Goal: Task Accomplishment & Management: Complete application form

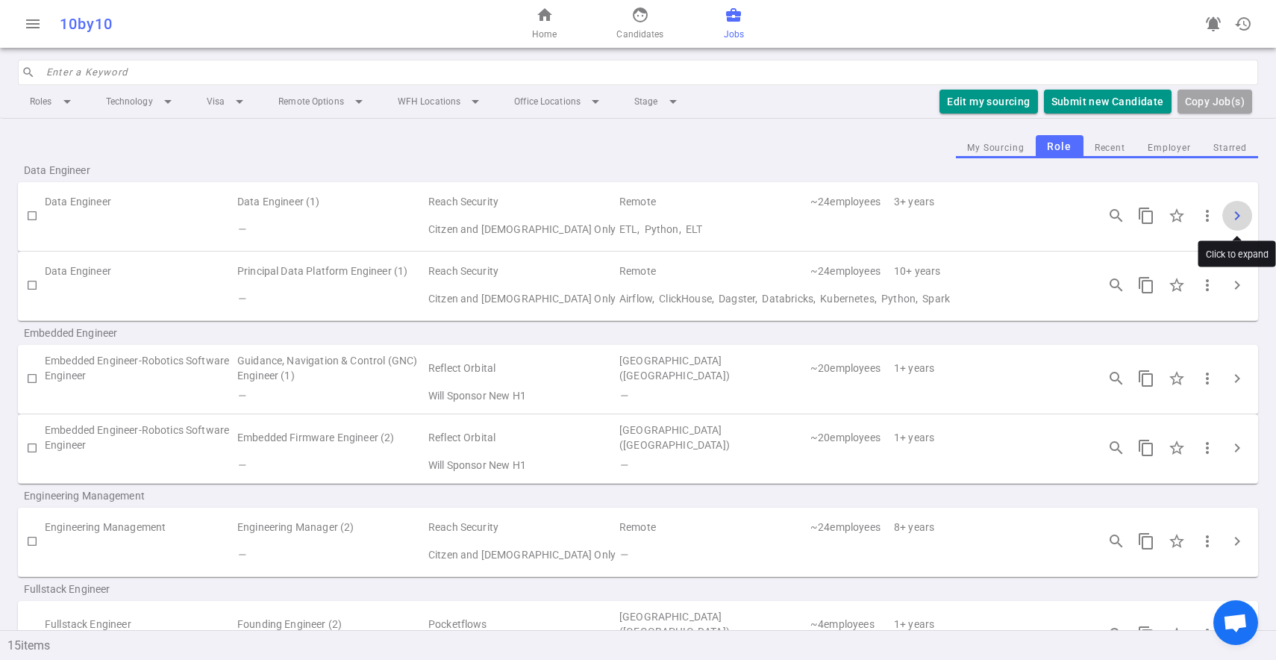
click at [1239, 208] on span "chevron_right" at bounding box center [1237, 216] width 18 height 18
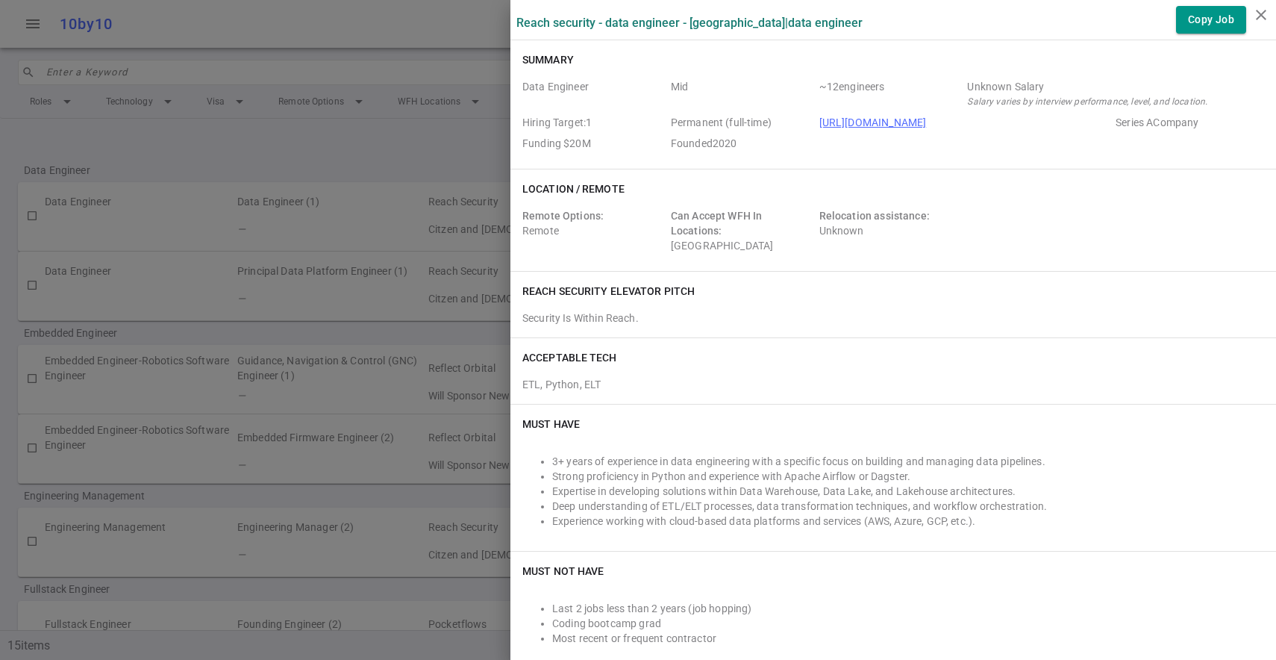
click at [417, 205] on div at bounding box center [638, 330] width 1276 height 660
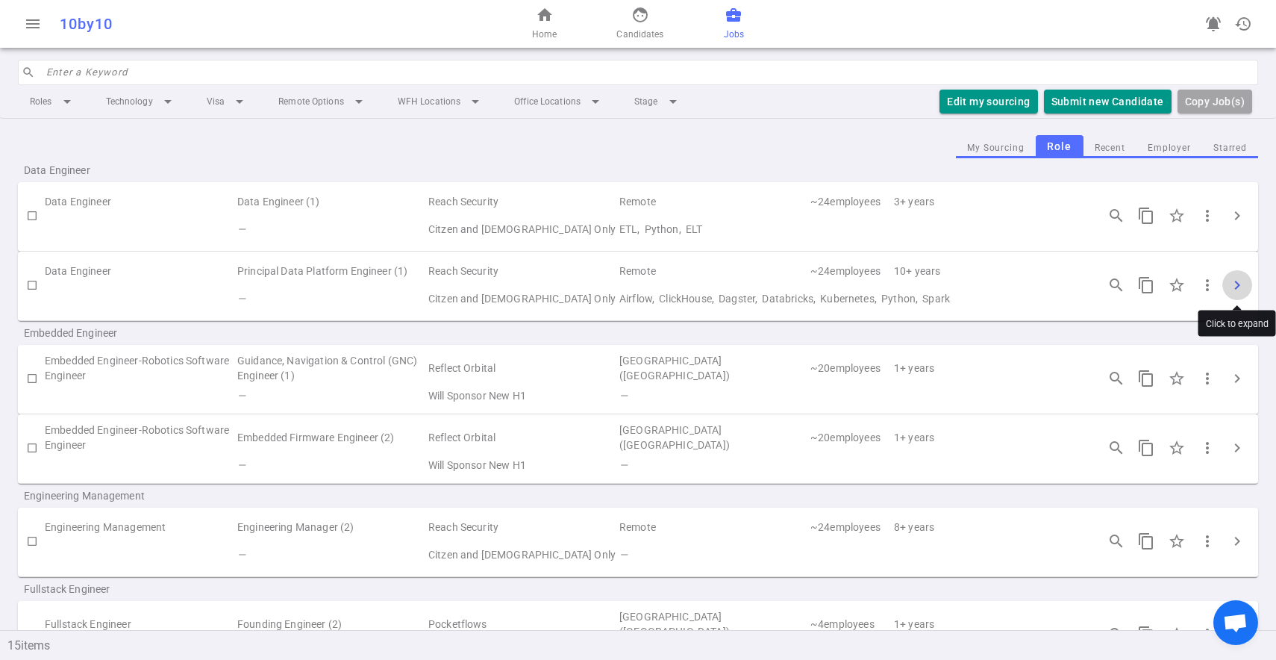
click at [1238, 276] on span "chevron_right" at bounding box center [1237, 285] width 18 height 18
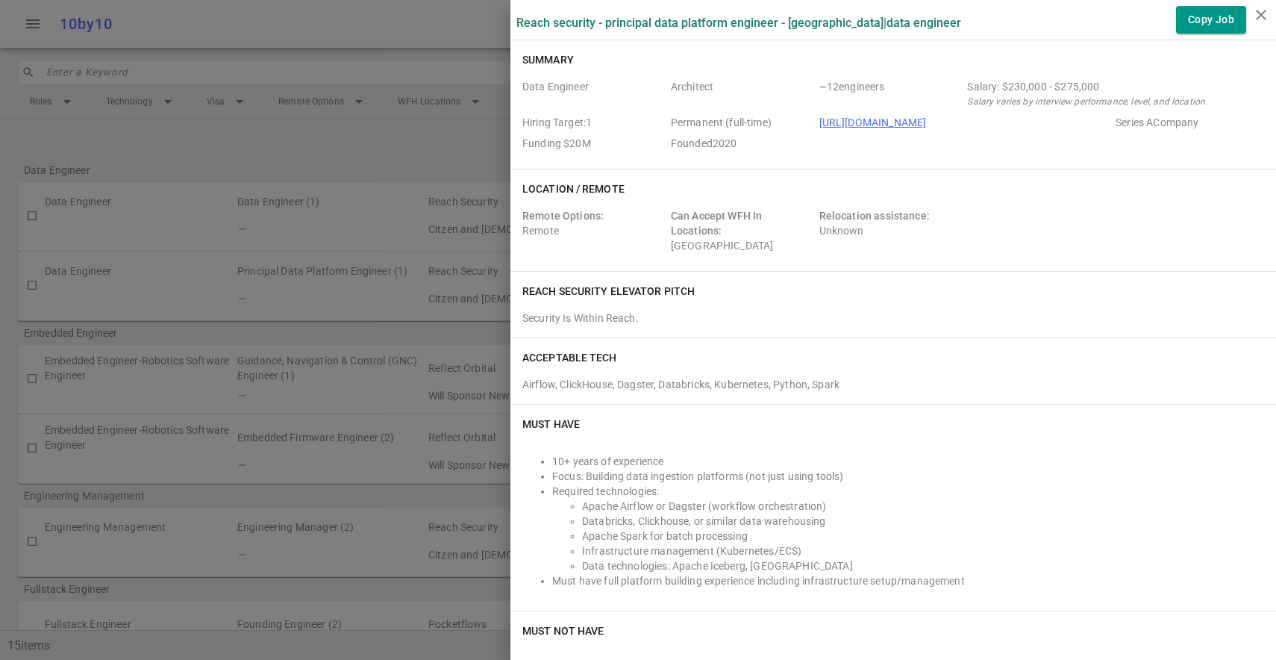
click at [461, 202] on div at bounding box center [638, 330] width 1276 height 660
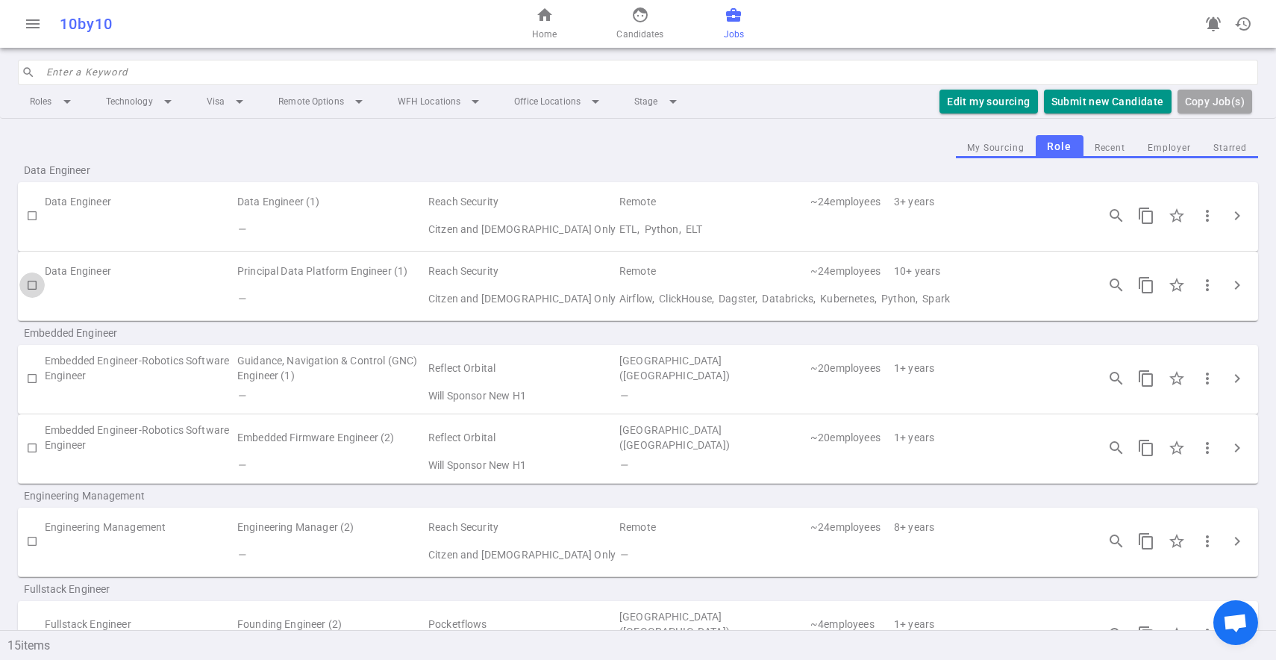
click at [36, 286] on input "checkbox" at bounding box center [31, 284] width 25 height 25
checkbox input "true"
click at [1072, 110] on button "Submit Candidate to ( 1 ) Jobs" at bounding box center [1088, 102] width 166 height 25
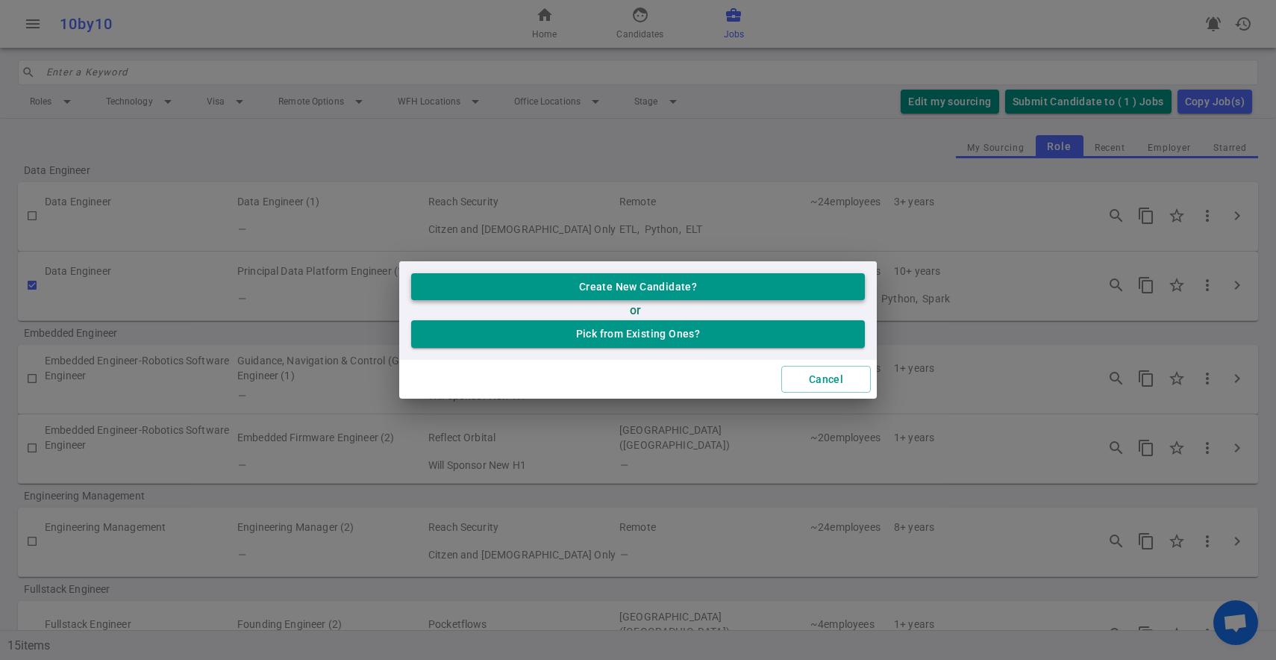
click at [590, 286] on button "Create New Candidate?" at bounding box center [638, 287] width 454 height 28
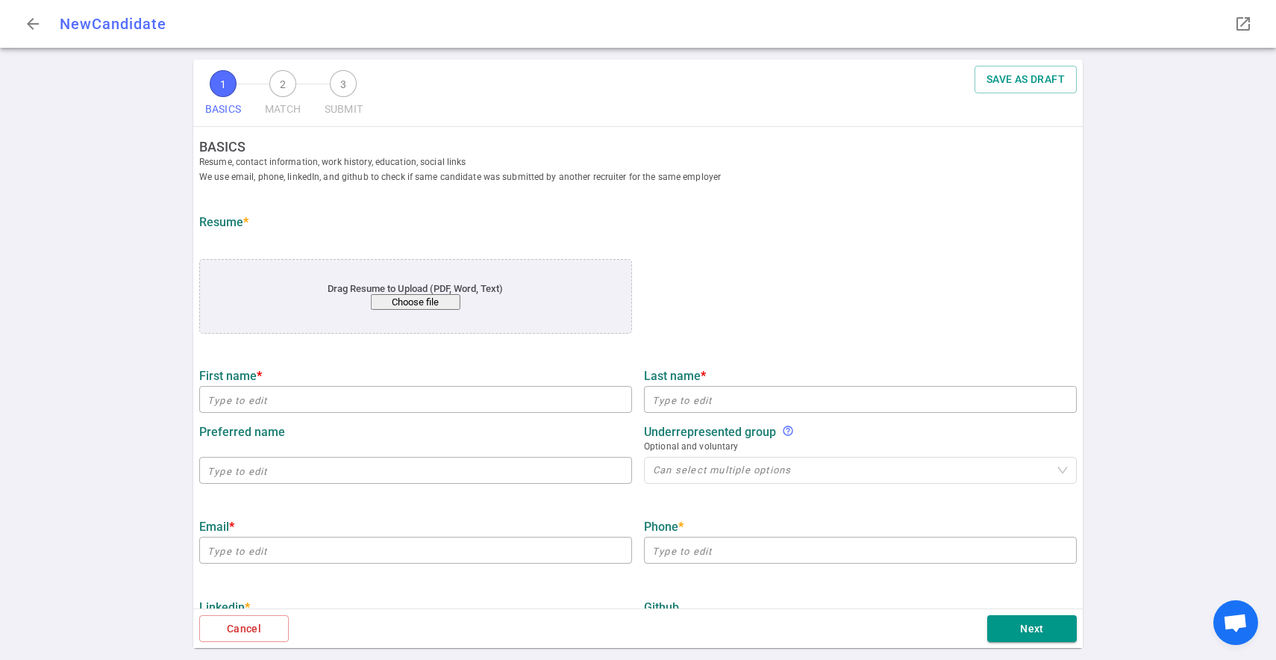
click at [439, 304] on button "Choose file" at bounding box center [416, 302] width 90 height 16
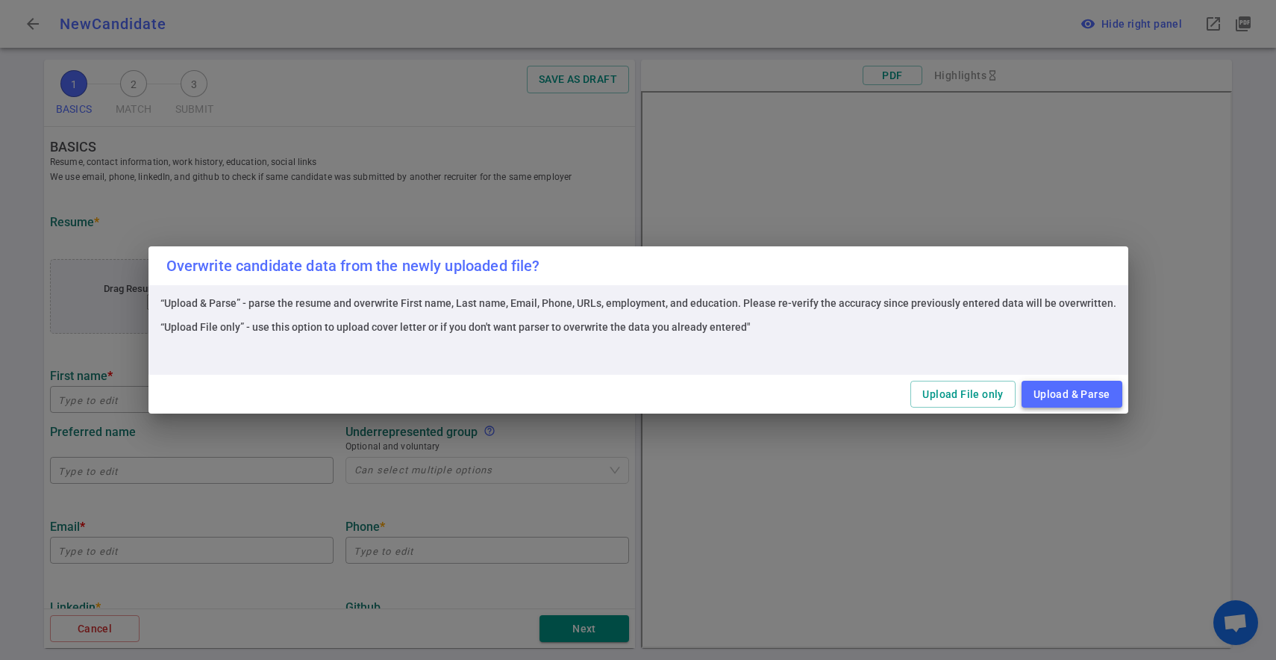
click at [1061, 393] on button "Upload & Parse" at bounding box center [1072, 395] width 101 height 28
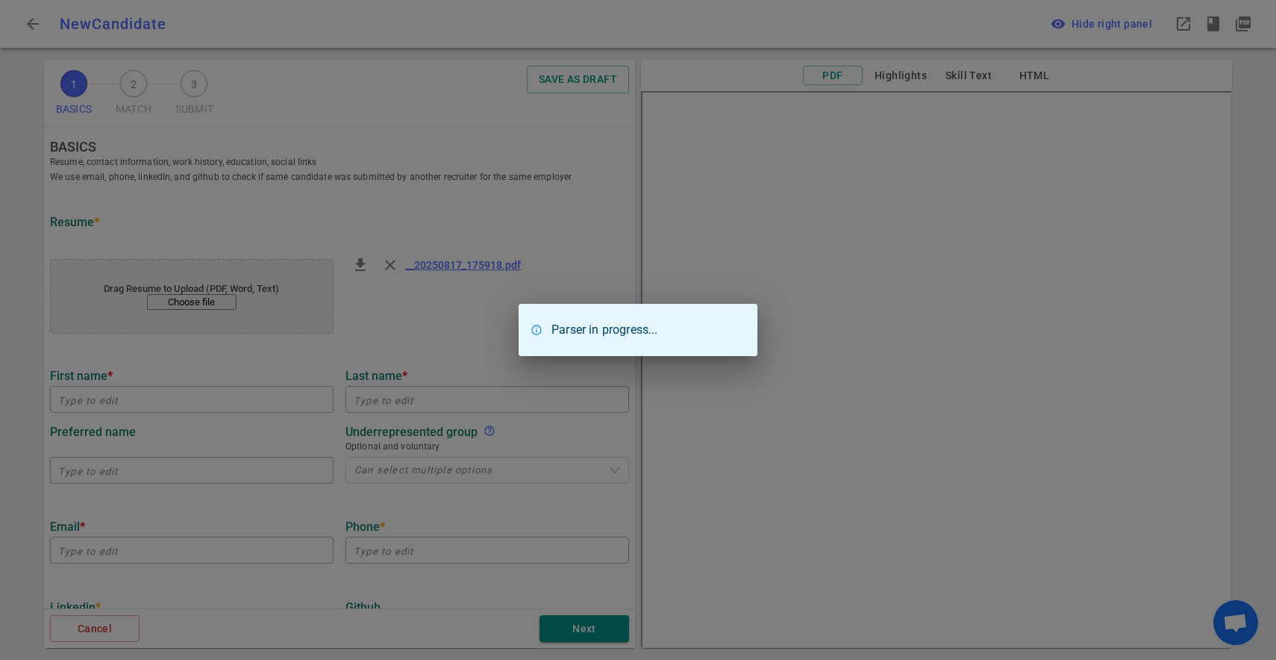
type input "[PERSON_NAME]"
type input "[EMAIL_ADDRESS][DOMAIN_NAME]"
type input "[PHONE_NUMBER]"
type input "Cash App Block"
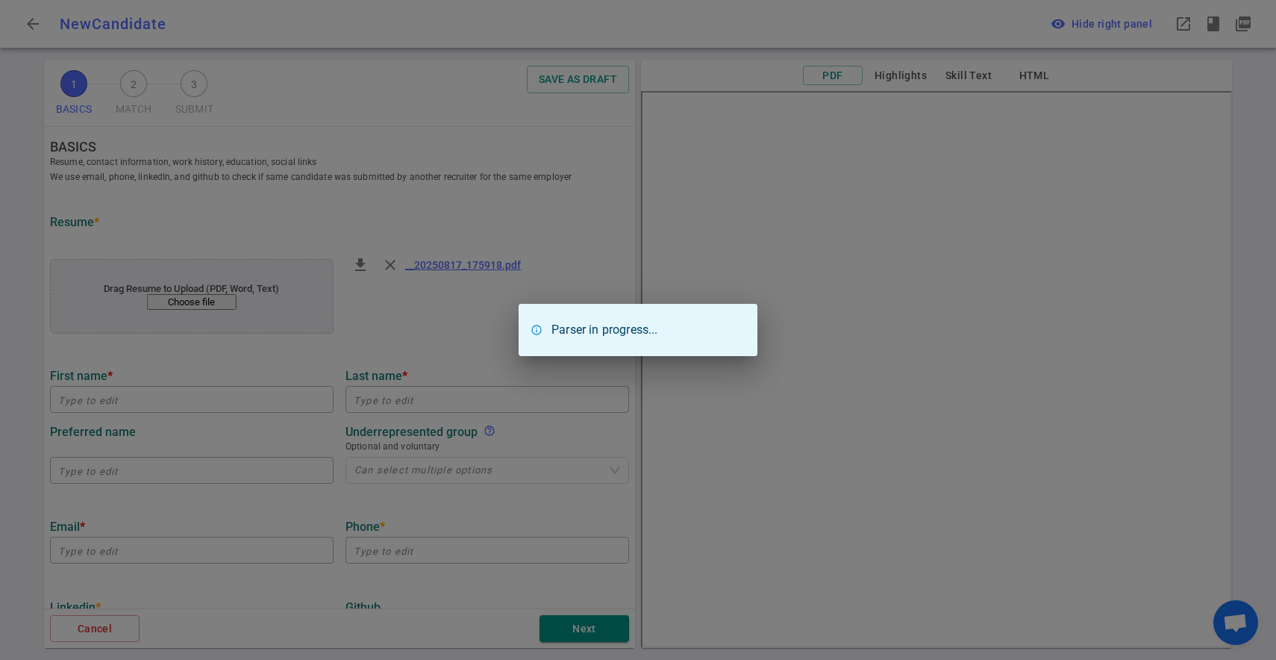
type textarea "Senior Data Engineer"
type input "9.4"
type input "[US_STATE] State"
type input "Computer Science"
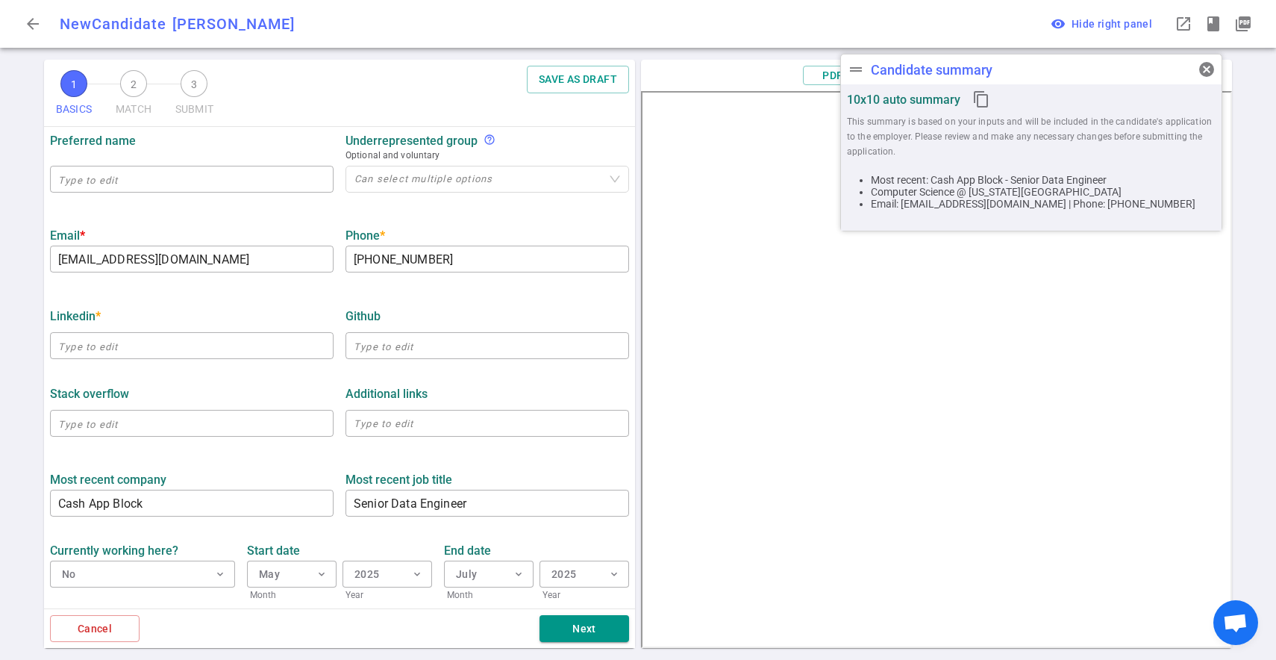
scroll to position [301, 0]
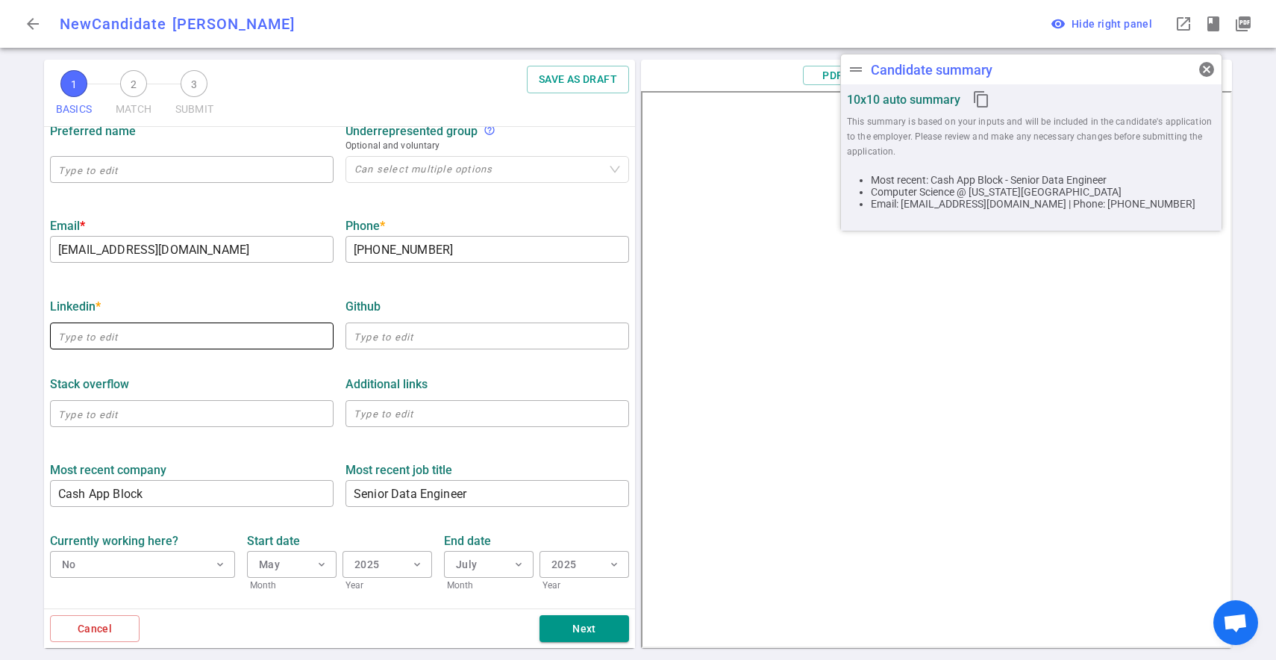
click at [122, 340] on input "text" at bounding box center [192, 336] width 284 height 24
paste input "[URL][DOMAIN_NAME]"
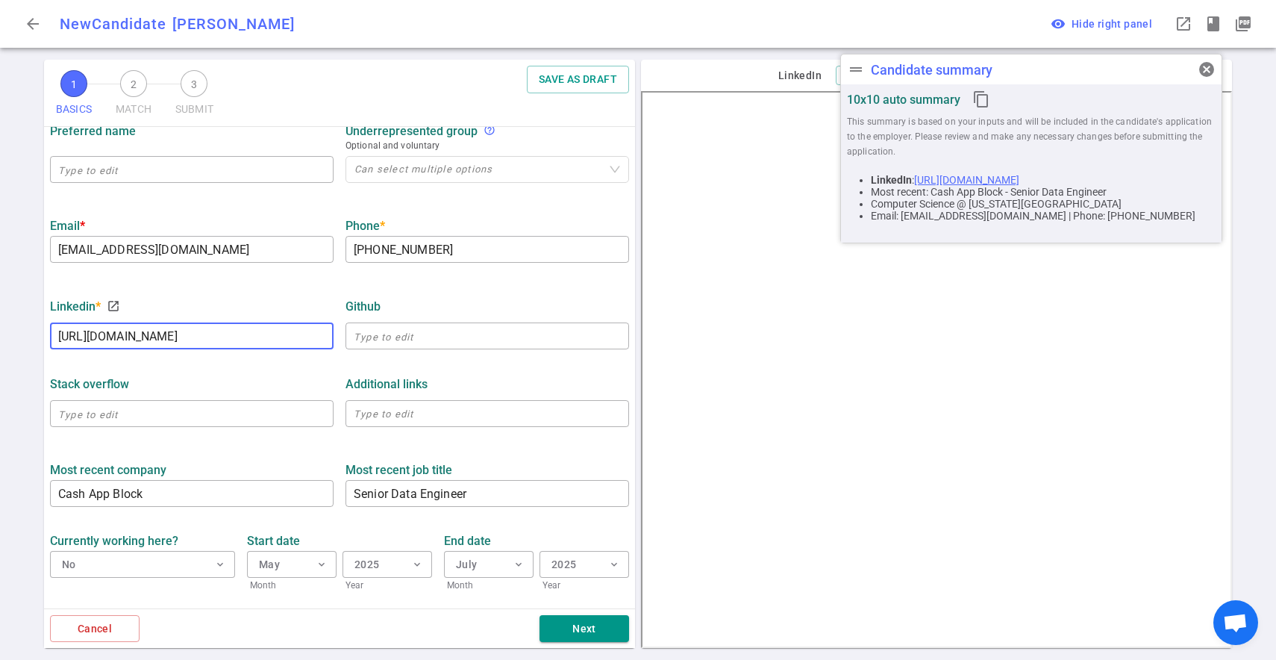
type input "[URL][DOMAIN_NAME]"
click at [1208, 68] on span "cancel" at bounding box center [1207, 69] width 18 height 18
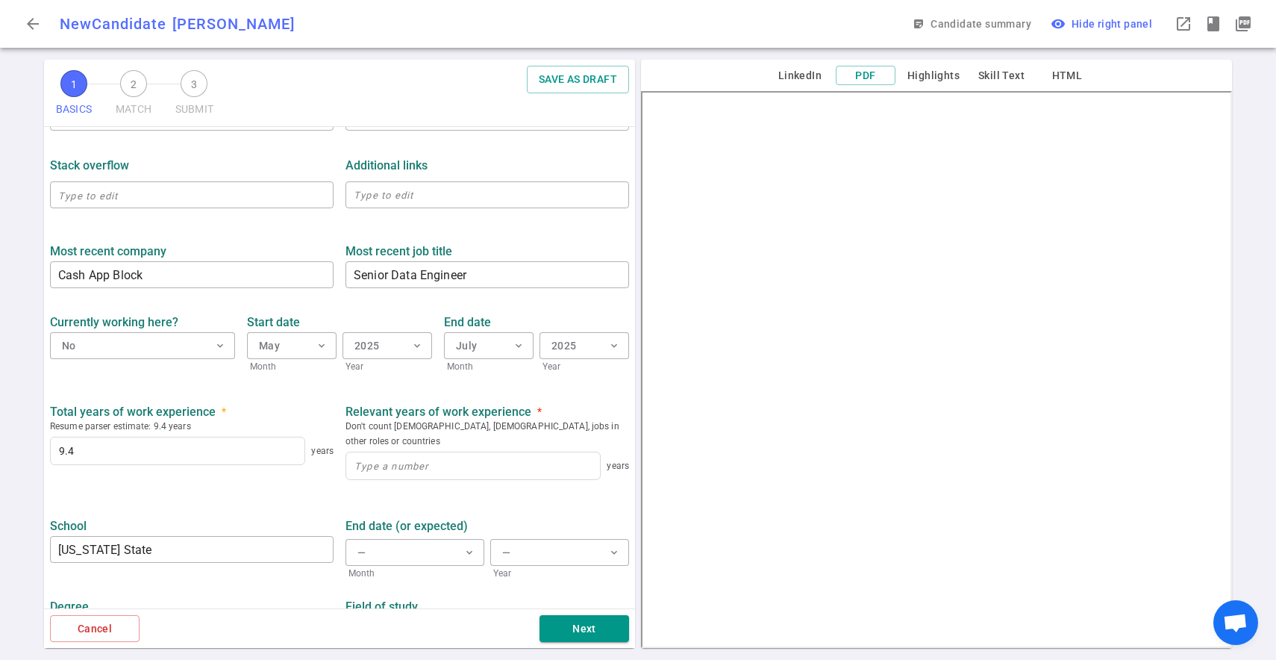
scroll to position [555, 0]
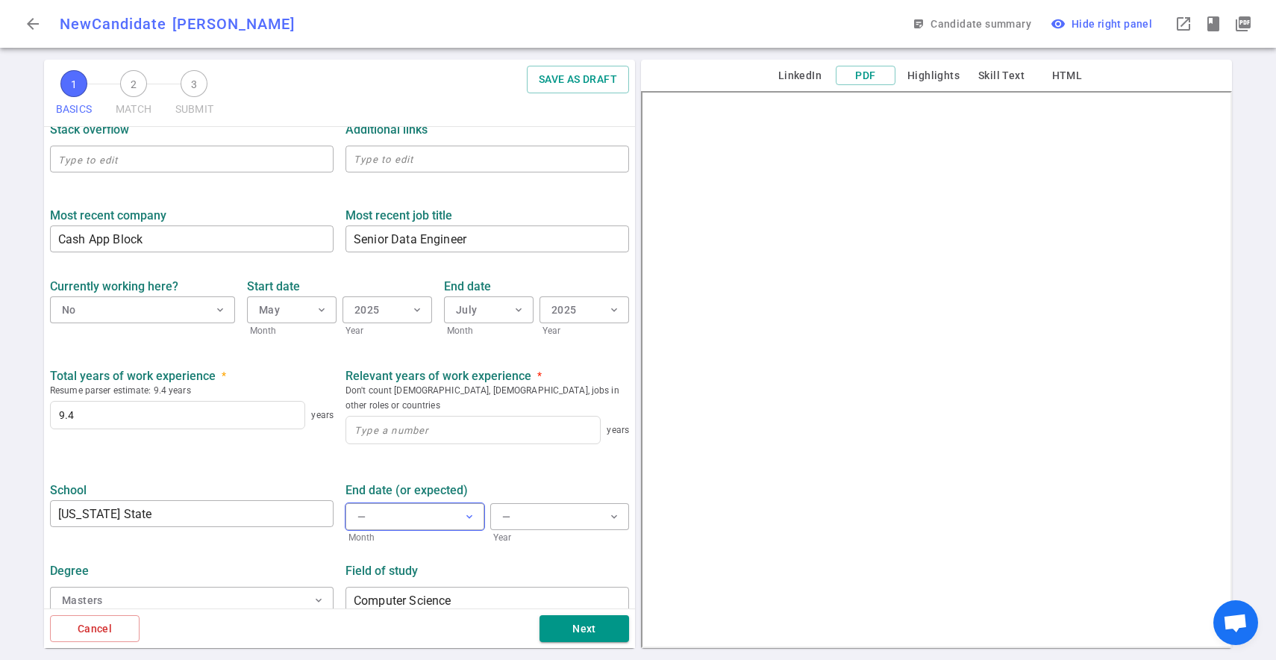
click at [428, 503] on button "— expand_more" at bounding box center [415, 516] width 139 height 27
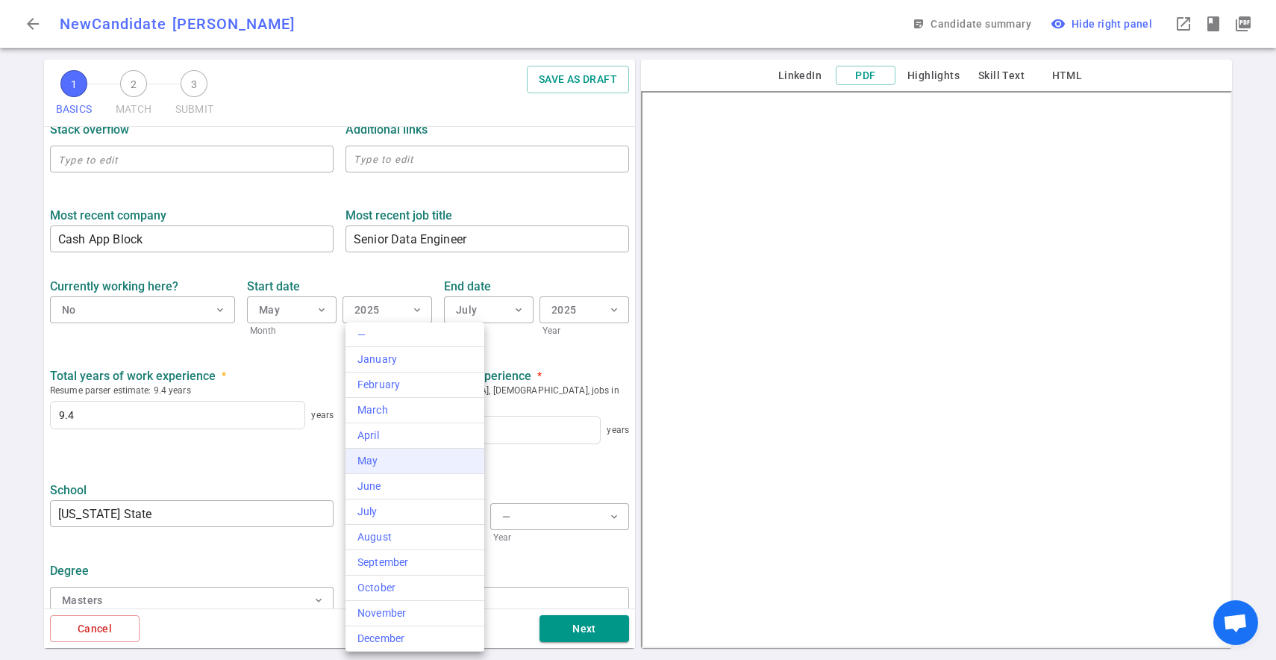
click at [402, 458] on div "May" at bounding box center [414, 461] width 115 height 16
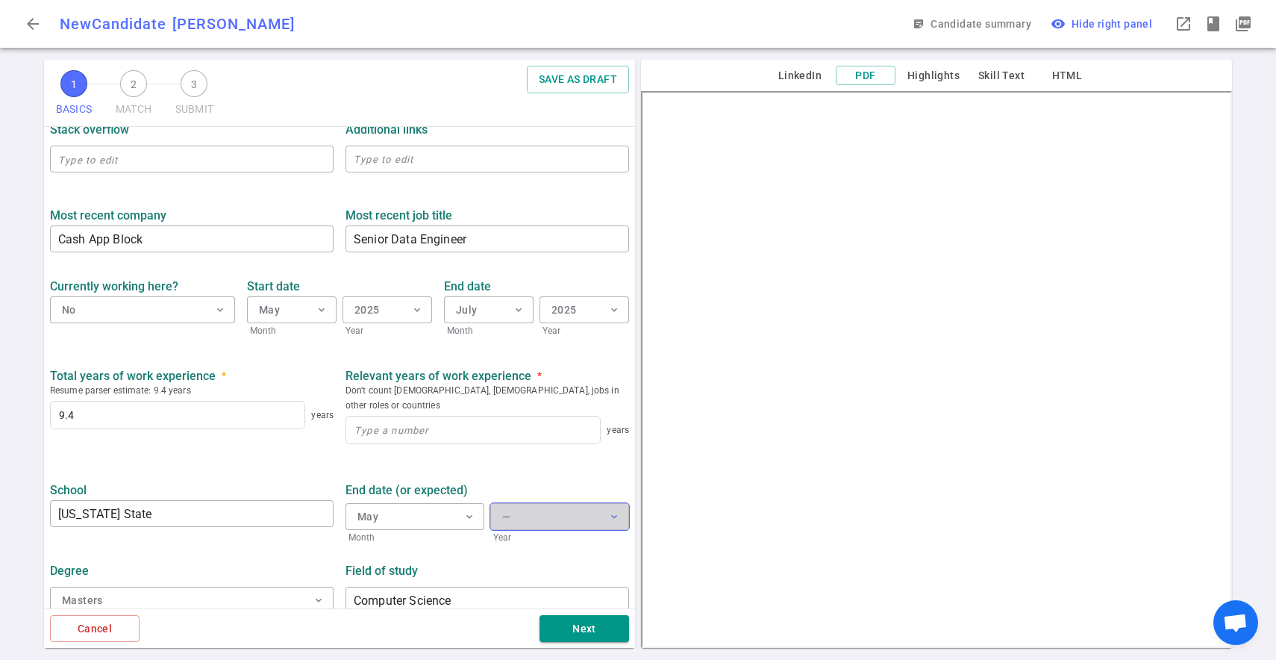
click at [537, 503] on button "— expand_more" at bounding box center [559, 516] width 139 height 27
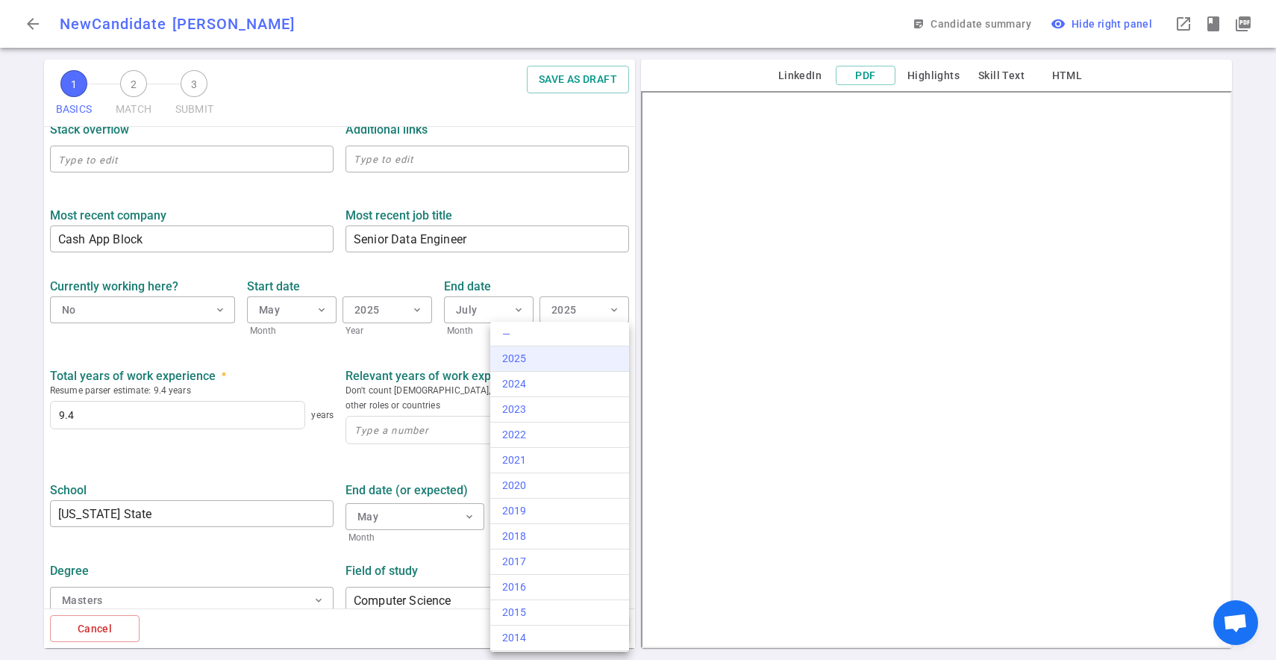
scroll to position [1, 0]
click at [434, 454] on div at bounding box center [638, 330] width 1276 height 660
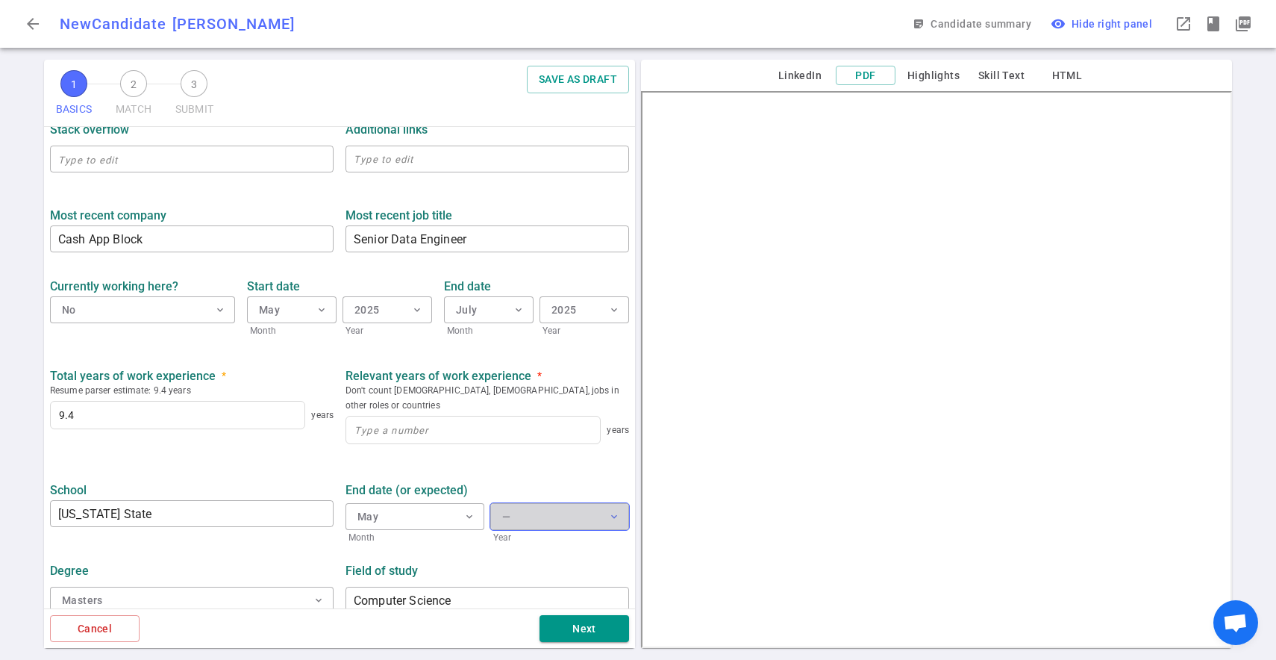
click at [538, 507] on button "— expand_more" at bounding box center [559, 516] width 139 height 27
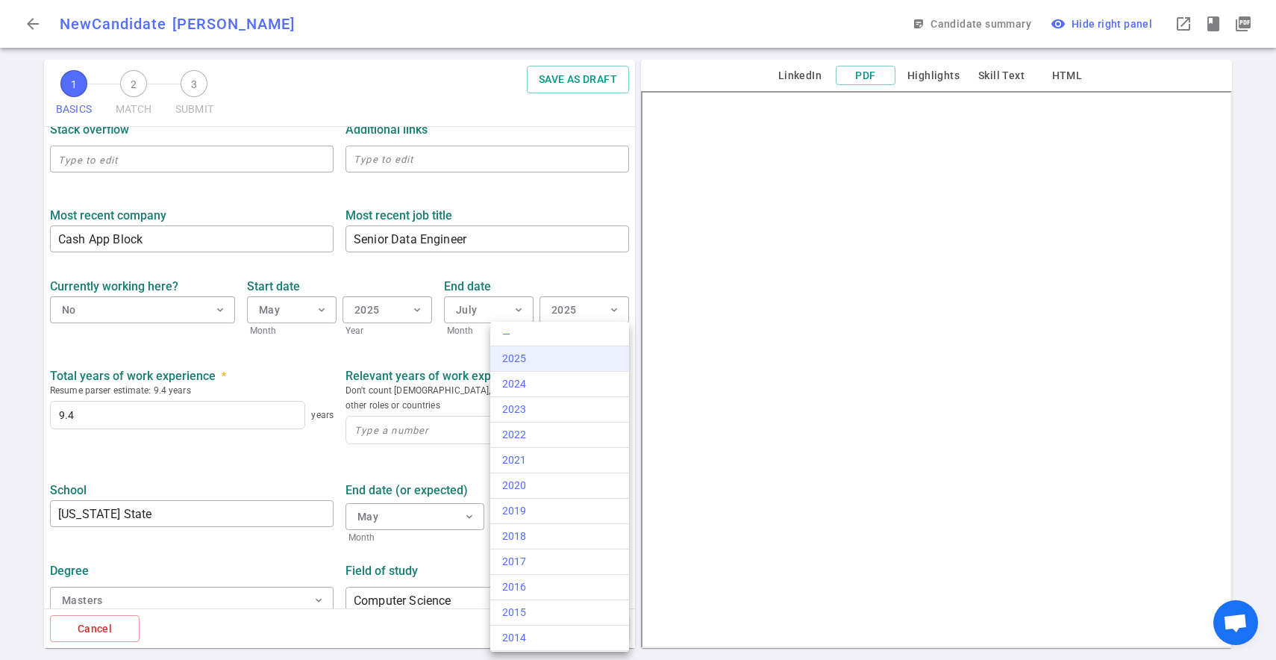
click at [539, 361] on div "2025" at bounding box center [559, 359] width 115 height 16
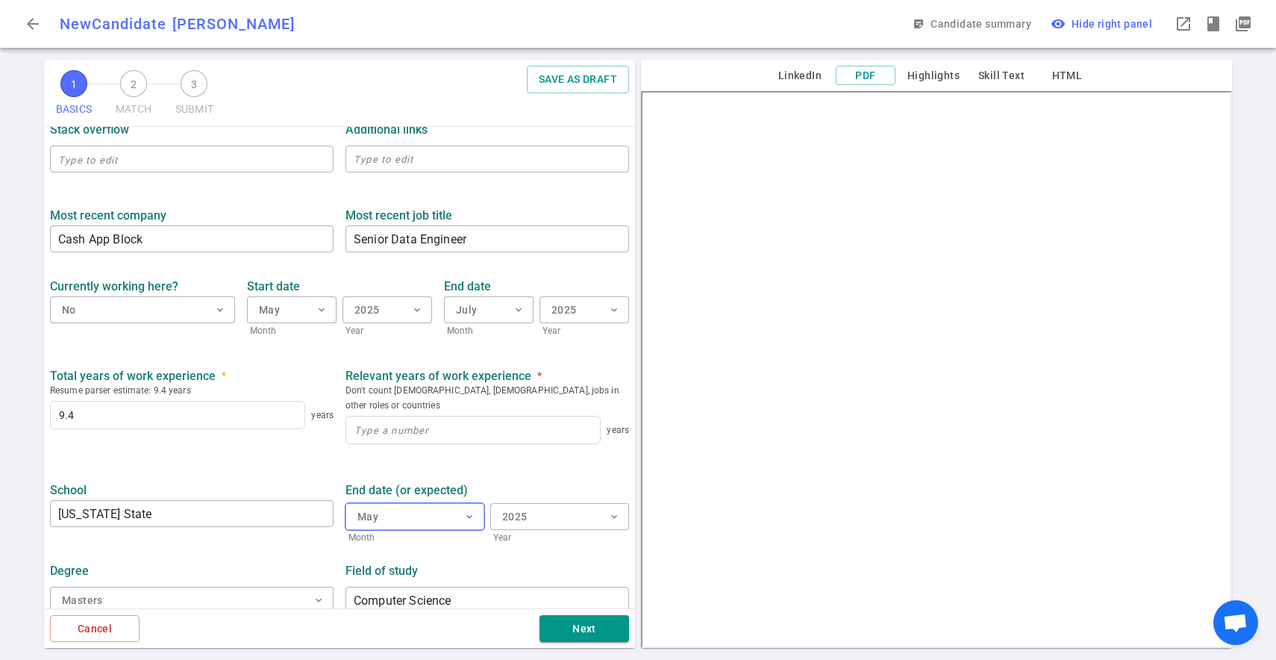
click at [403, 505] on button "May expand_more" at bounding box center [415, 516] width 139 height 27
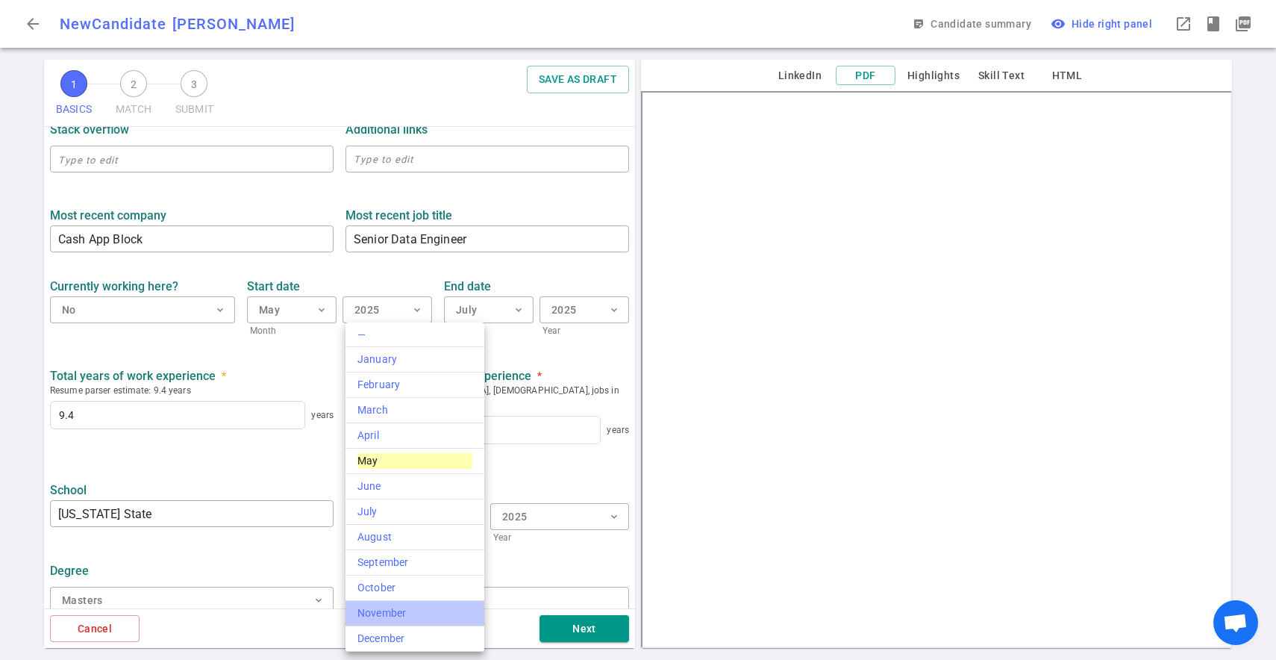
click at [390, 609] on div "November" at bounding box center [414, 613] width 115 height 16
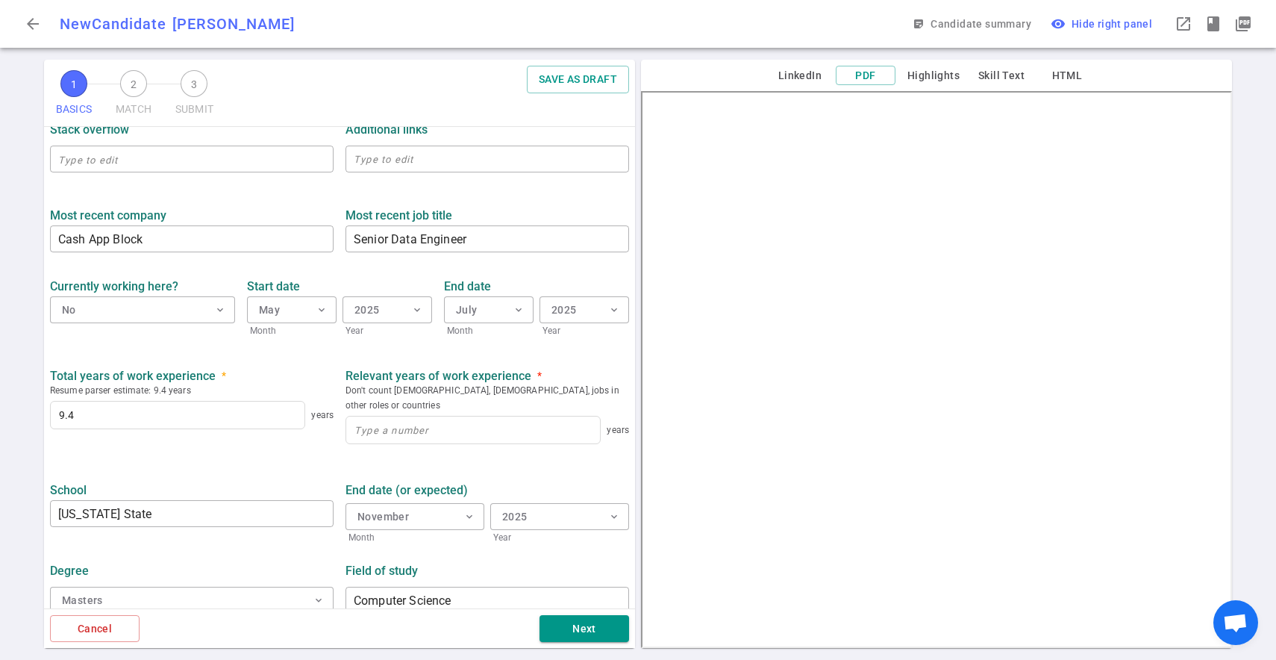
click at [456, 563] on div "Field of study" at bounding box center [488, 570] width 284 height 14
click at [563, 603] on div "Degree Masters expand_more Field of study Computer Science ​" at bounding box center [339, 584] width 591 height 78
click at [563, 621] on button "Next" at bounding box center [585, 629] width 90 height 28
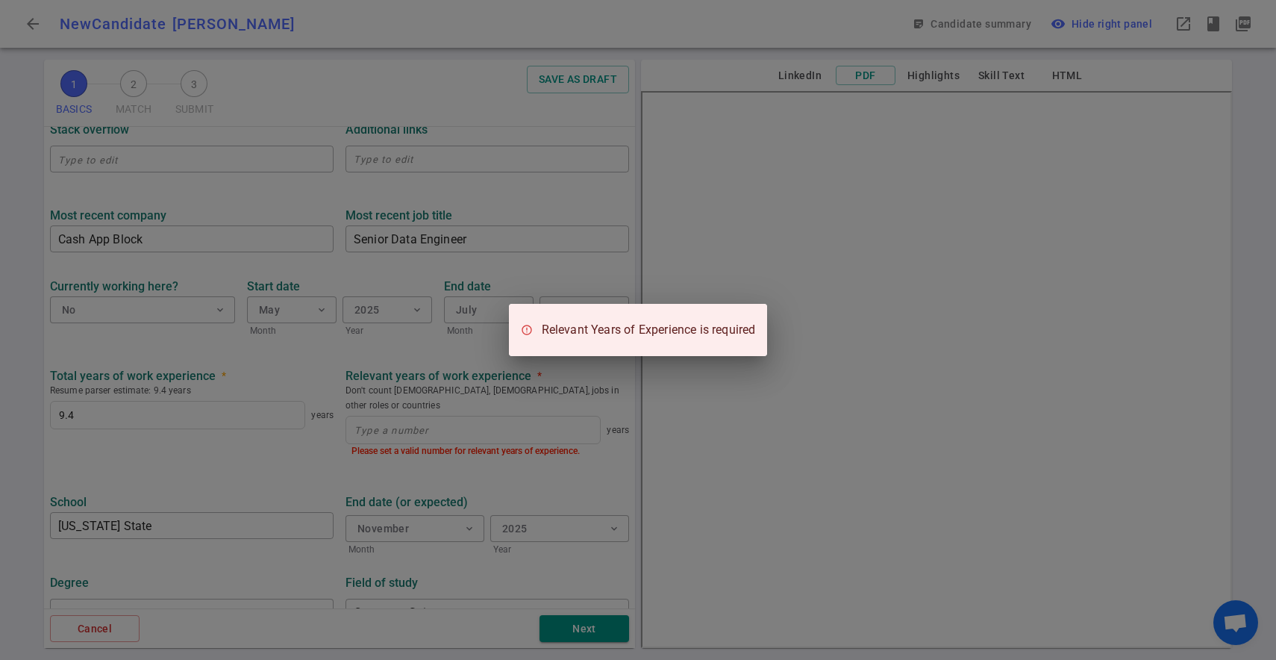
click at [401, 411] on div "Relevant Years of Experience is required" at bounding box center [638, 330] width 1276 height 660
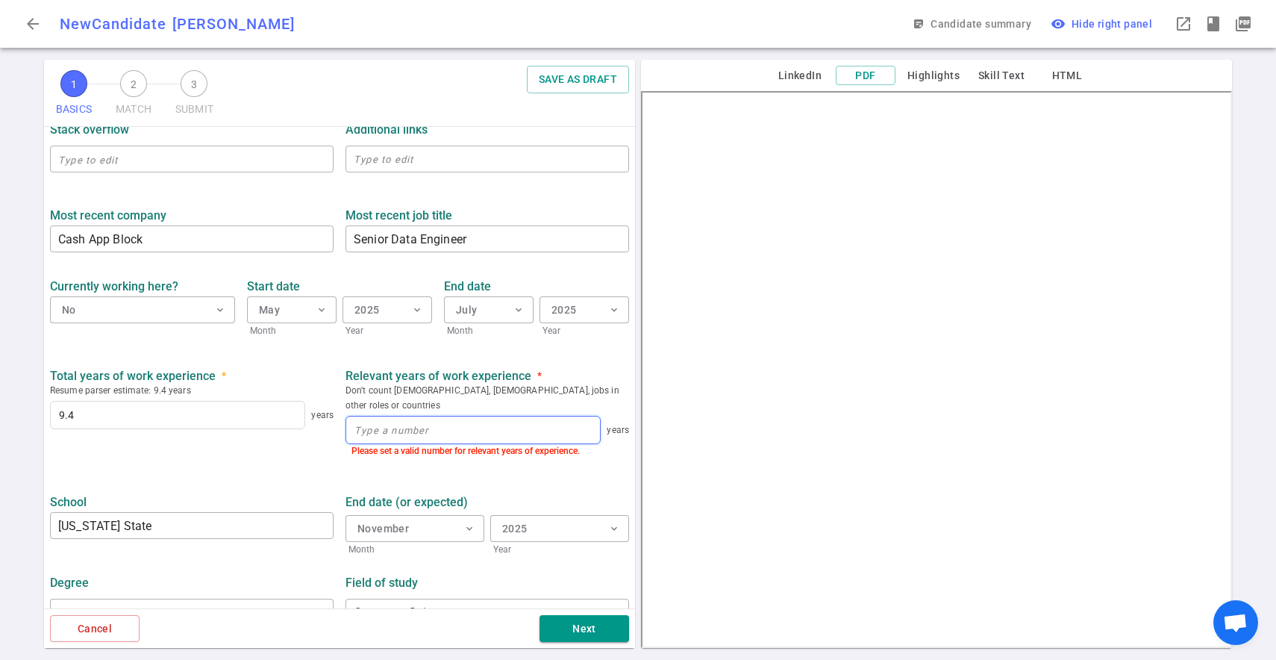
click at [401, 416] on input at bounding box center [473, 429] width 254 height 27
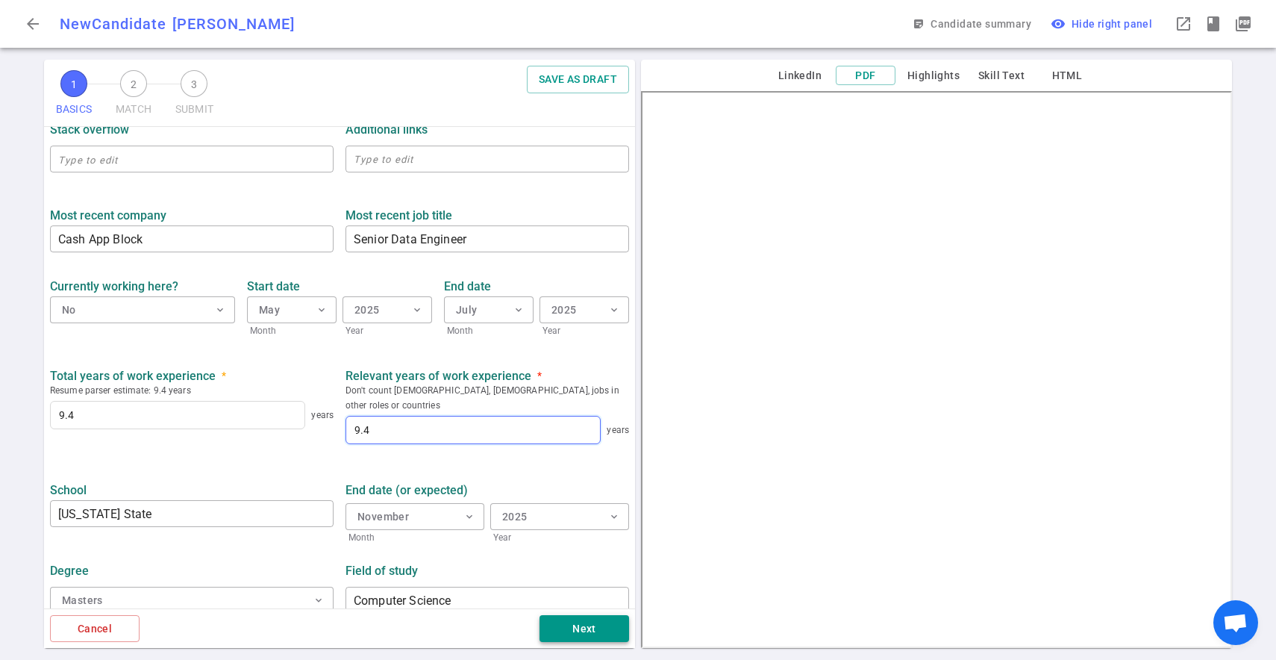
type input "9.4"
click at [563, 623] on button "Next" at bounding box center [585, 629] width 90 height 28
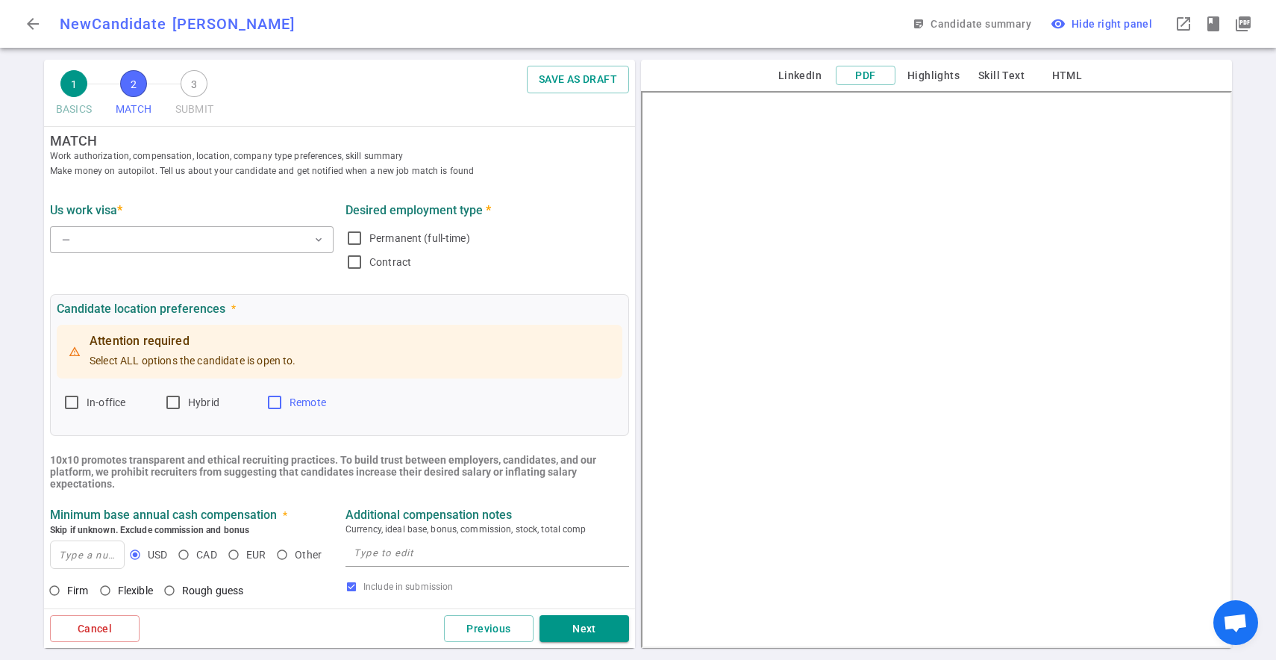
scroll to position [0, 0]
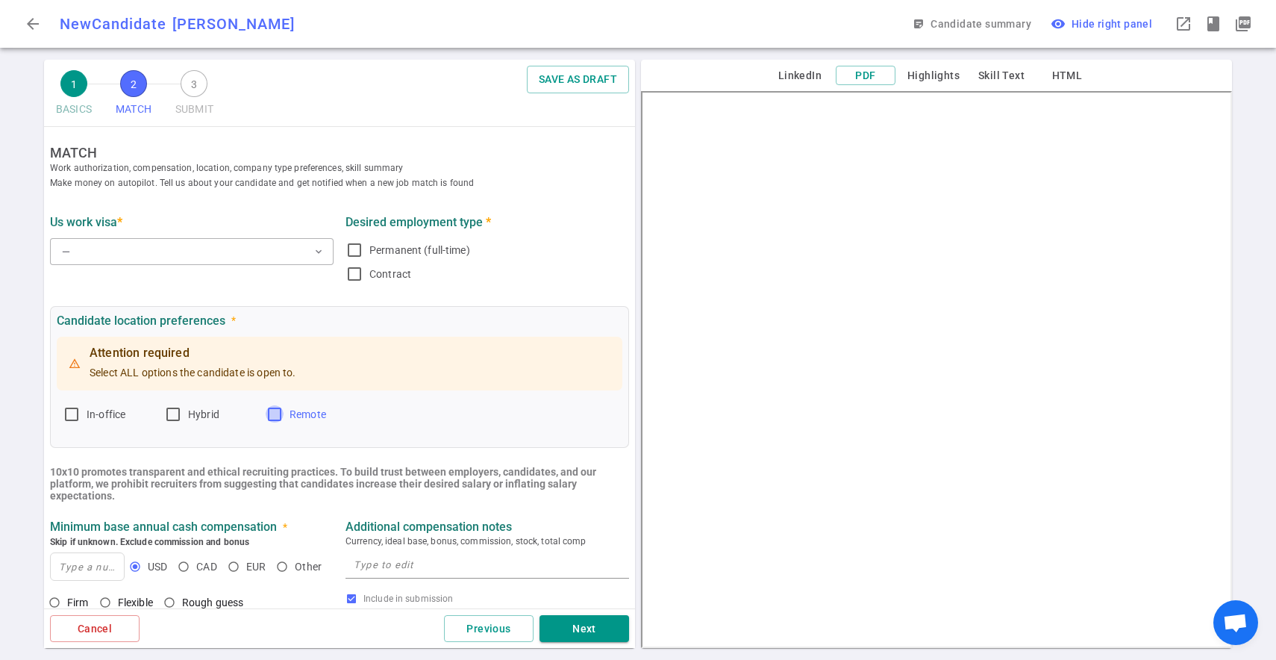
click at [270, 410] on input "Remote" at bounding box center [275, 414] width 18 height 18
checkbox input "true"
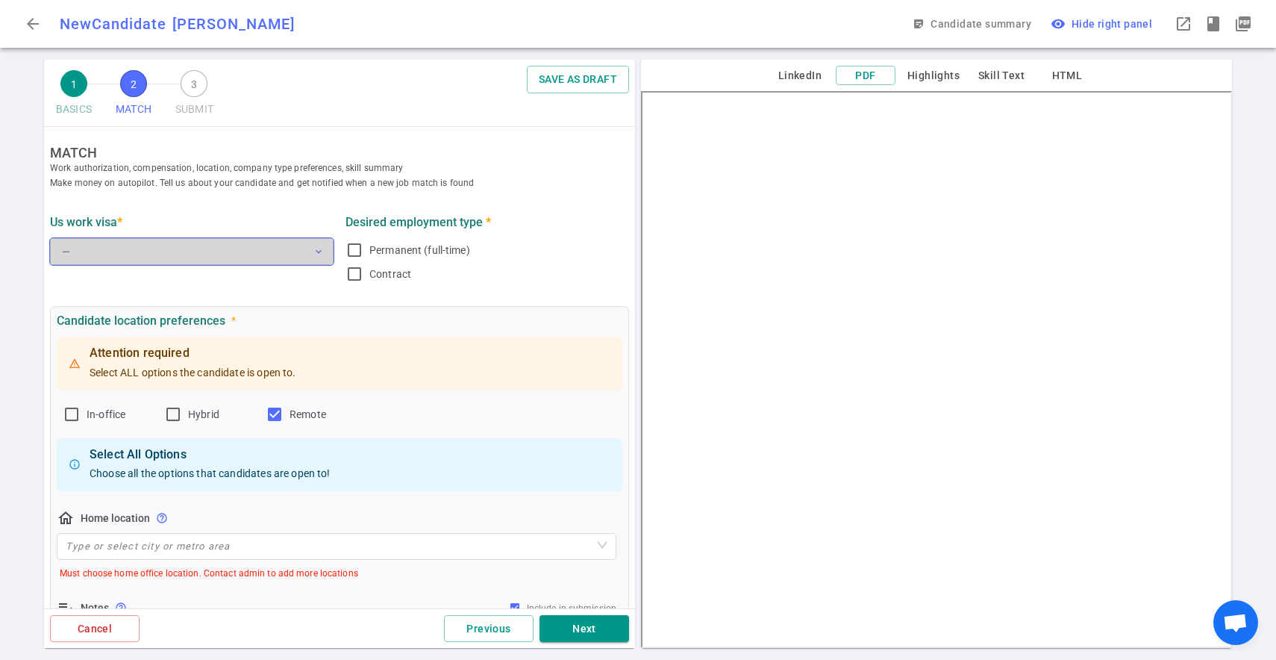
click at [234, 257] on button "— expand_more" at bounding box center [192, 251] width 284 height 27
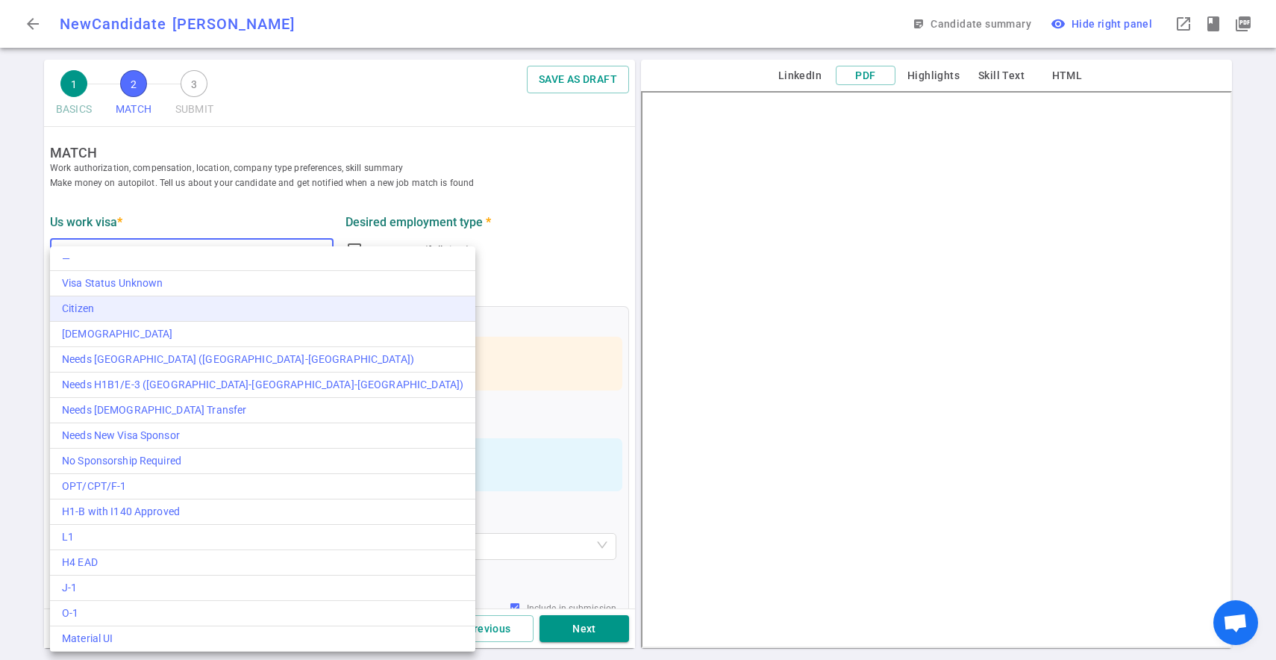
click at [206, 309] on div "Citizen" at bounding box center [263, 309] width 402 height 16
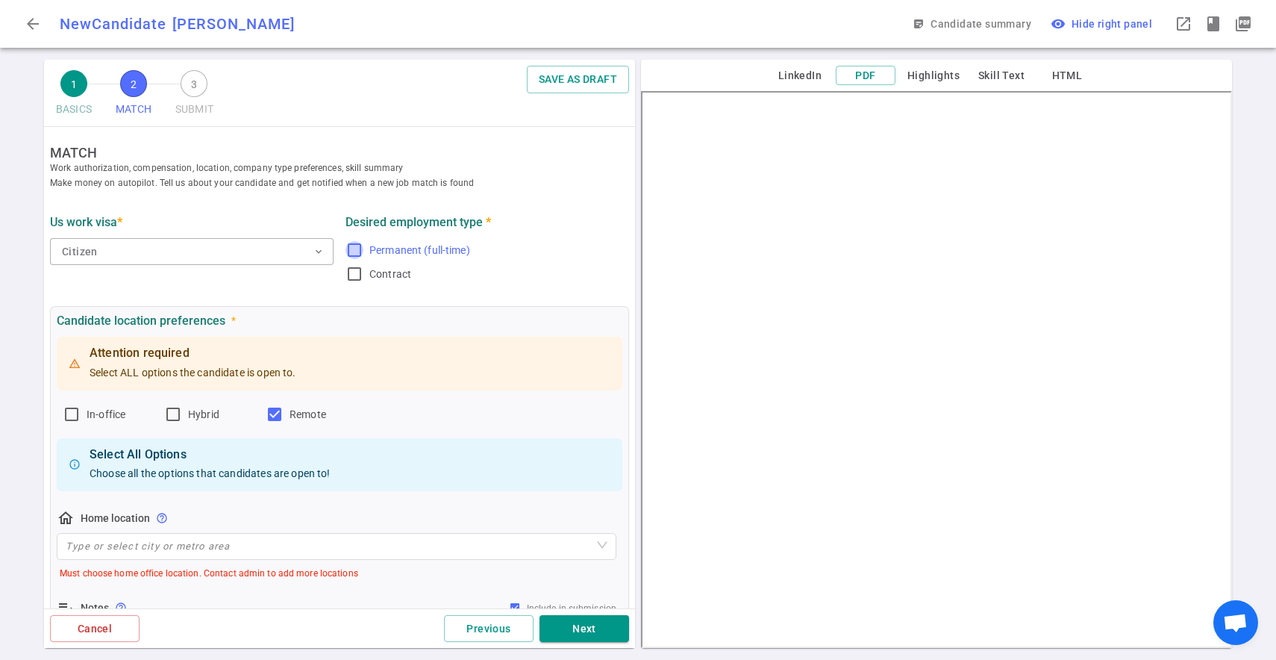
click at [358, 249] on input "Permanent (full-time)" at bounding box center [355, 250] width 18 height 18
checkbox input "true"
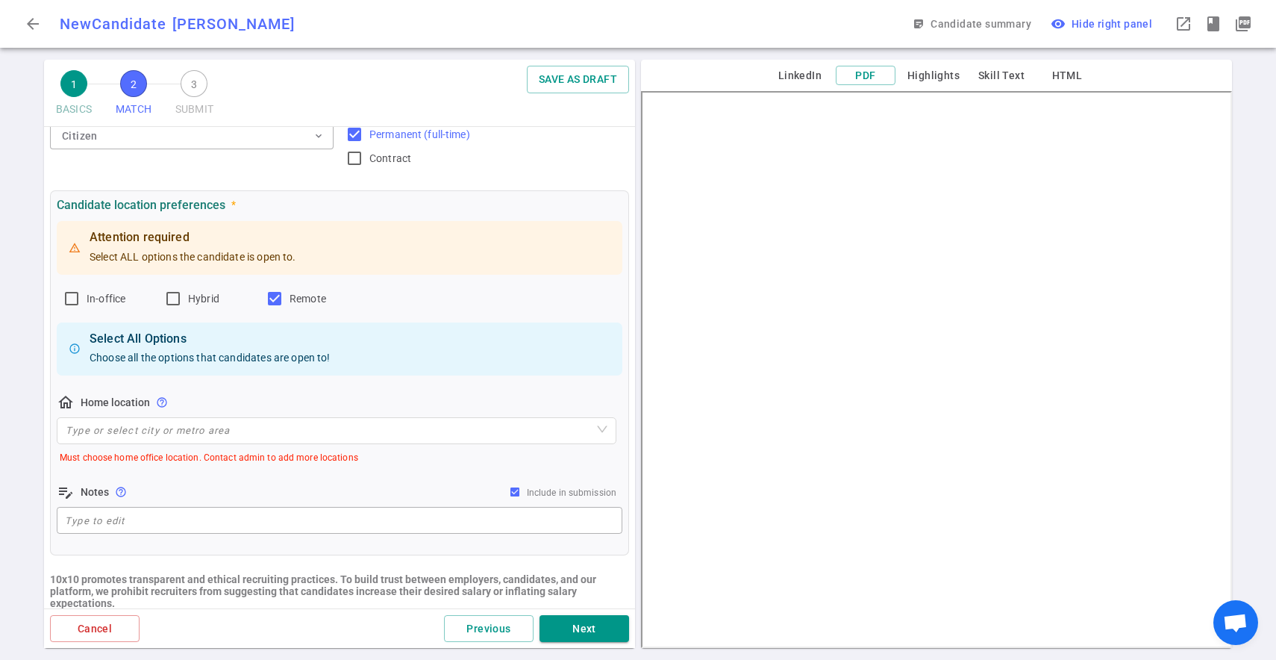
scroll to position [116, 0]
click at [145, 437] on input "search" at bounding box center [337, 429] width 542 height 25
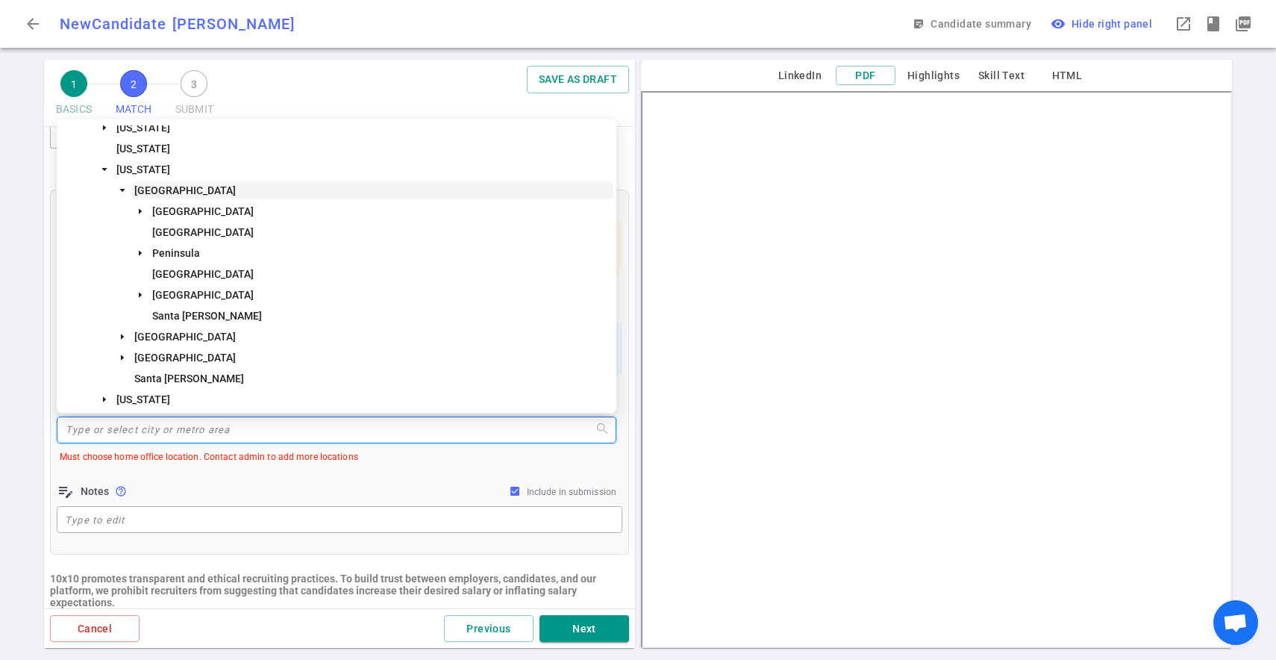
scroll to position [91, 0]
click at [155, 330] on span "[GEOGRAPHIC_DATA]" at bounding box center [184, 336] width 101 height 12
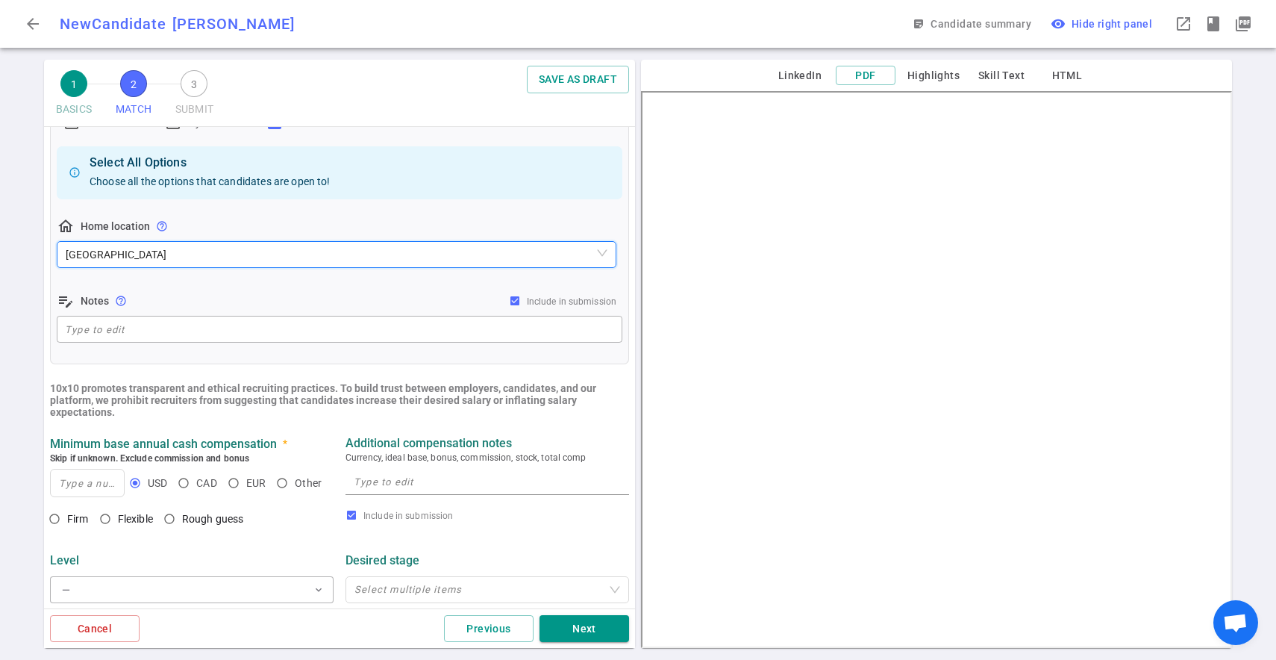
scroll to position [322, 0]
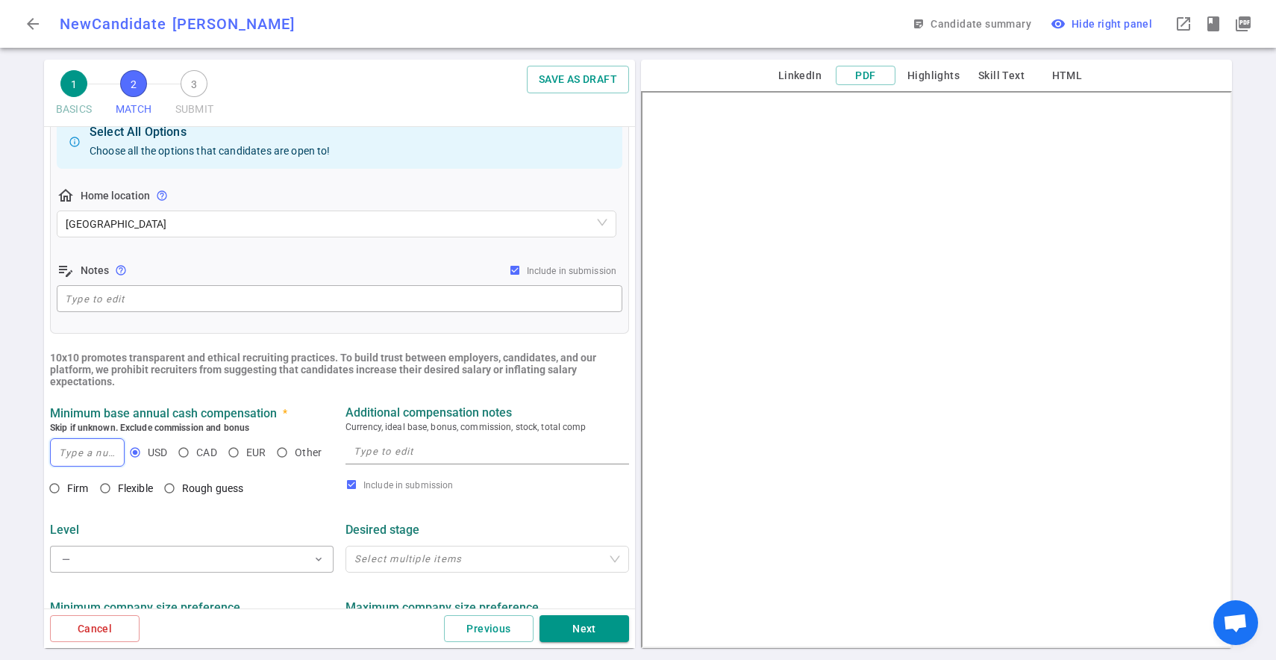
click at [106, 444] on input at bounding box center [87, 452] width 73 height 27
type input "200,000"
click at [134, 556] on button "— expand_more" at bounding box center [192, 559] width 284 height 27
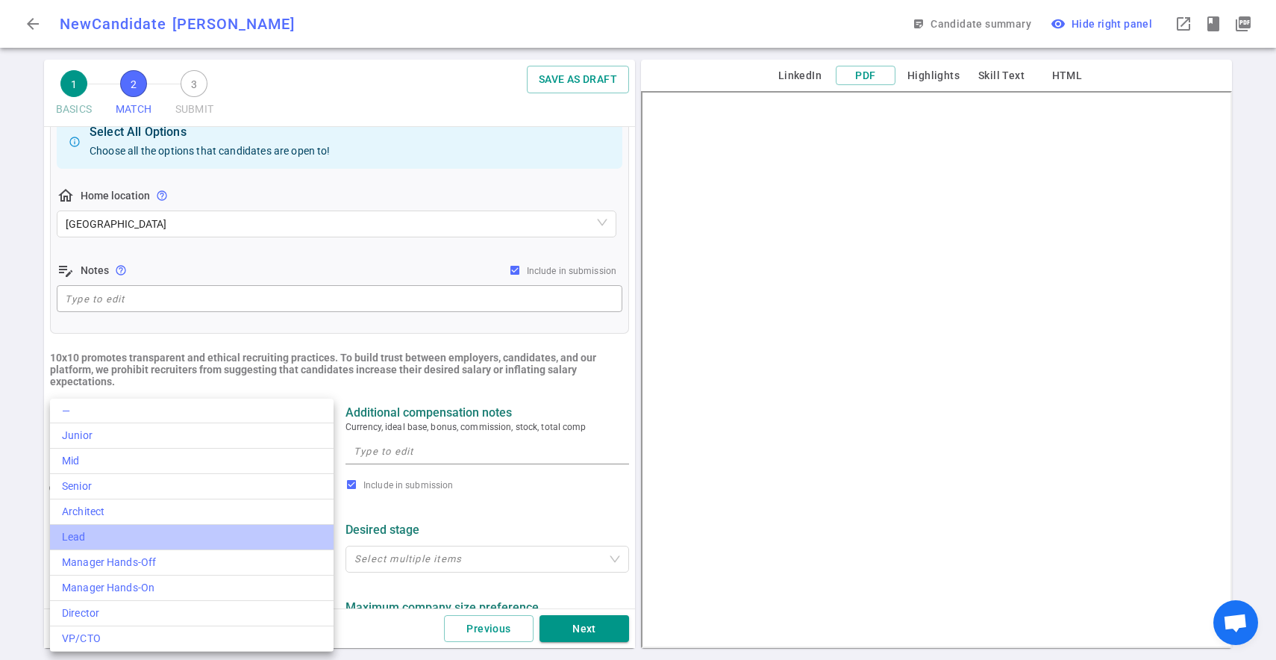
click at [168, 536] on div "Lead" at bounding box center [192, 537] width 260 height 16
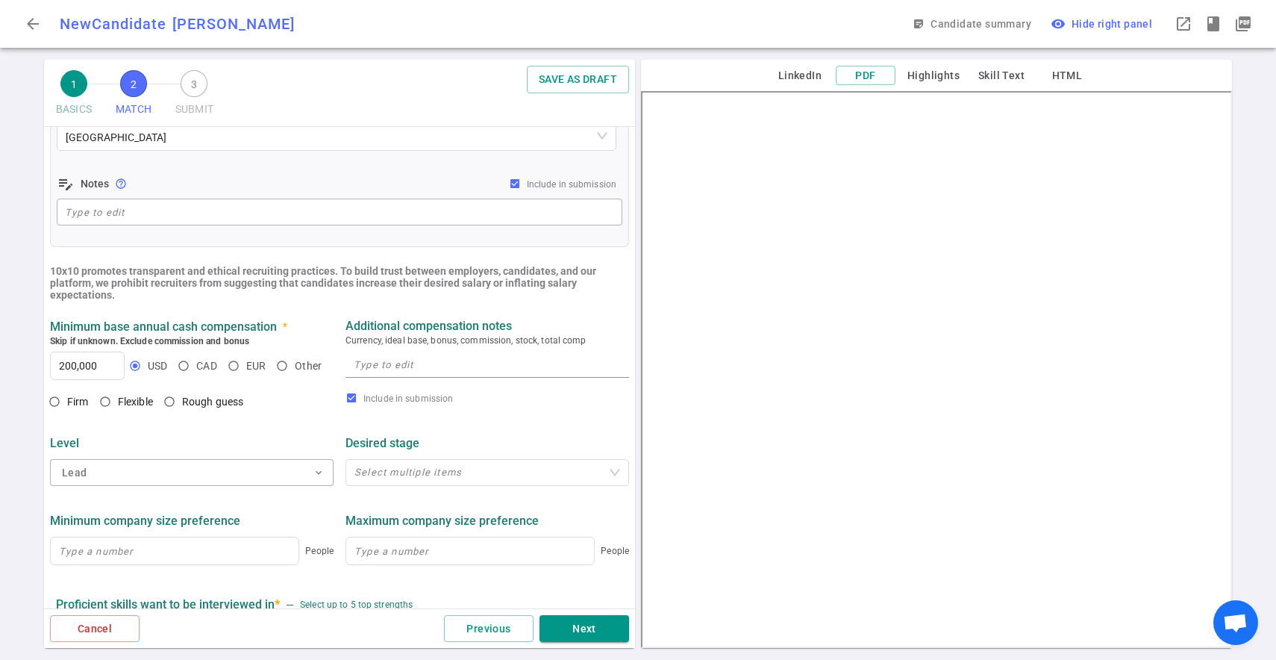
scroll to position [475, 0]
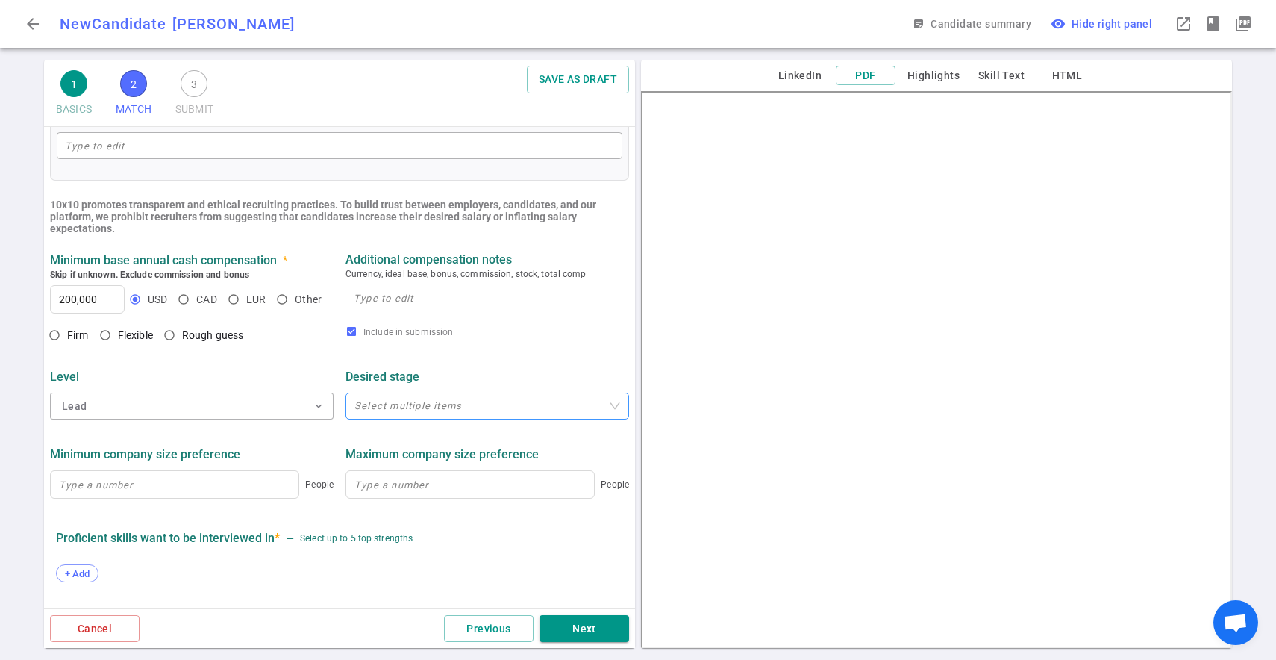
click at [428, 402] on div at bounding box center [480, 406] width 262 height 11
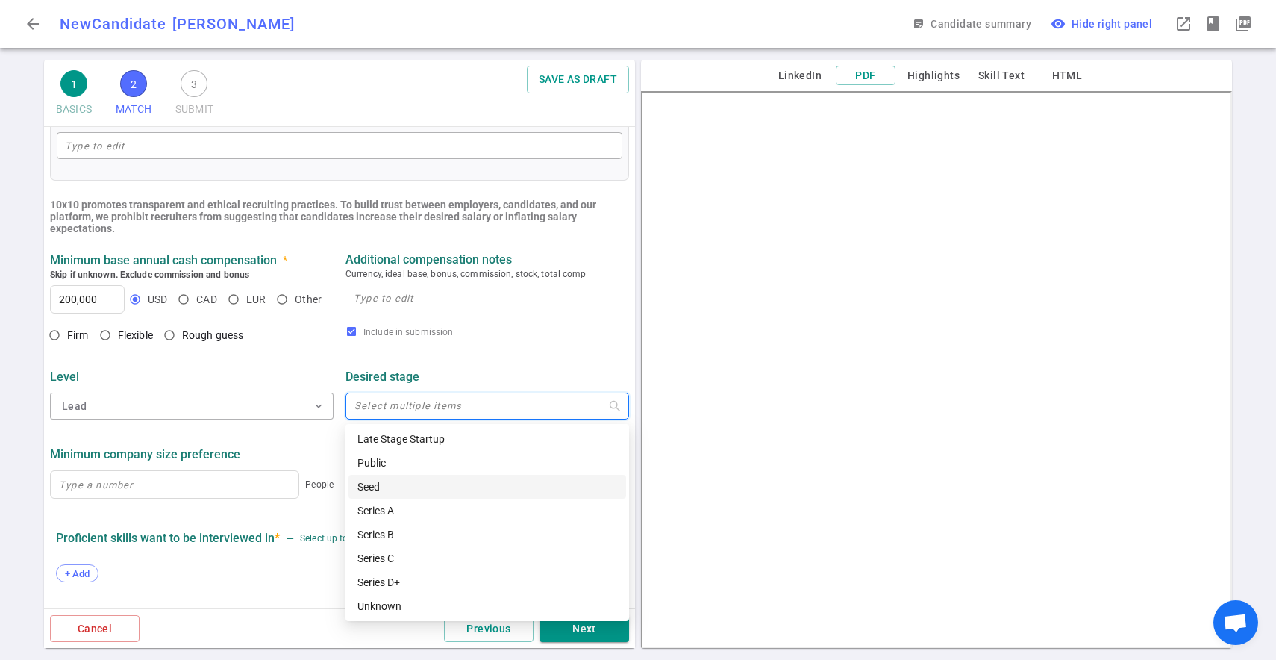
click at [416, 486] on div "Seed" at bounding box center [487, 486] width 260 height 16
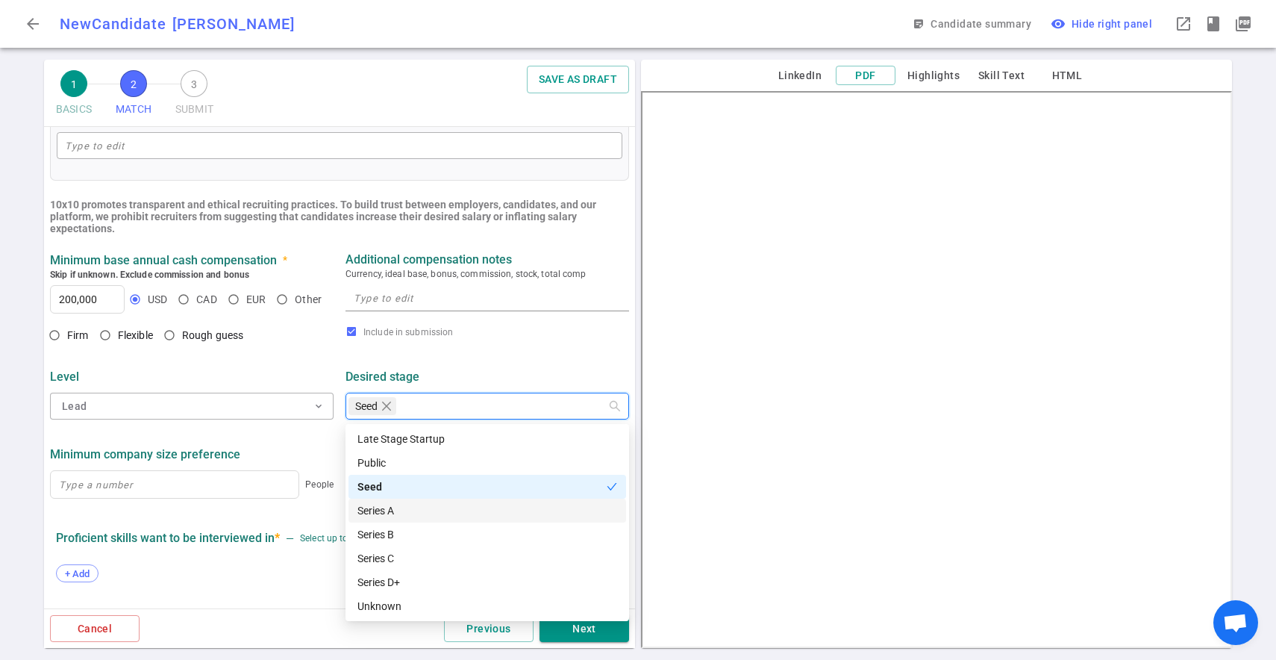
click at [388, 508] on div "Series A" at bounding box center [487, 510] width 260 height 16
click at [390, 542] on div "Series B" at bounding box center [487, 534] width 260 height 16
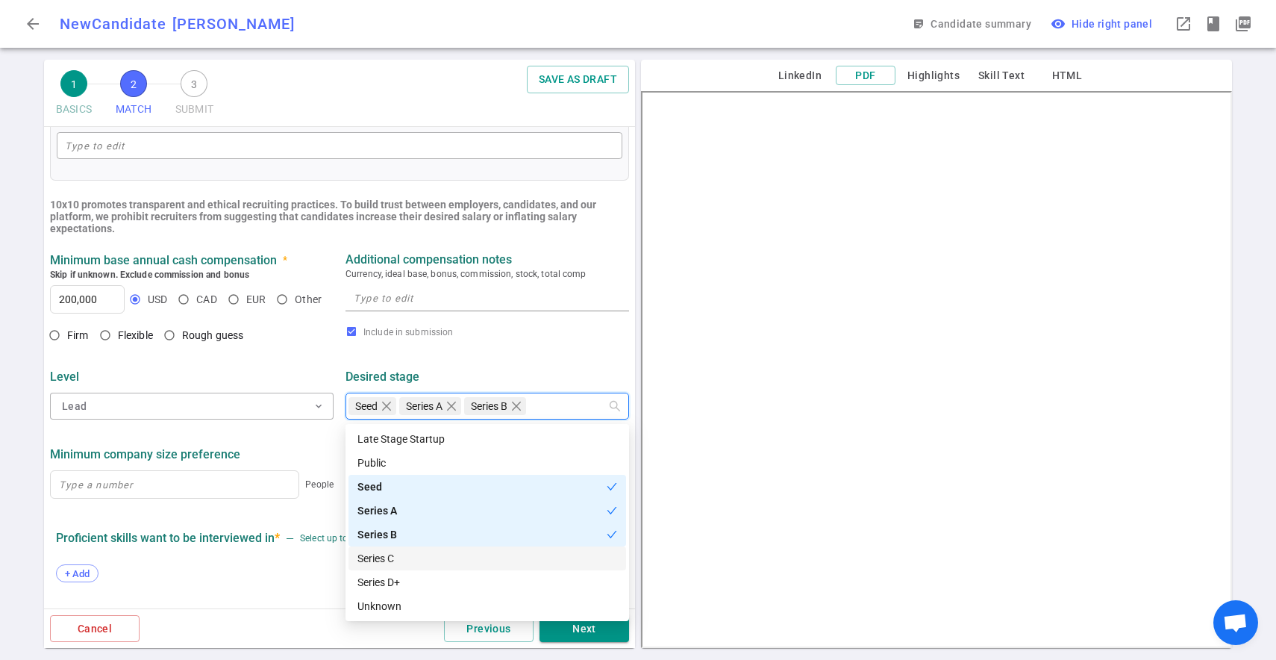
click at [392, 565] on div "Series C" at bounding box center [487, 558] width 260 height 16
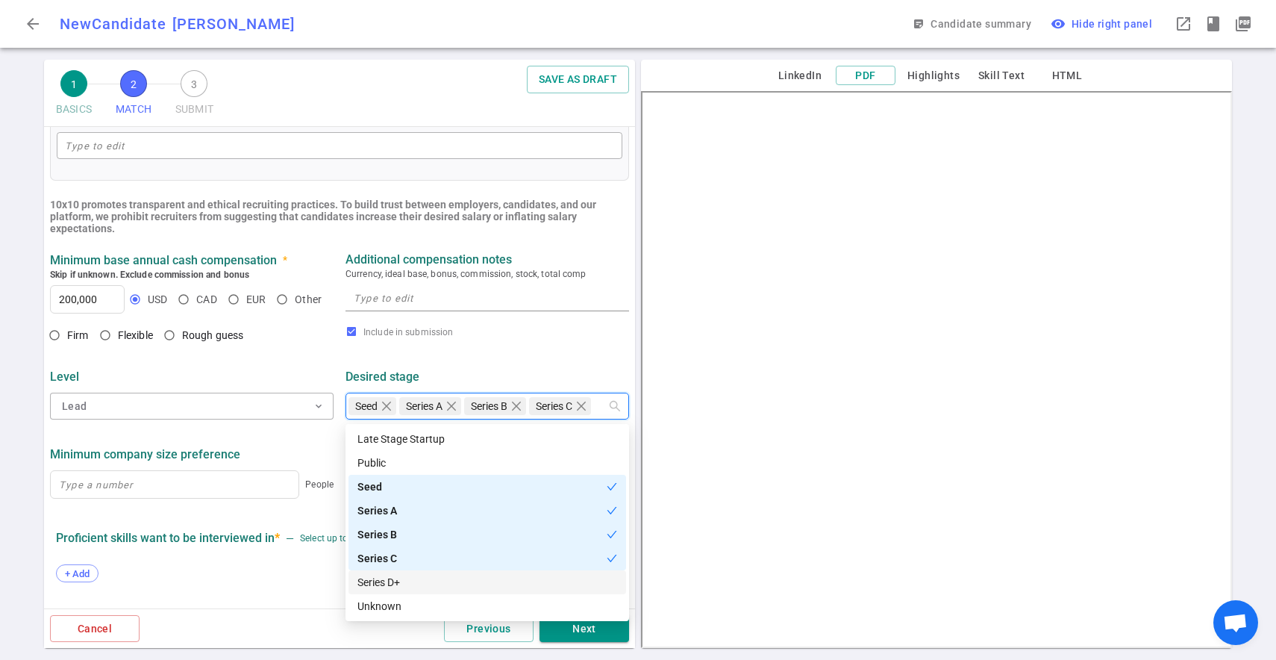
click at [385, 584] on div "Series D+" at bounding box center [487, 582] width 260 height 16
click at [263, 559] on div "+ Add" at bounding box center [339, 574] width 567 height 33
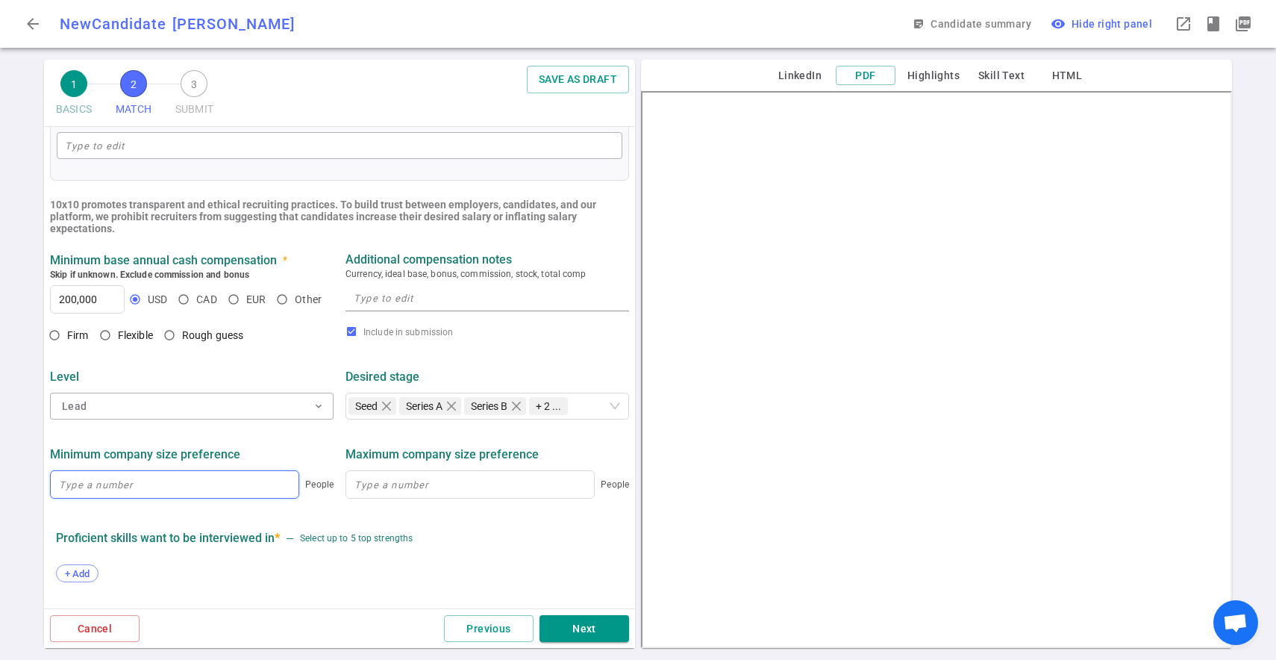
click at [206, 493] on input at bounding box center [175, 484] width 248 height 27
type input "5"
click at [446, 489] on input at bounding box center [470, 484] width 248 height 27
type input "200"
click at [85, 572] on span "+ Add" at bounding box center [77, 573] width 35 height 11
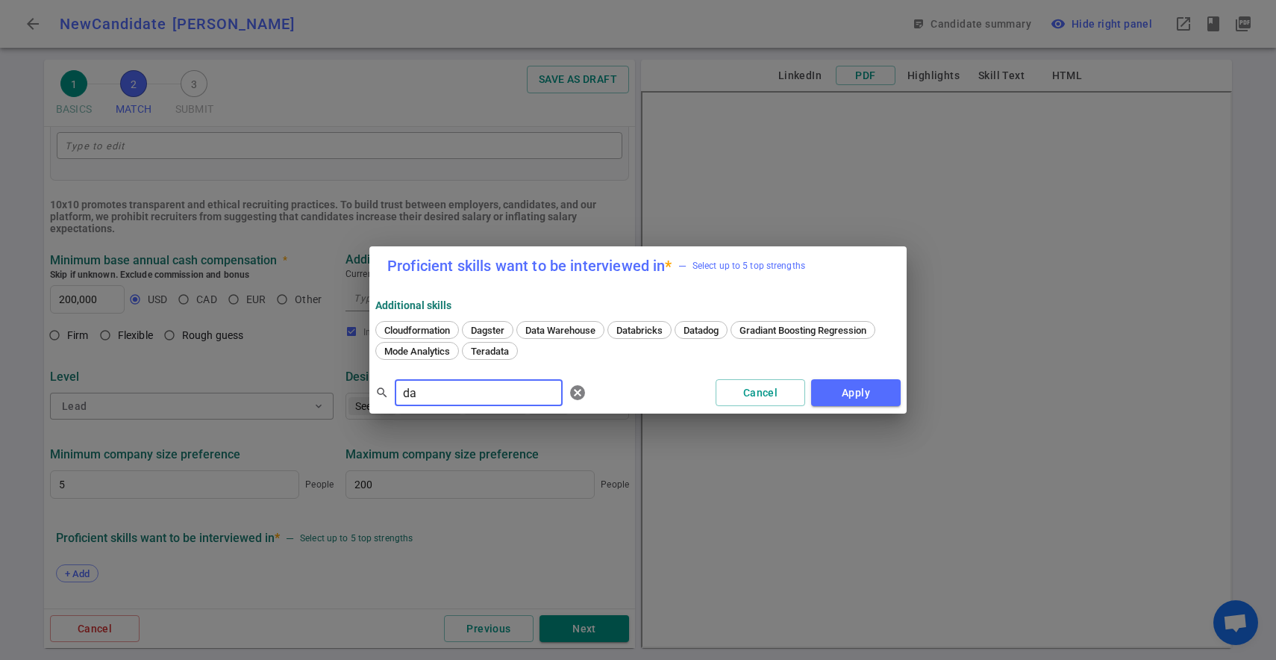
type input "d"
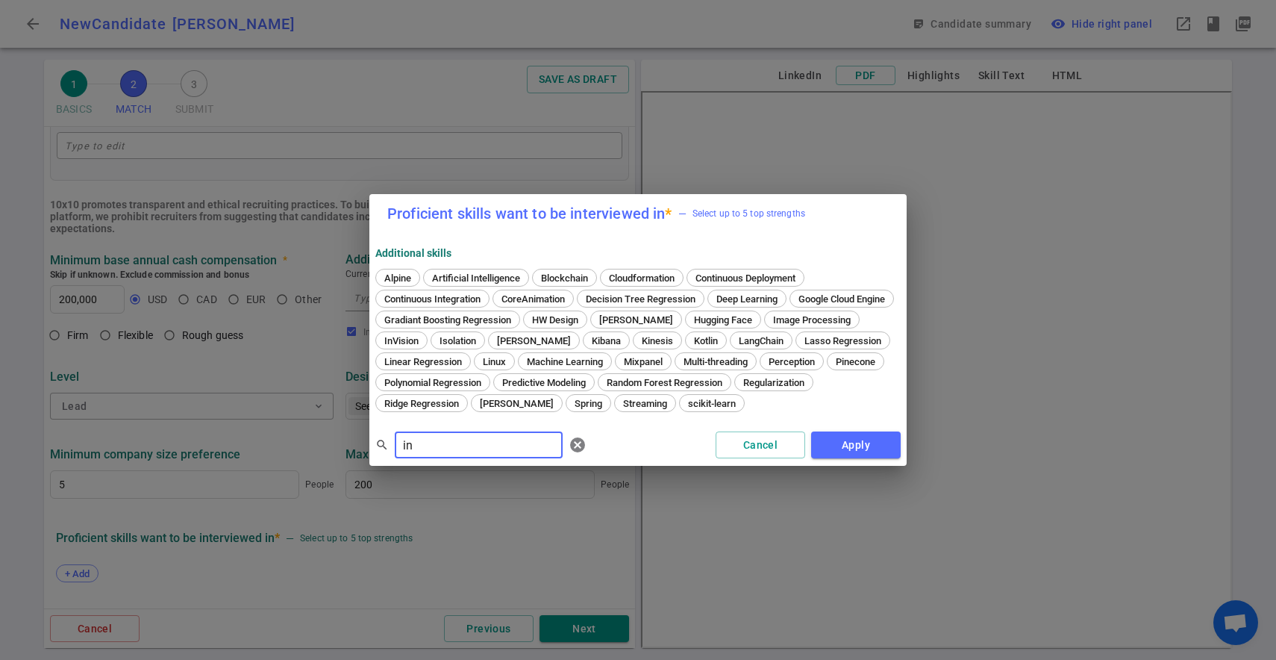
type input "i"
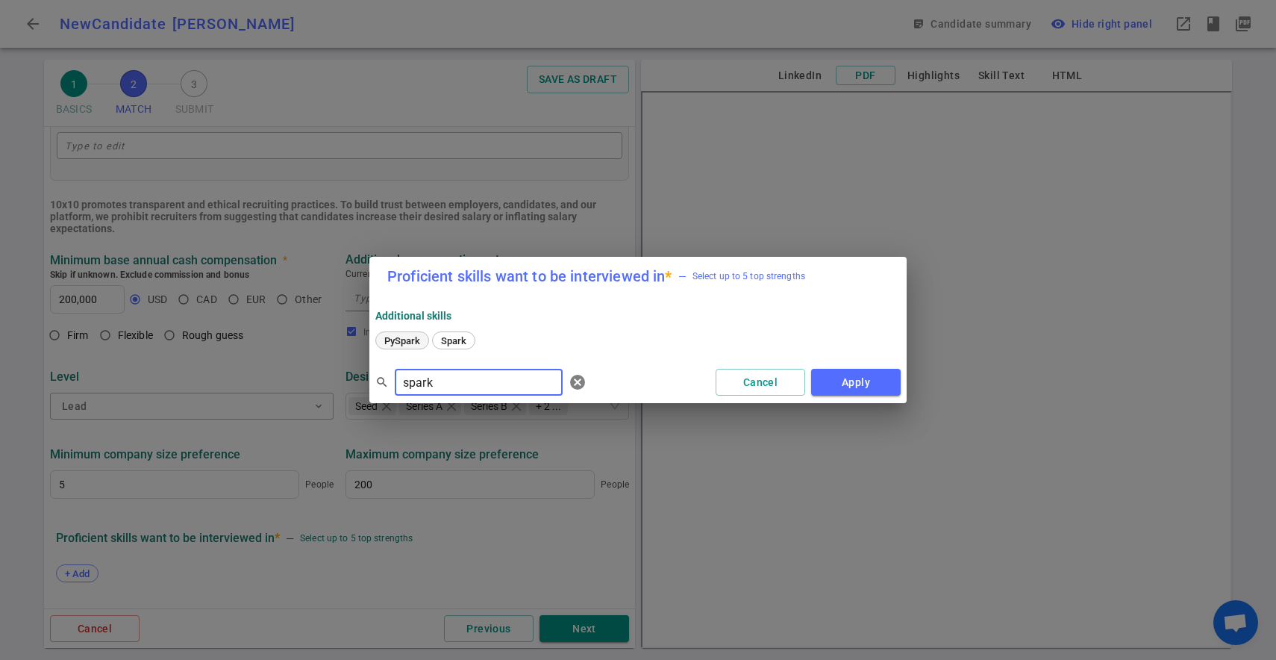
click at [407, 332] on div "PySpark" at bounding box center [402, 340] width 54 height 18
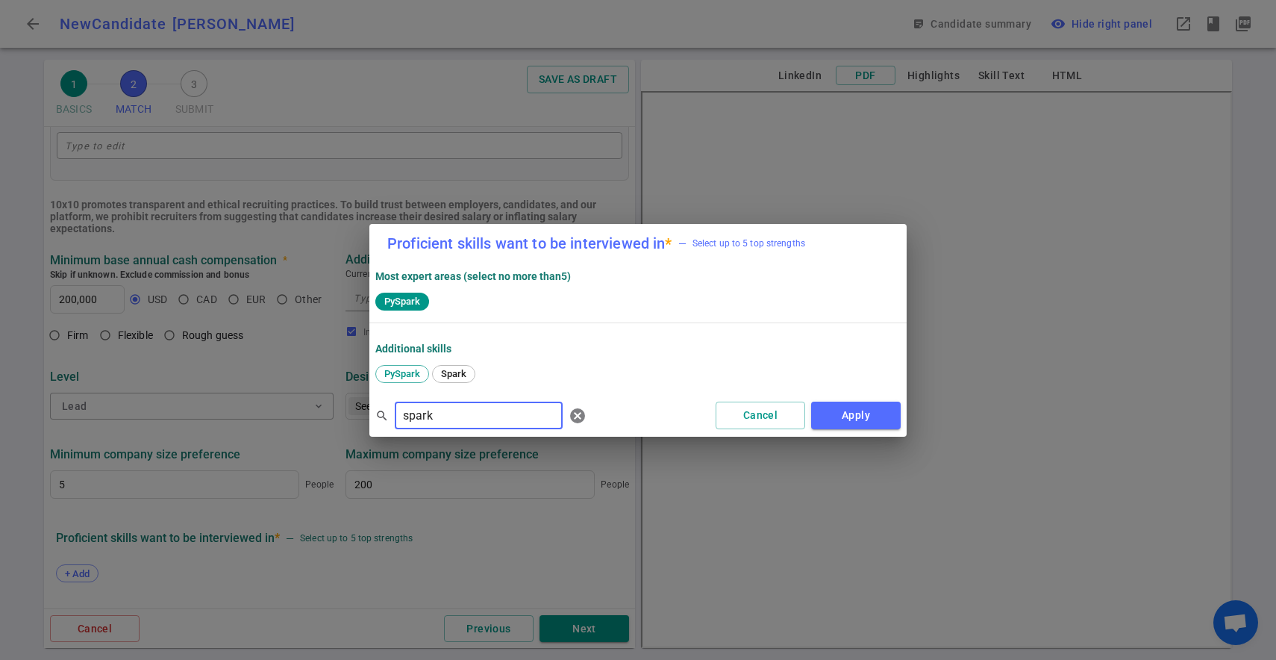
click at [414, 407] on input "spark" at bounding box center [479, 416] width 168 height 24
click at [436, 366] on div "Machine Learning" at bounding box center [422, 374] width 94 height 18
click at [455, 416] on input "machine" at bounding box center [479, 416] width 168 height 24
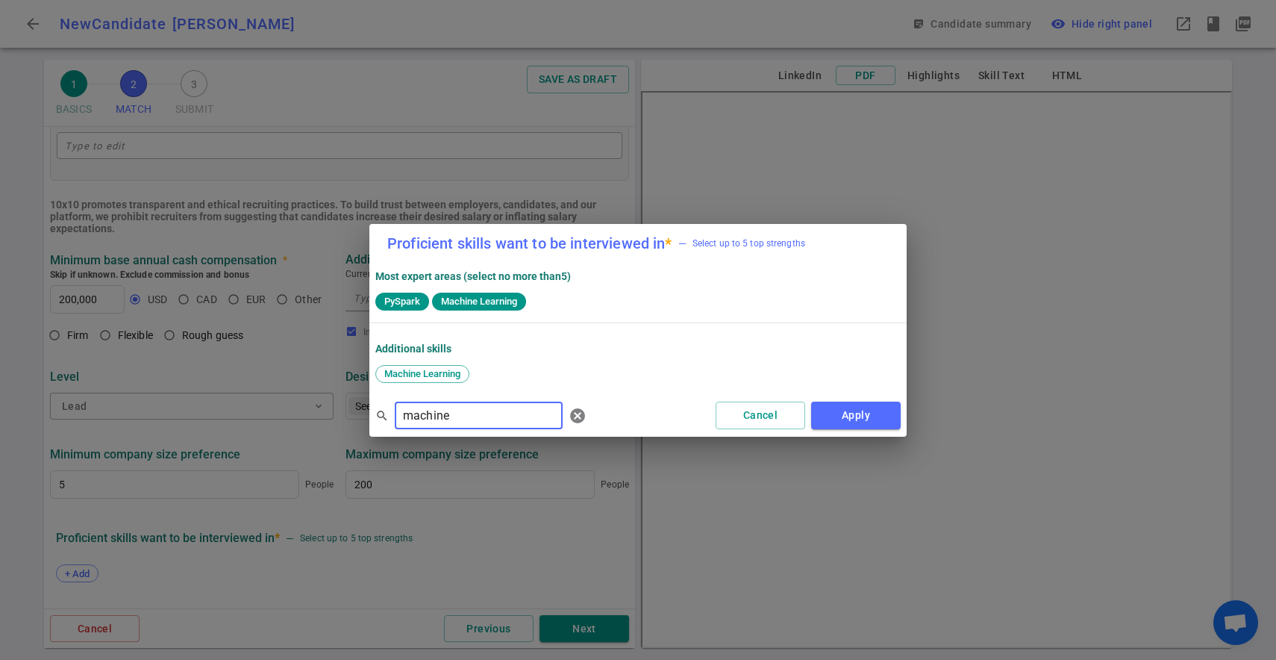
click at [455, 416] on input "machine" at bounding box center [479, 416] width 168 height 24
click at [460, 377] on span "Python" at bounding box center [455, 373] width 40 height 11
click at [449, 416] on input "pyth" at bounding box center [479, 416] width 168 height 24
click at [416, 372] on span "Snowflake" at bounding box center [407, 373] width 56 height 11
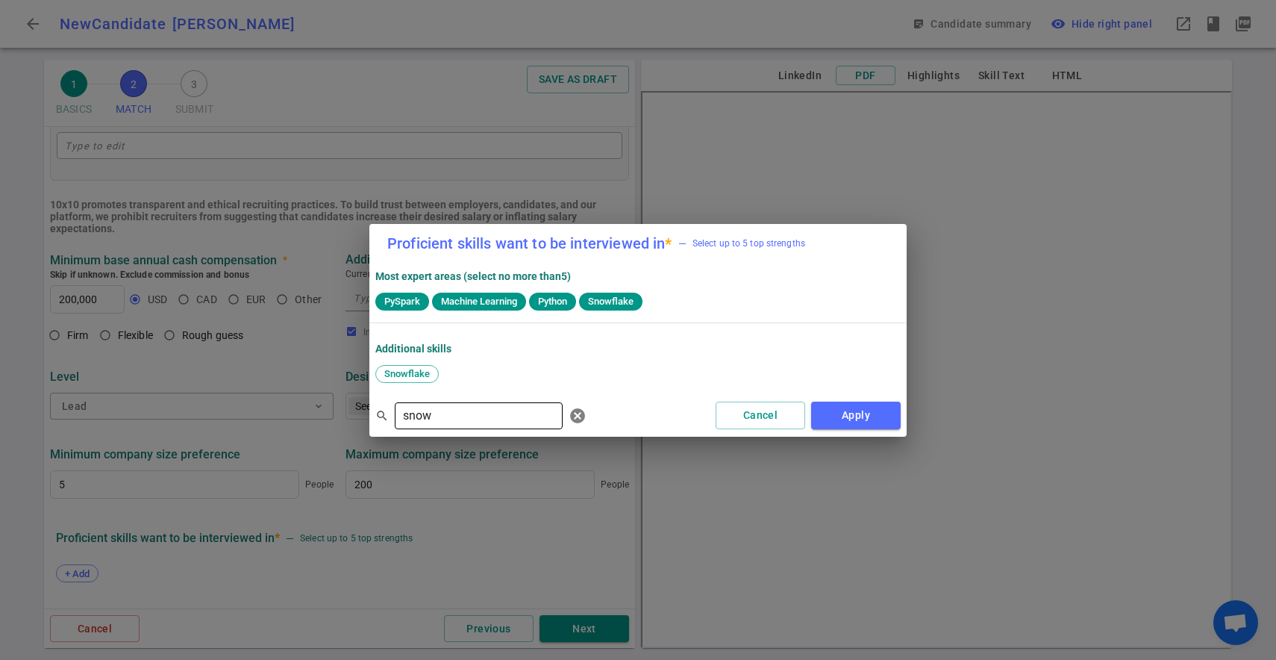
click at [429, 413] on input "snow" at bounding box center [479, 416] width 168 height 24
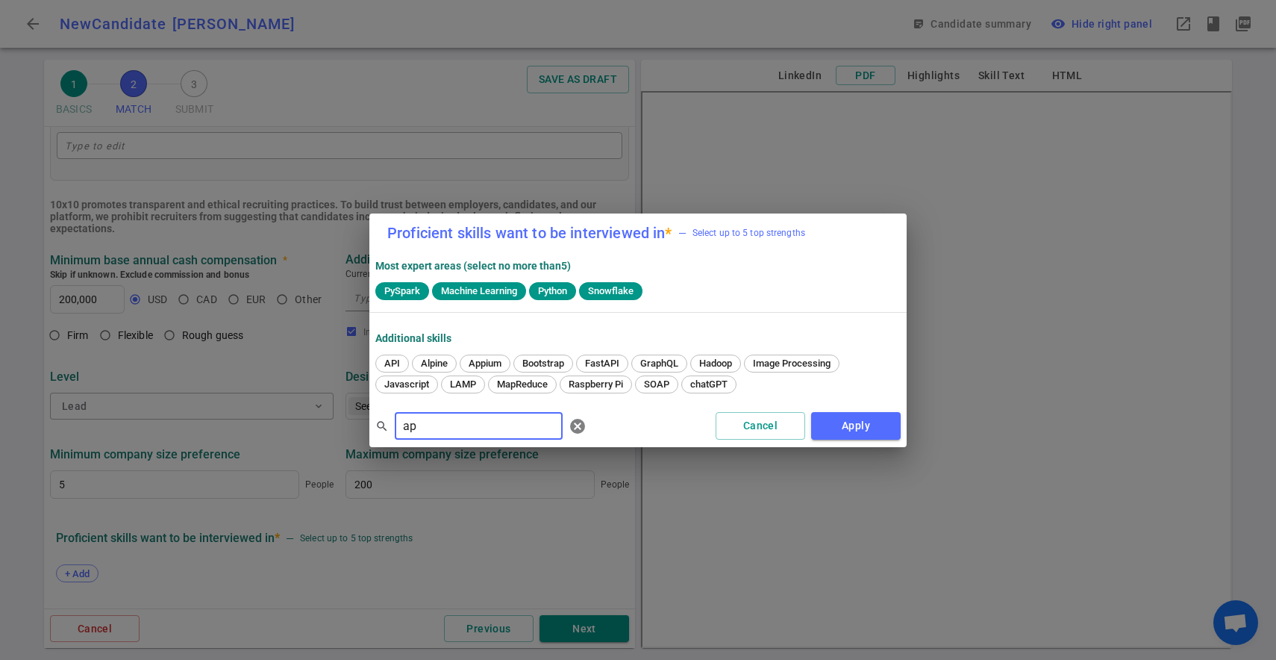
type input "a"
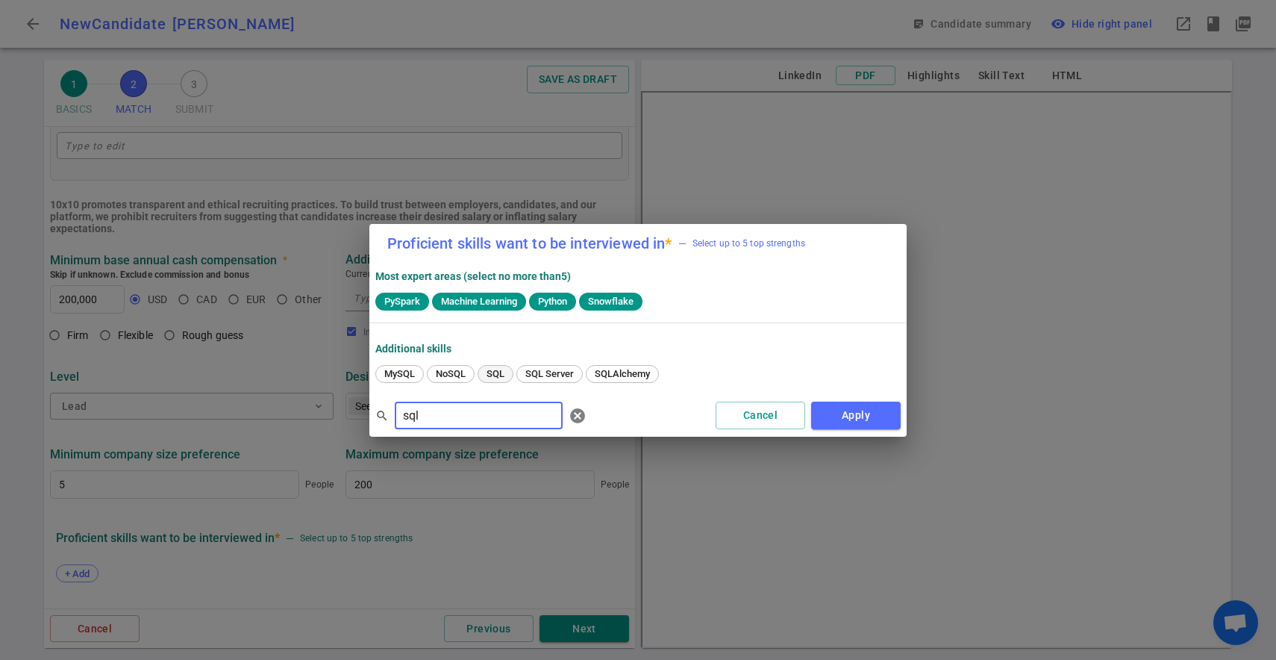
type input "sql"
click at [500, 367] on div "SQL" at bounding box center [496, 374] width 36 height 18
click at [834, 411] on button "Apply" at bounding box center [856, 416] width 90 height 28
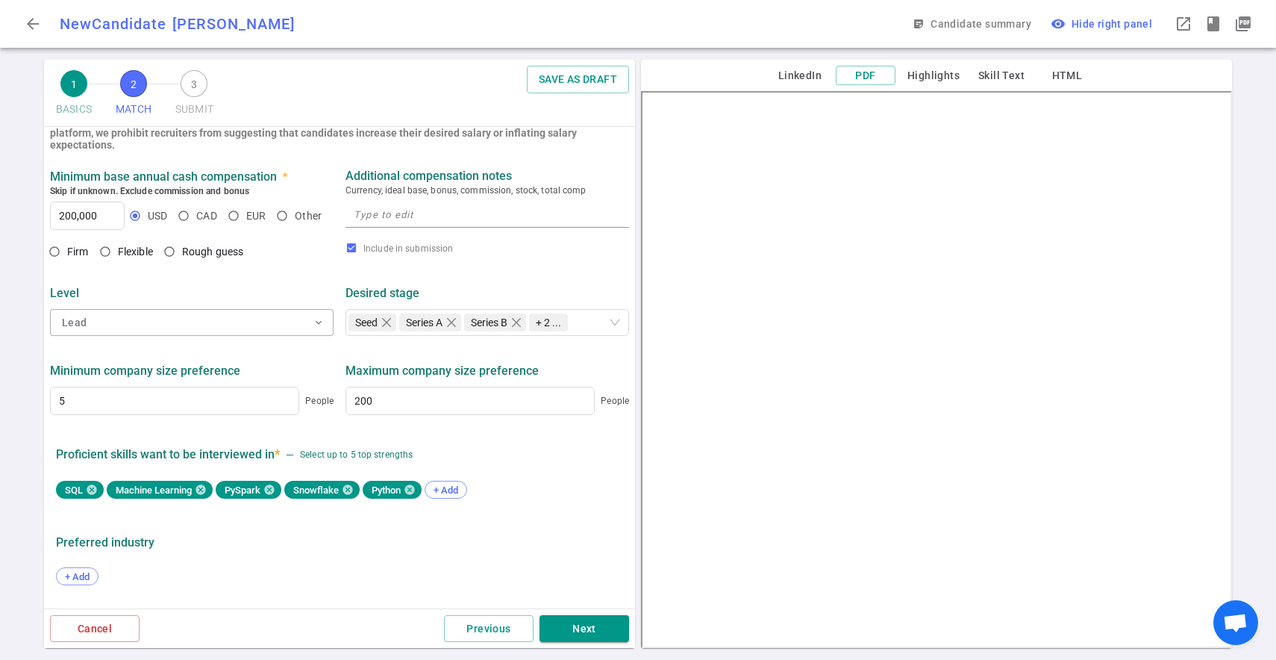
scroll to position [642, 0]
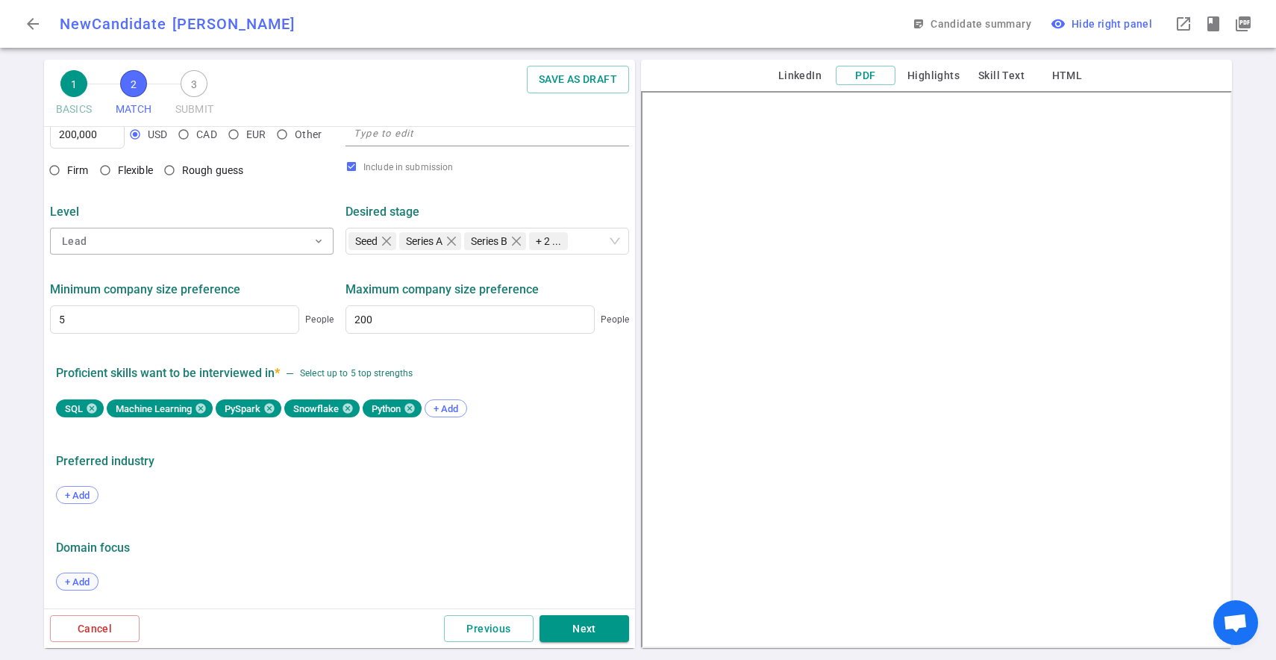
click at [81, 581] on span "+ Add" at bounding box center [77, 581] width 35 height 11
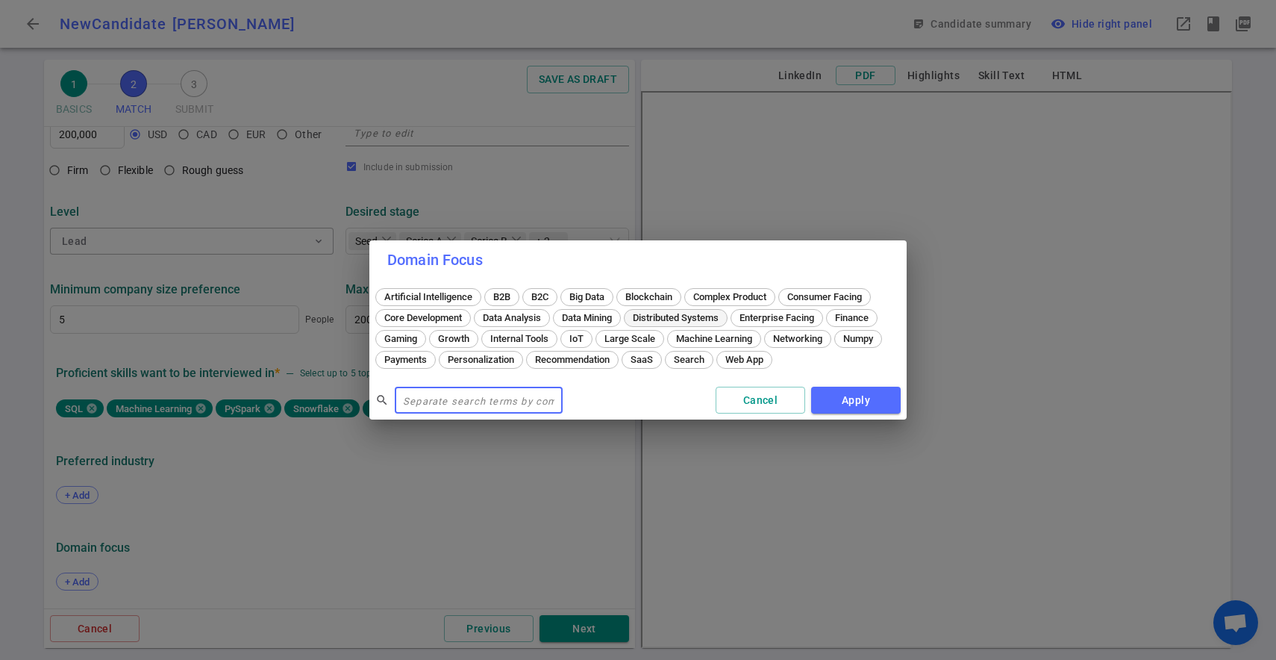
click at [673, 321] on span "Distributed Systems" at bounding box center [676, 317] width 96 height 11
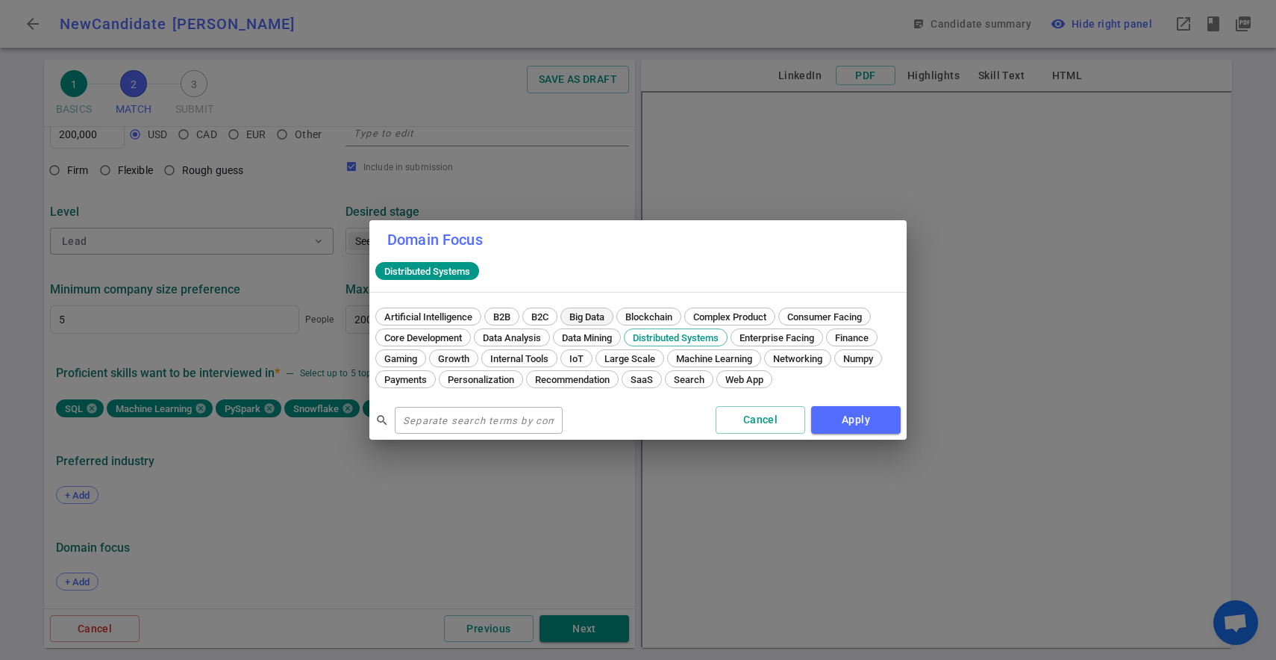
click at [594, 308] on div "Big Data" at bounding box center [586, 316] width 53 height 18
click at [719, 355] on span "Machine Learning" at bounding box center [714, 358] width 87 height 11
click at [651, 361] on span "Large Scale" at bounding box center [629, 358] width 61 height 11
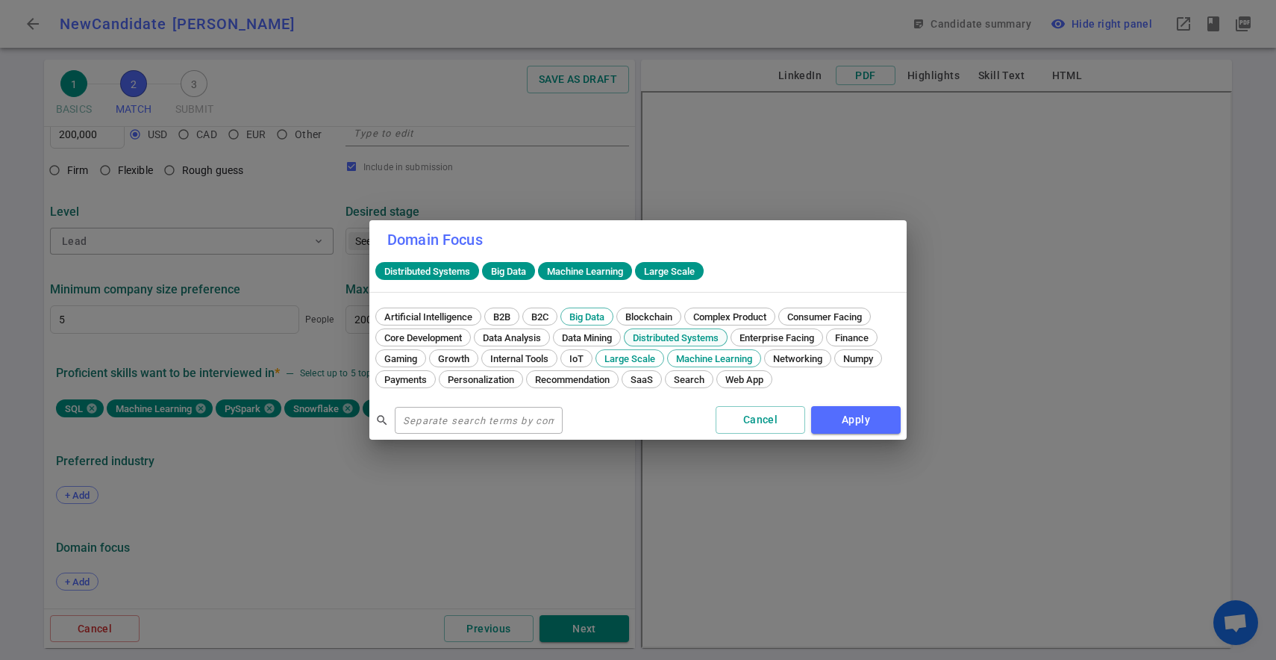
click at [692, 340] on span "Distributed Systems" at bounding box center [676, 337] width 96 height 11
click at [458, 270] on span "Distributed Systems" at bounding box center [427, 271] width 98 height 11
click at [861, 421] on button "Apply" at bounding box center [856, 420] width 90 height 28
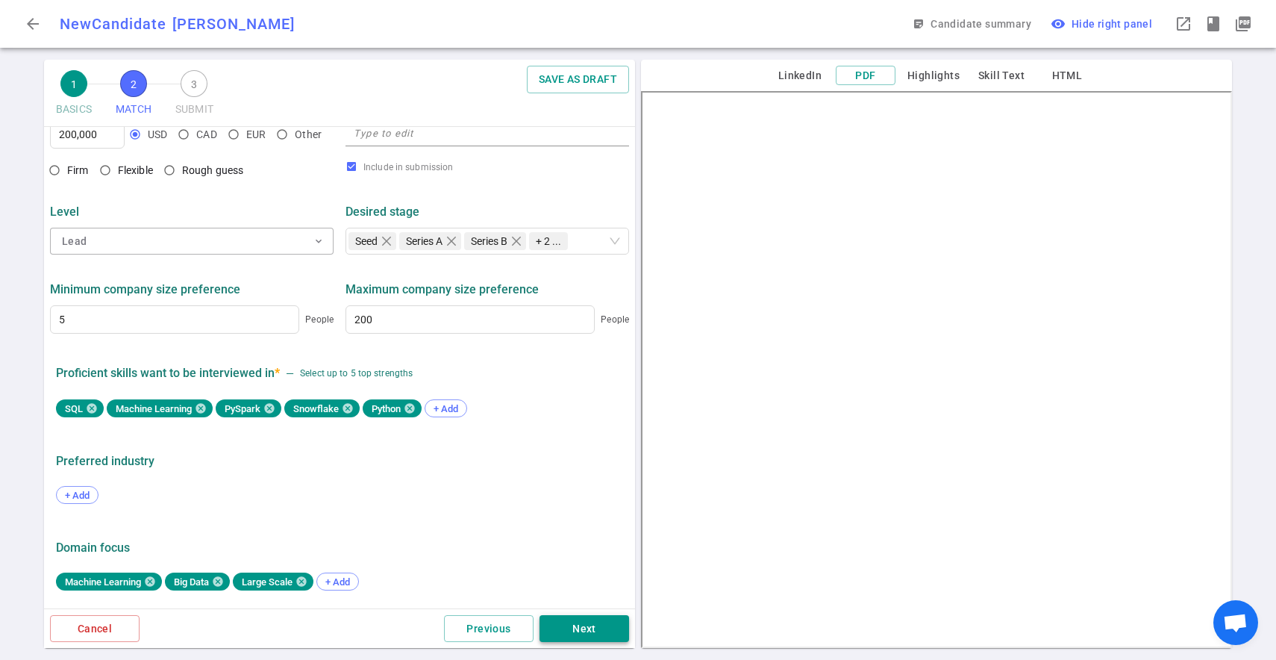
click at [600, 624] on button "Next" at bounding box center [585, 629] width 90 height 28
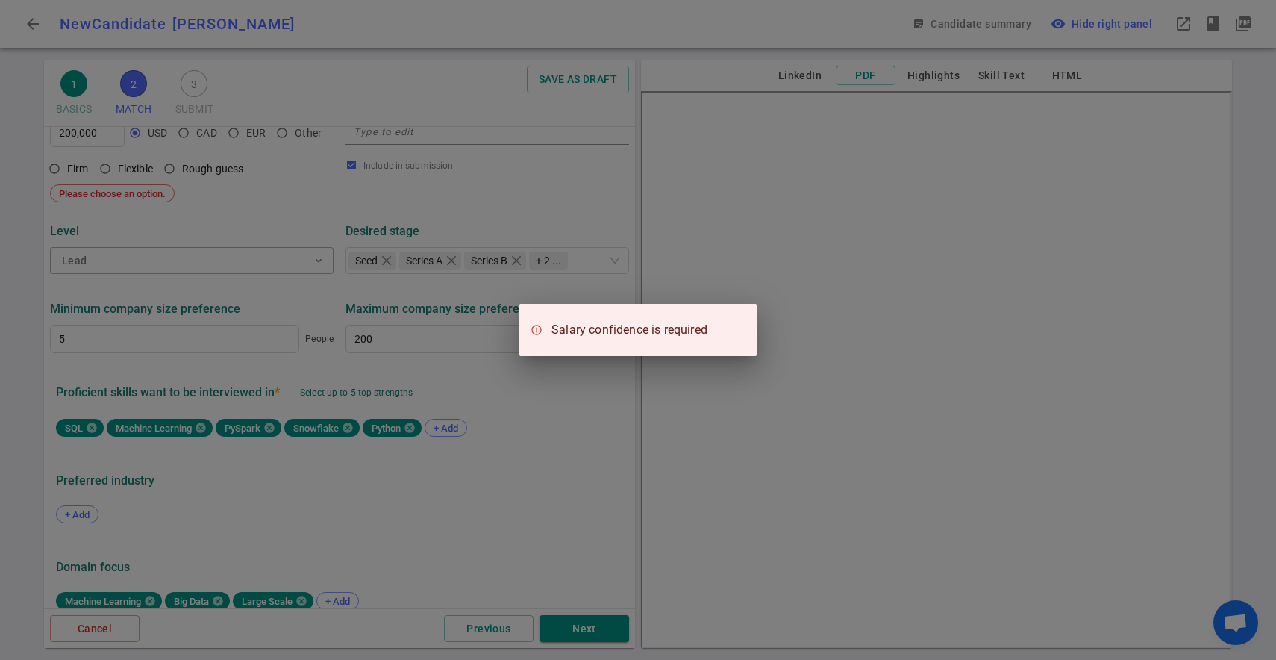
click at [466, 455] on div "Salary confidence is required" at bounding box center [638, 330] width 1276 height 660
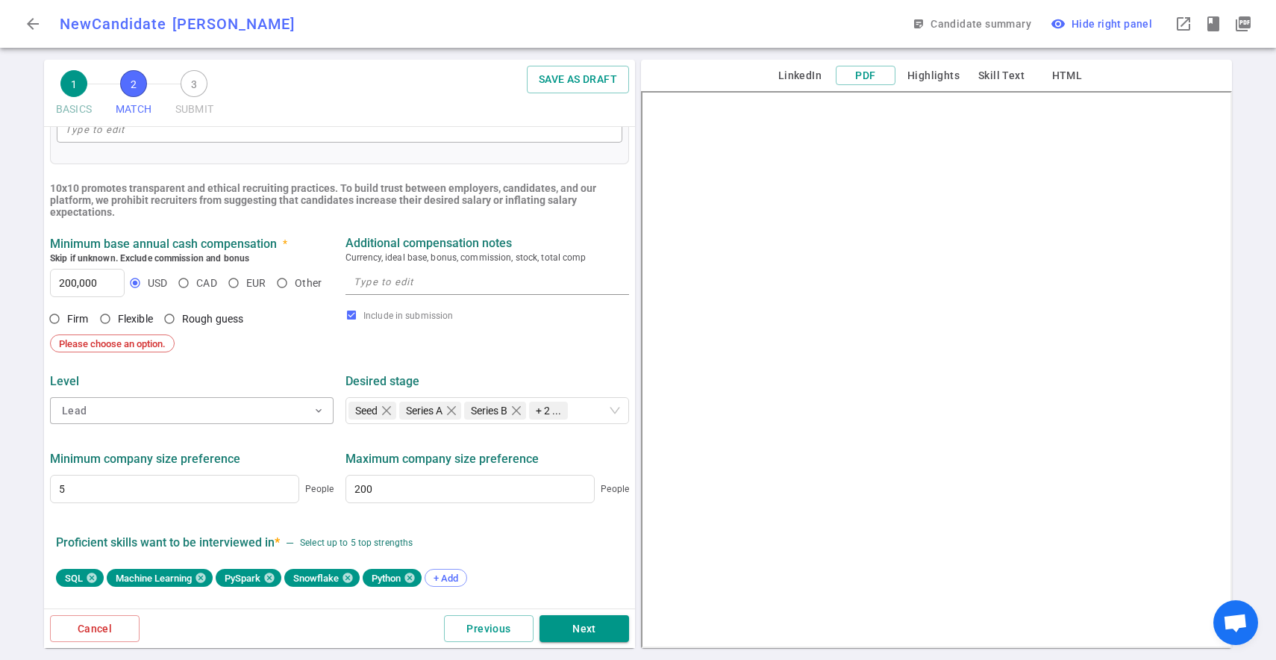
scroll to position [397, 0]
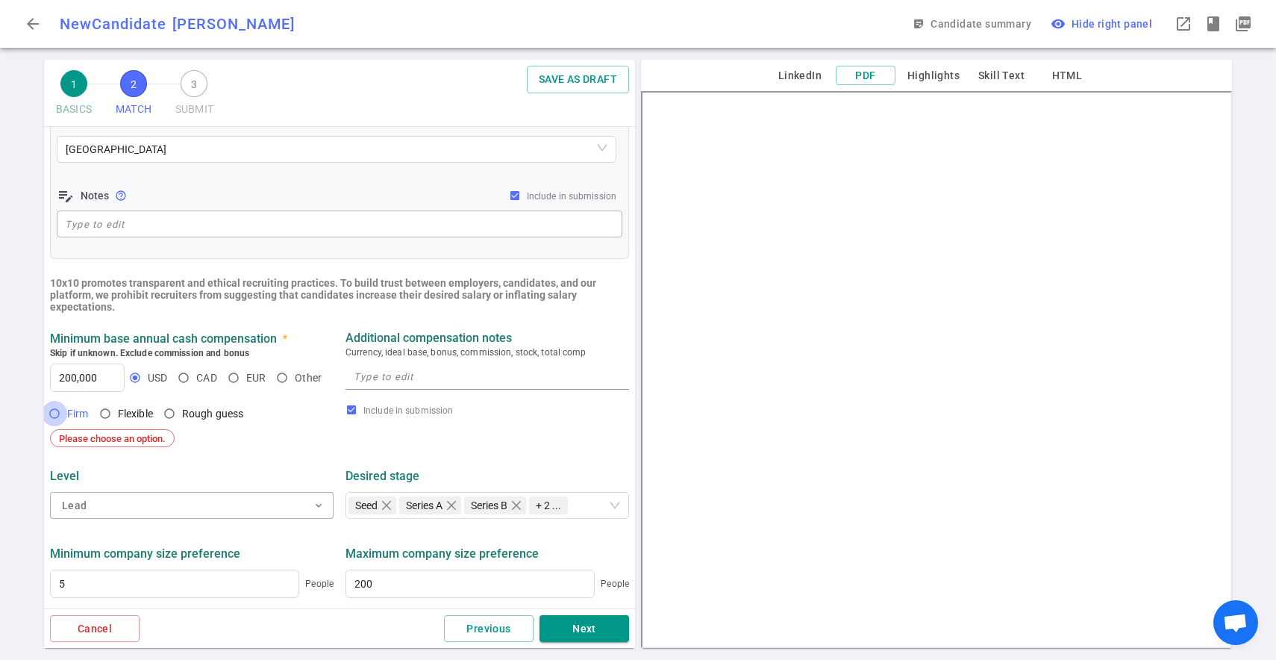
click at [53, 414] on input "Firm" at bounding box center [54, 413] width 25 height 25
radio input "true"
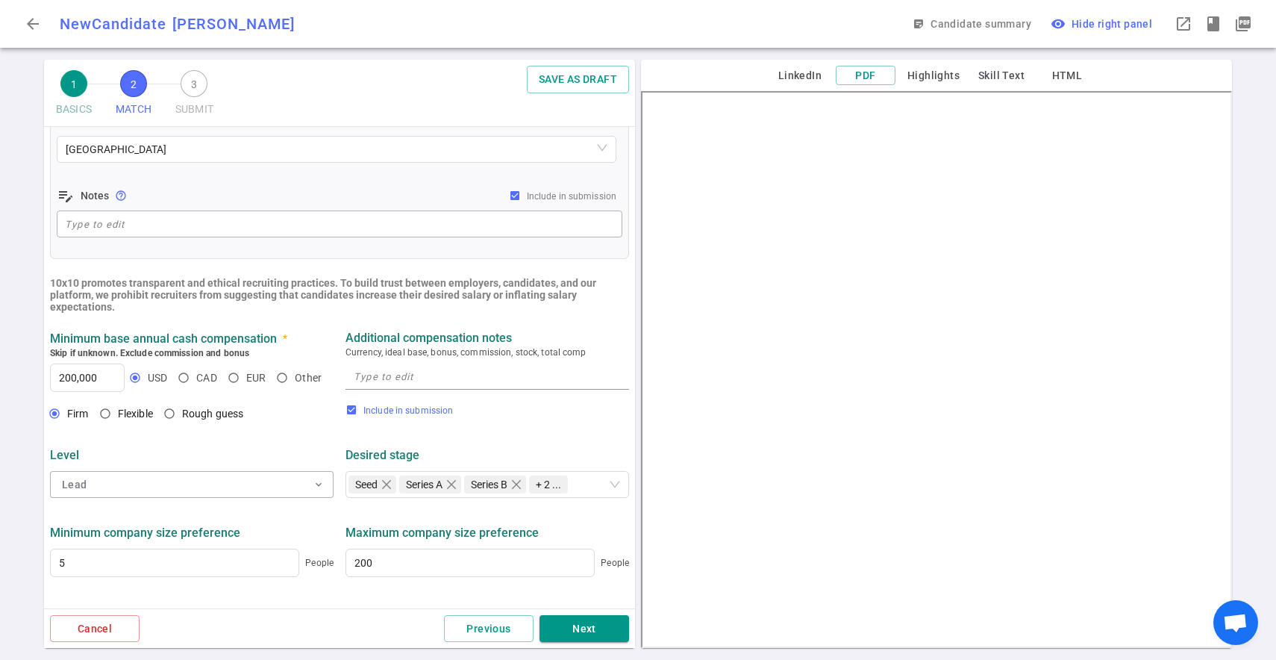
scroll to position [642, 0]
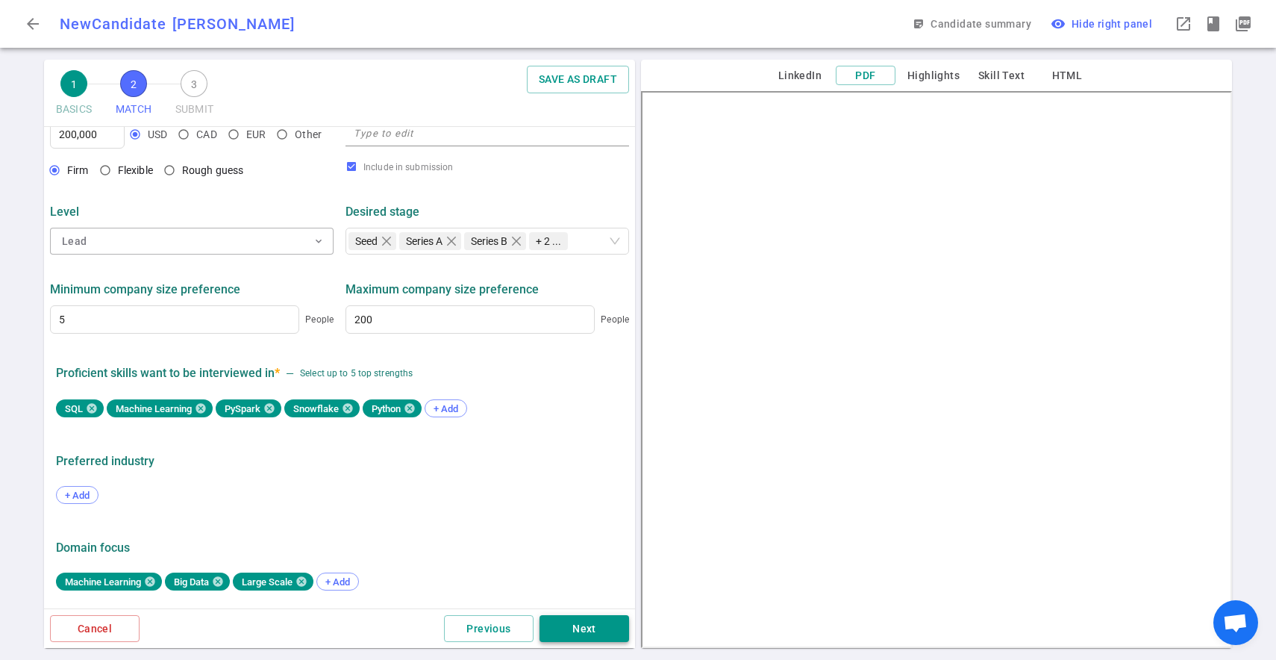
click at [547, 616] on button "Next" at bounding box center [585, 629] width 90 height 28
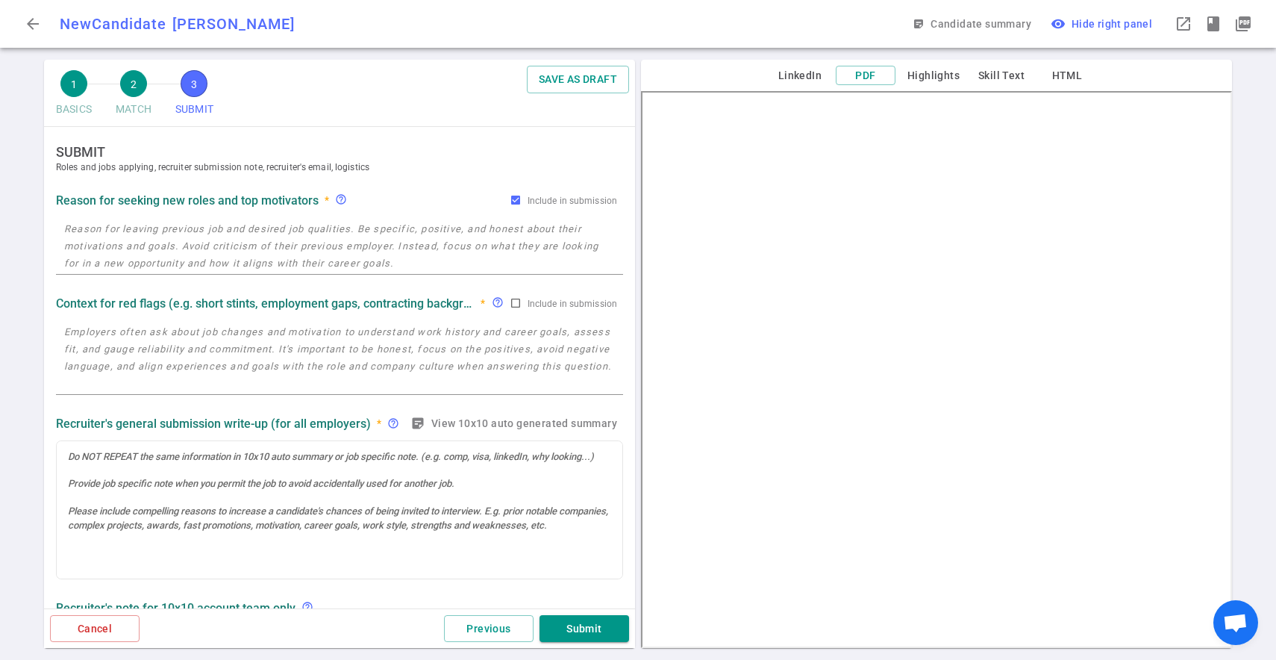
scroll to position [0, 0]
click at [249, 263] on textarea at bounding box center [339, 246] width 551 height 51
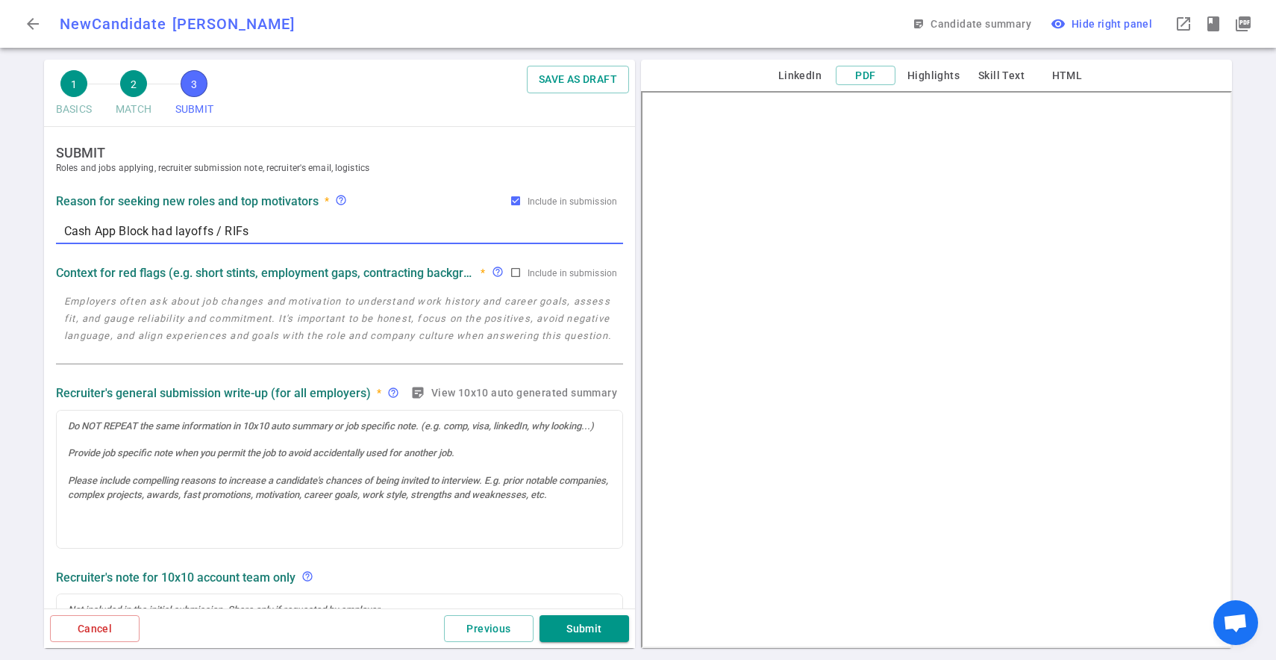
type textarea "Cash App Block had layoffs / RIFs"
click at [393, 346] on textarea at bounding box center [339, 327] width 551 height 69
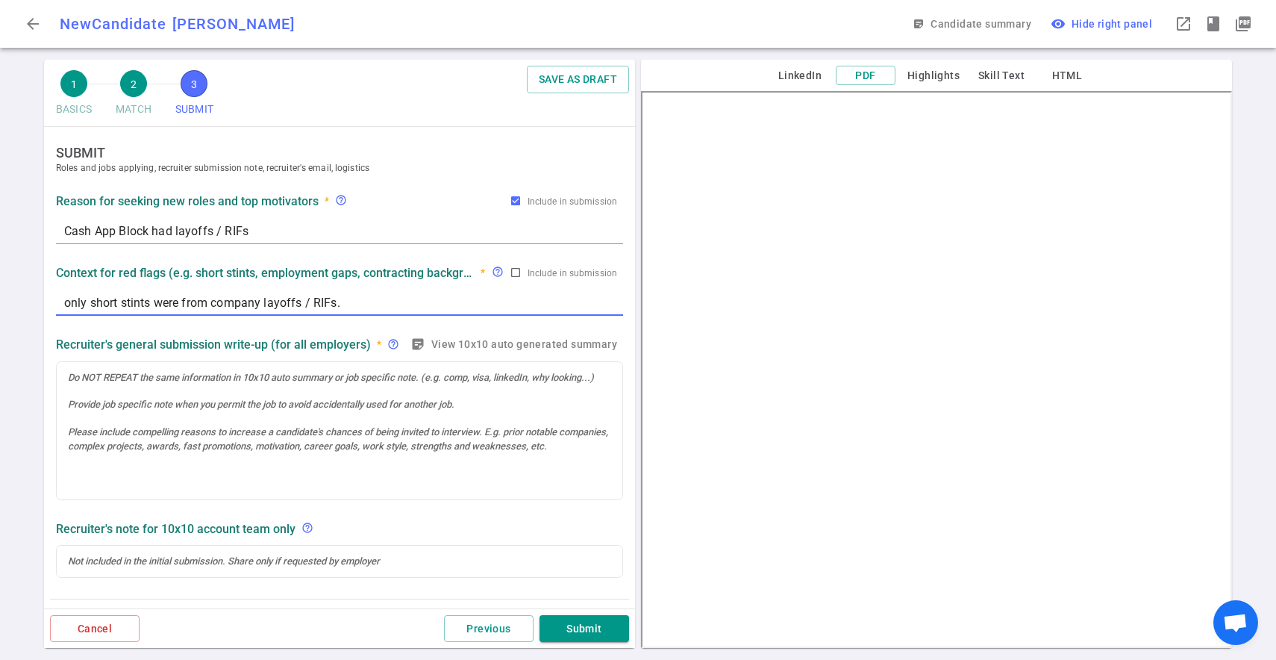
click at [282, 301] on textarea "only short stints were from company layoffs / RIFs." at bounding box center [339, 302] width 551 height 17
click at [347, 309] on textarea "only short stints were from company layoffs / RIFs." at bounding box center [339, 302] width 551 height 17
click at [411, 310] on textarea "only short stints were from company layoffs / RIFs." at bounding box center [339, 302] width 551 height 17
type textarea "only short stints were from company layoffs / RIFs at his most recent roles."
click at [146, 393] on div at bounding box center [340, 431] width 566 height 138
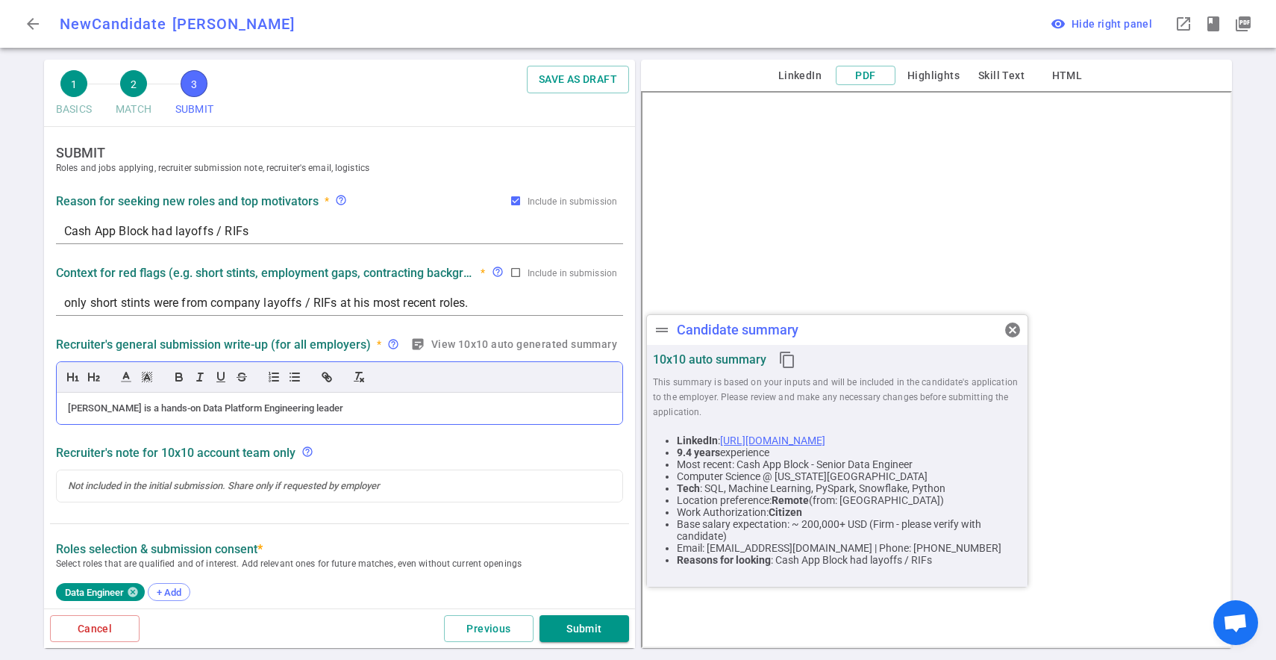
click at [329, 407] on div "[PERSON_NAME] is a hands-on Data Platform Engineering leader" at bounding box center [339, 408] width 543 height 13
click at [299, 487] on div at bounding box center [339, 485] width 543 height 13
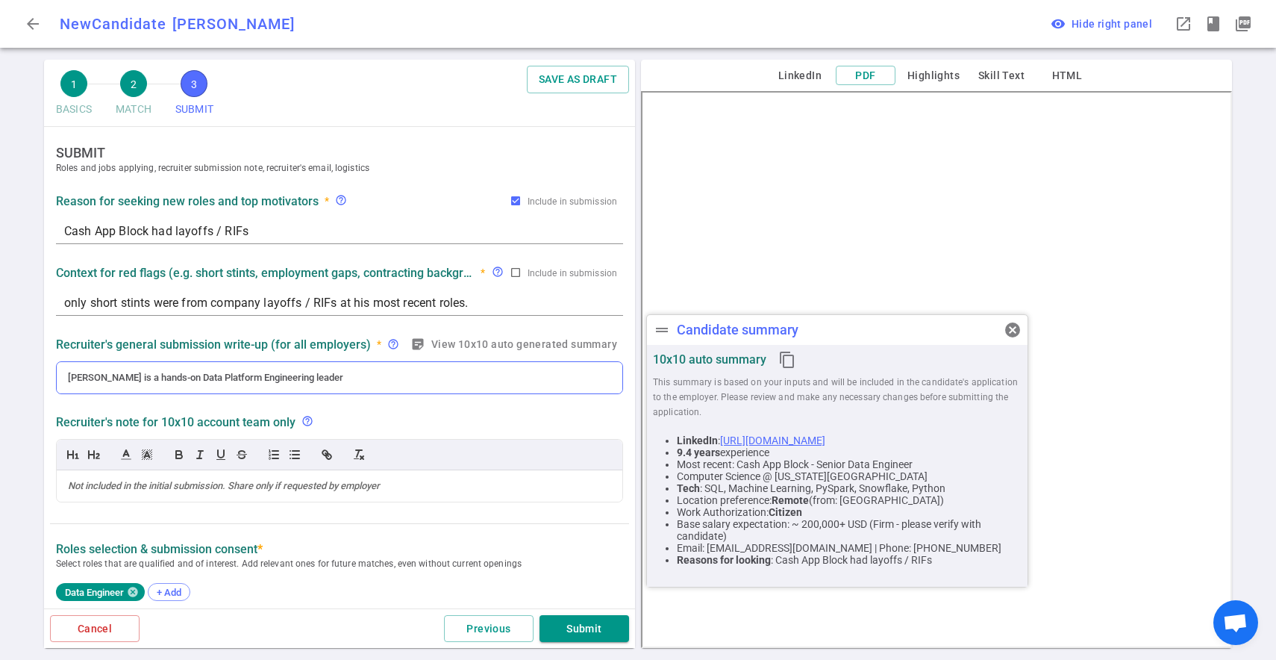
click at [319, 384] on div "[PERSON_NAME] is a hands-on Data Platform Engineering leader" at bounding box center [339, 377] width 543 height 13
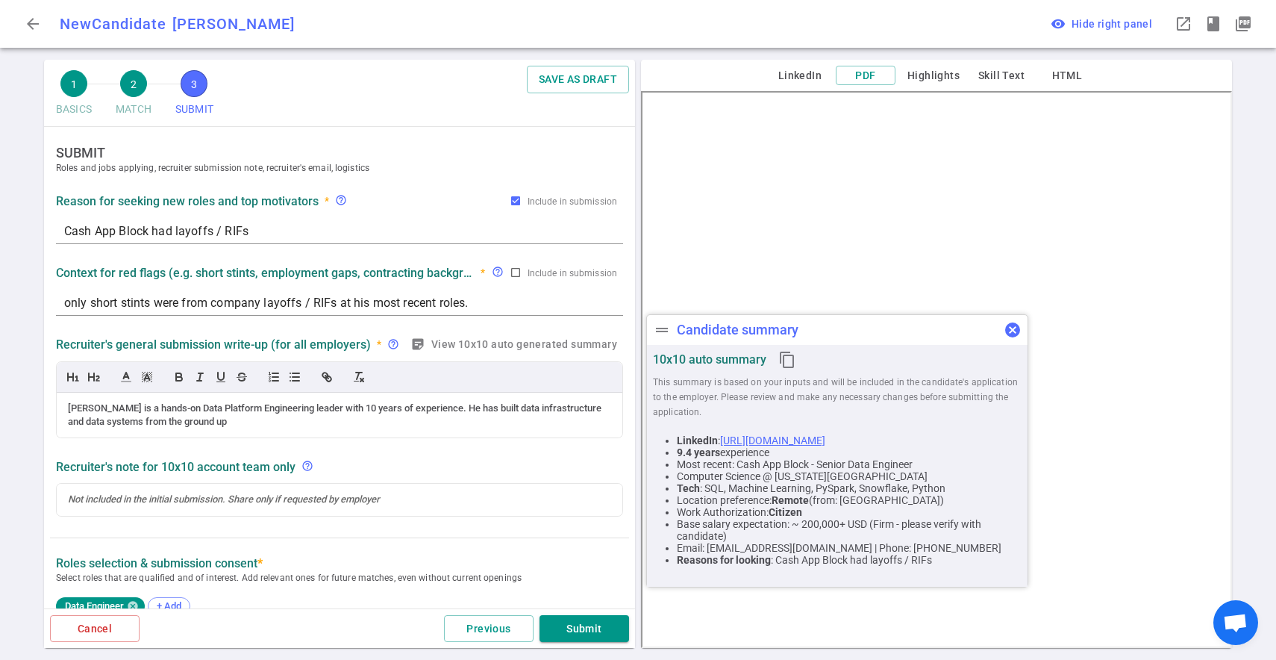
click at [1016, 330] on span "cancel" at bounding box center [1013, 330] width 18 height 18
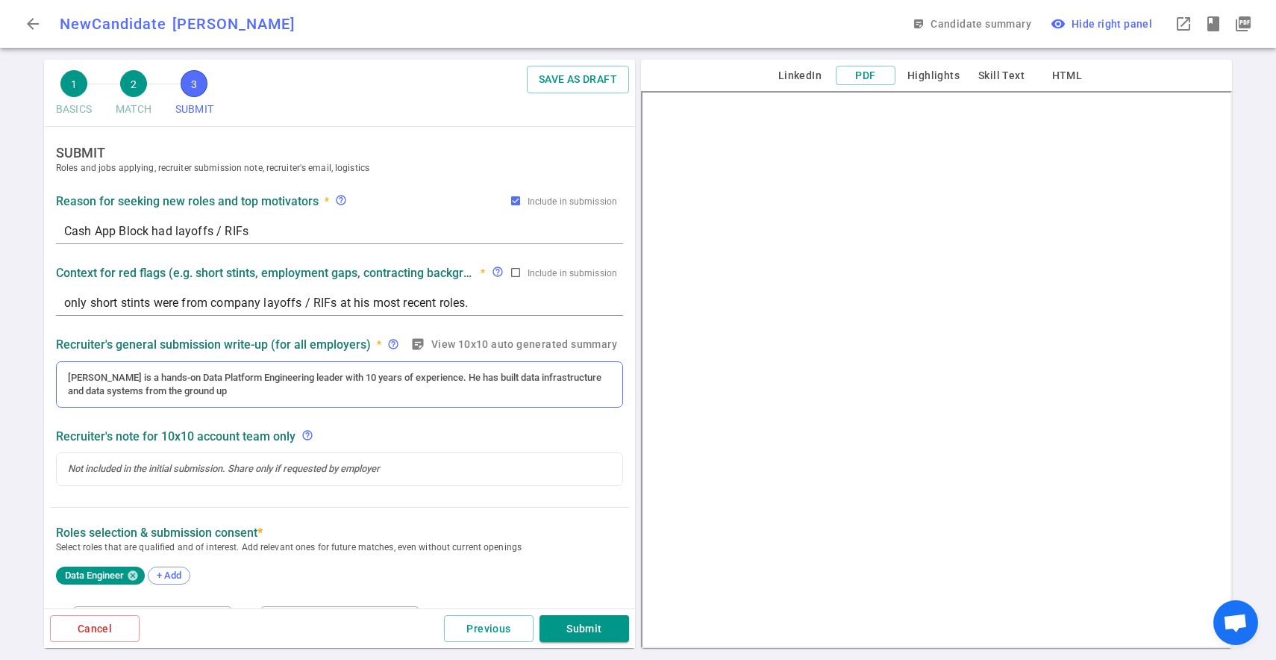
click at [285, 402] on div "[PERSON_NAME] is a hands-on Data Platform Engineering leader with 10 years of e…" at bounding box center [340, 385] width 566 height 46
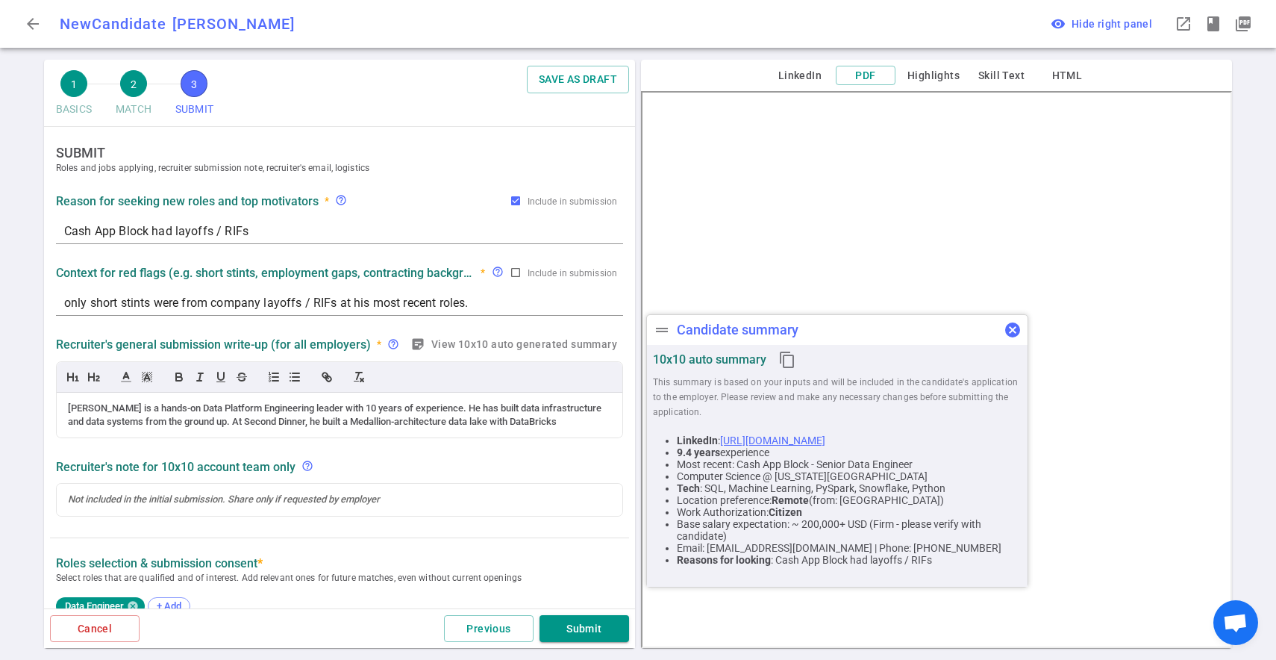
click at [1013, 326] on span "cancel" at bounding box center [1013, 330] width 18 height 18
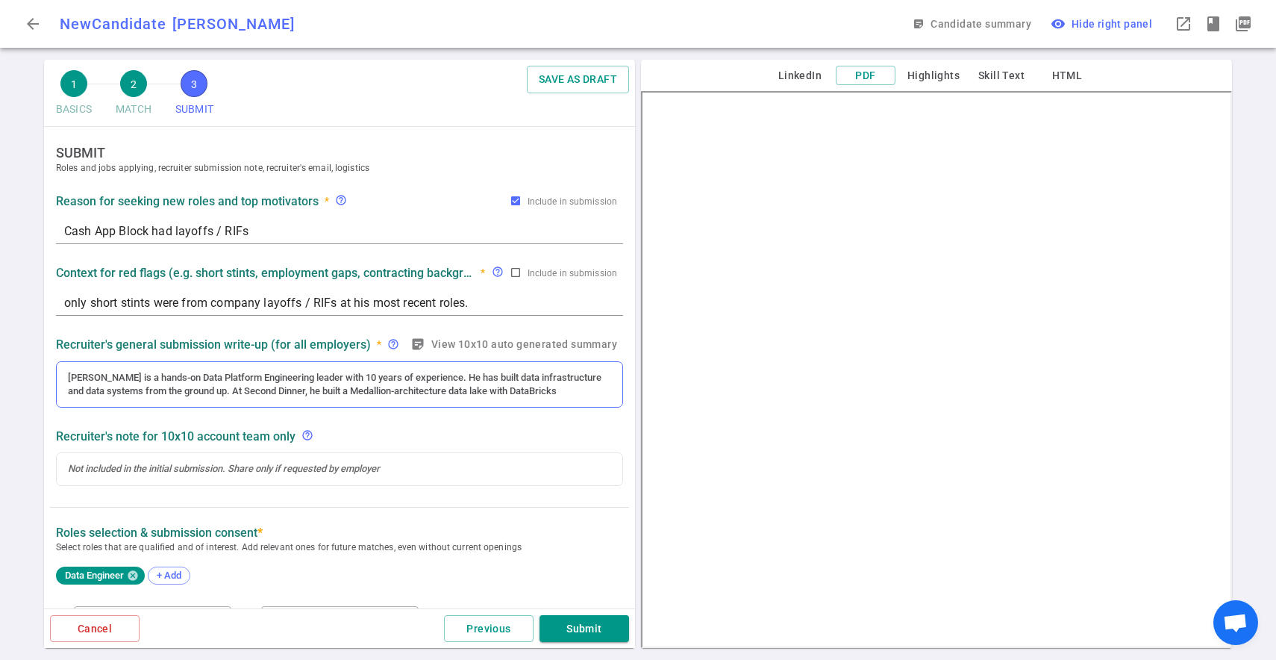
click at [611, 387] on div "[PERSON_NAME] is a hands-on Data Platform Engineering leader with 10 years of e…" at bounding box center [339, 384] width 567 height 47
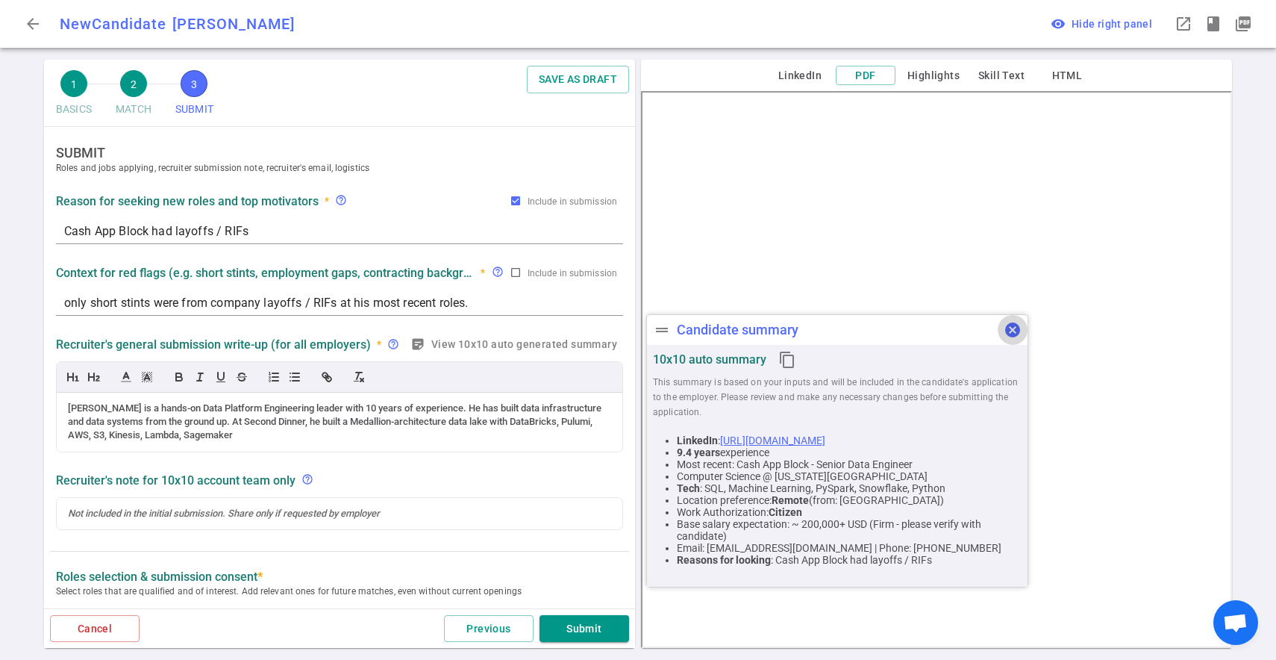
click at [1008, 332] on span "cancel" at bounding box center [1013, 330] width 18 height 18
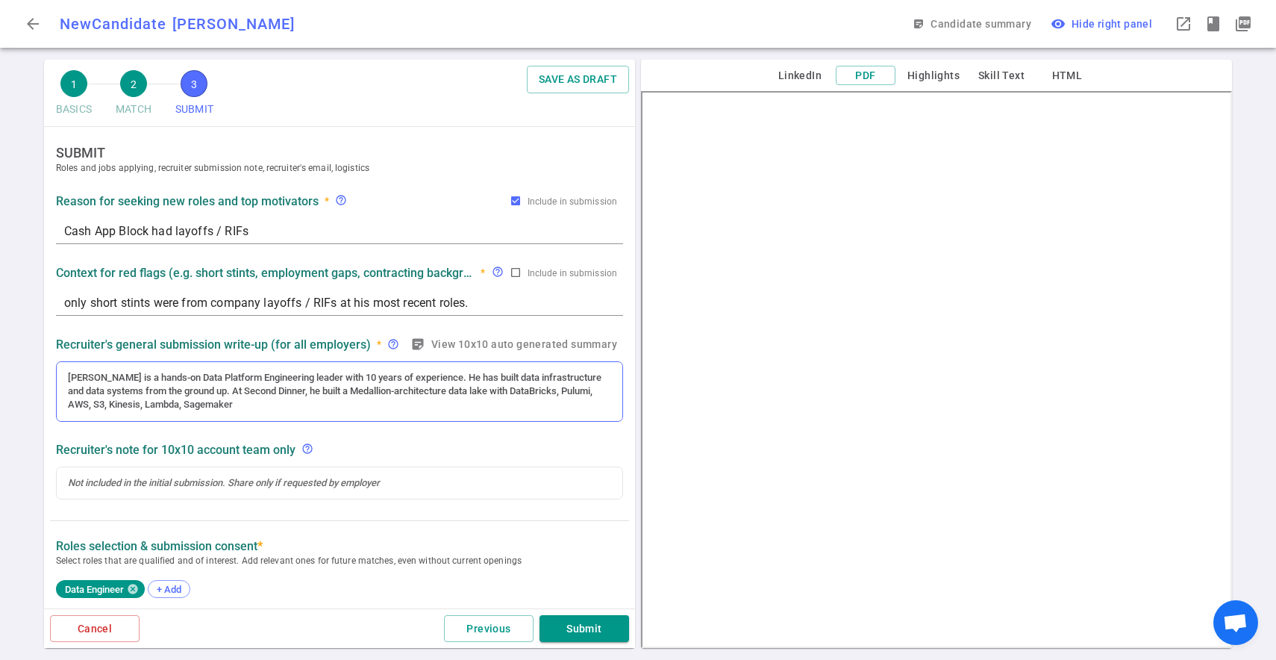
click at [279, 416] on div "[PERSON_NAME] is a hands-on Data Platform Engineering leader with 10 years of e…" at bounding box center [340, 391] width 566 height 59
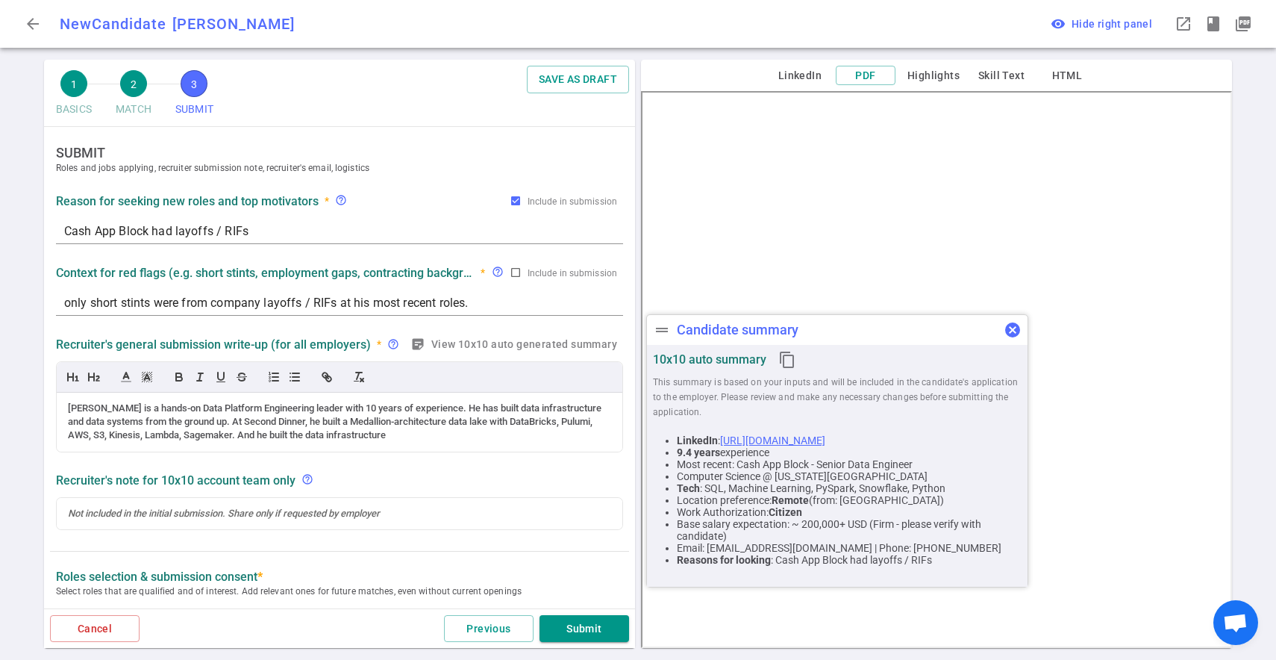
click at [1016, 331] on span "cancel" at bounding box center [1013, 330] width 18 height 18
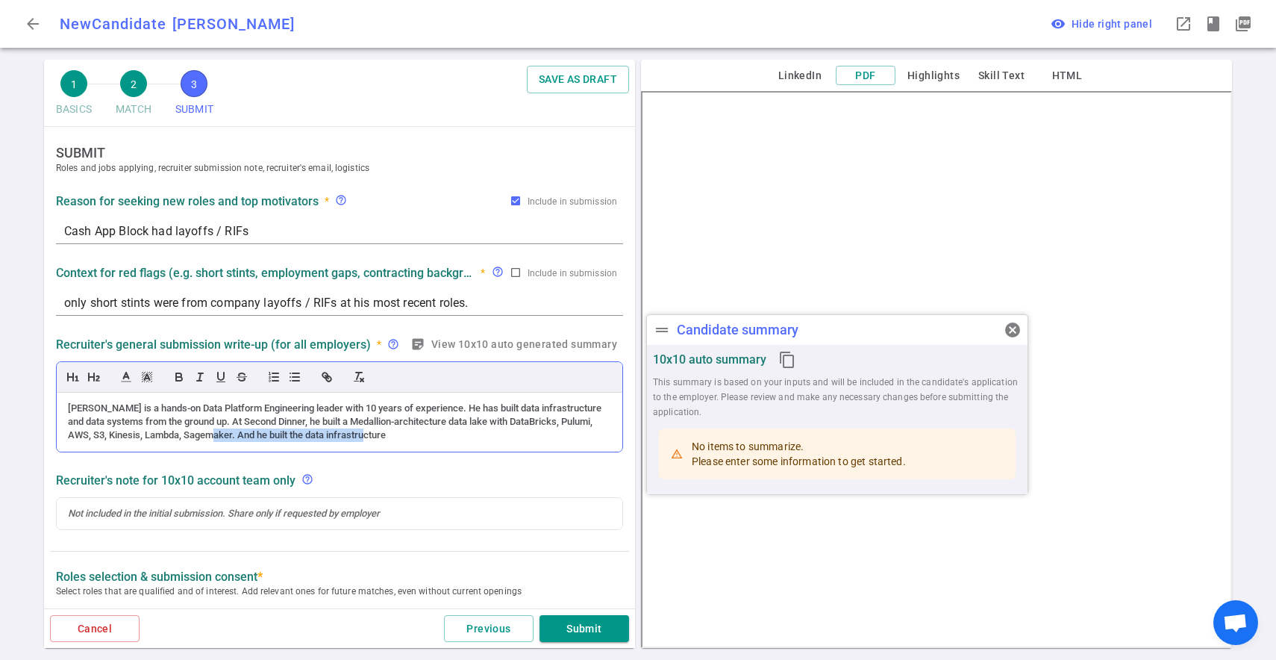
drag, startPoint x: 198, startPoint y: 402, endPoint x: 354, endPoint y: 444, distance: 161.5
click at [354, 444] on div "[PERSON_NAME] is a hands-on Data Platform Engineering leader with 10 years of e…" at bounding box center [340, 422] width 566 height 59
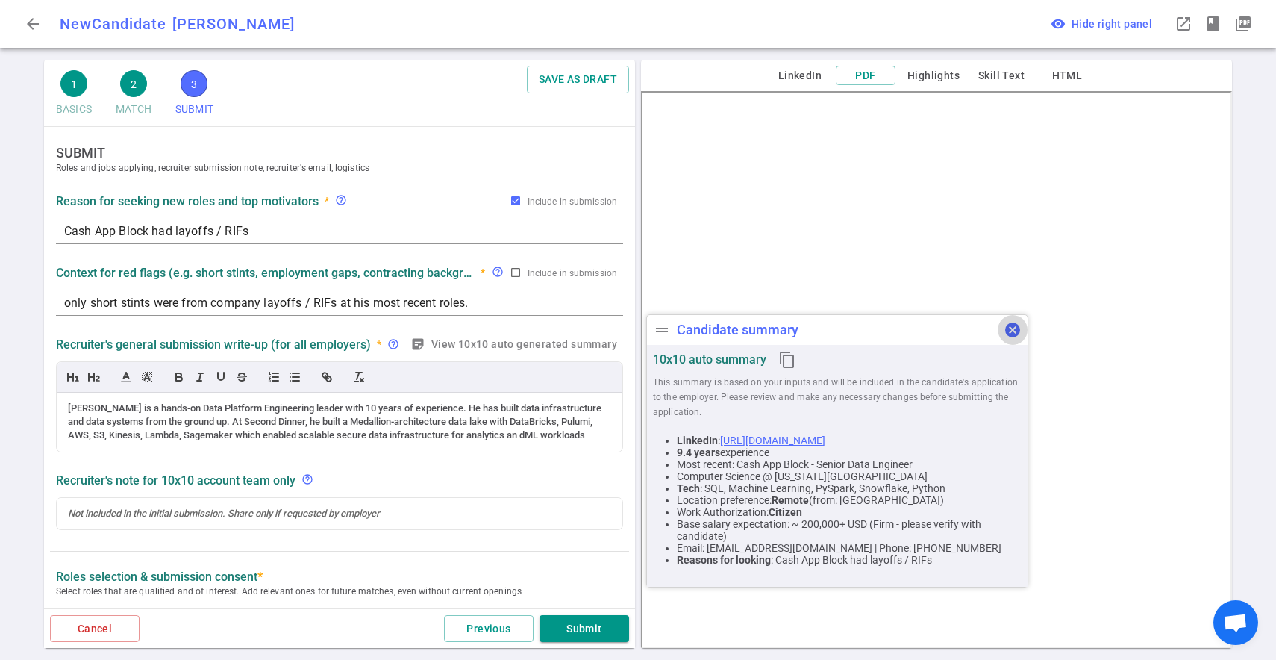
click at [1009, 333] on span "cancel" at bounding box center [1013, 330] width 18 height 18
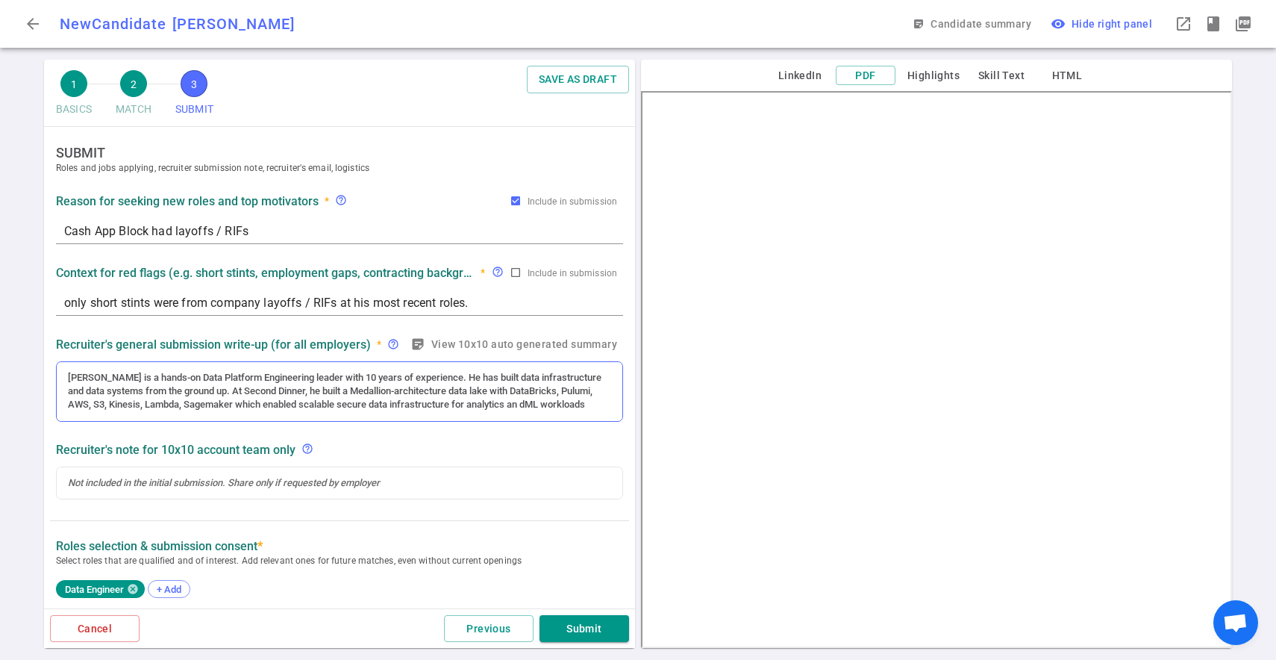
click at [549, 407] on div "[PERSON_NAME] is a hands-on Data Platform Engineering leader with 10 years of e…" at bounding box center [339, 391] width 543 height 41
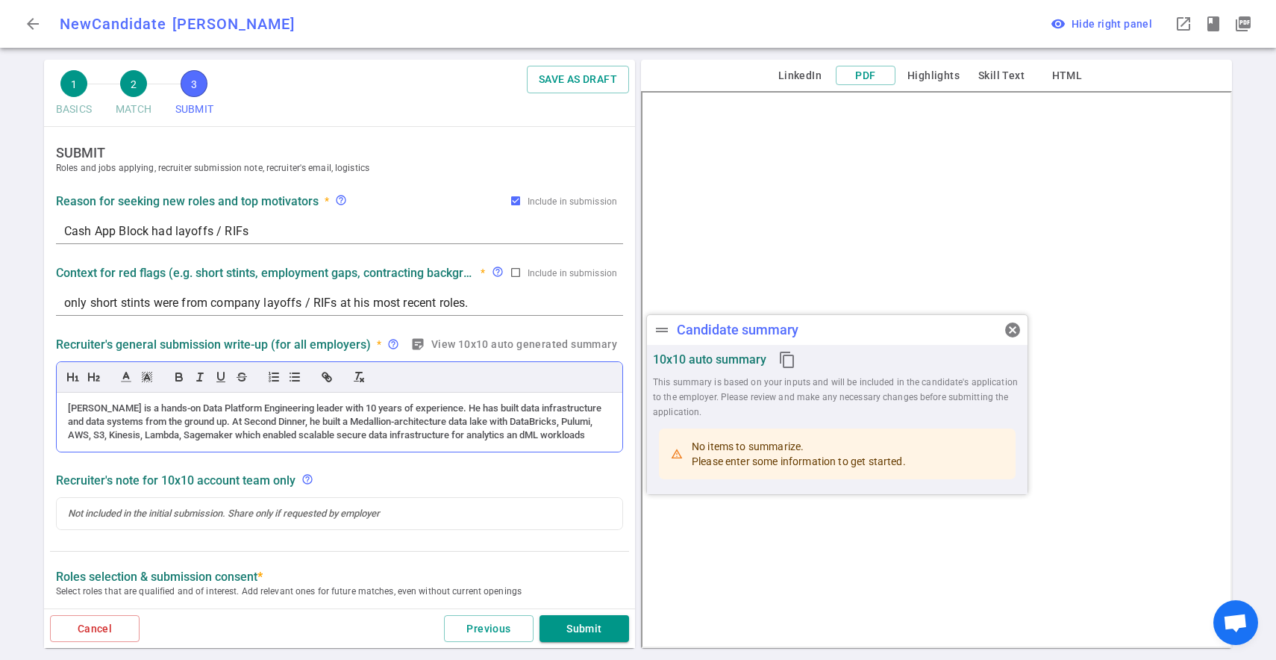
click at [489, 434] on div "[PERSON_NAME] is a hands-on Data Platform Engineering leader with 10 years of e…" at bounding box center [339, 422] width 543 height 41
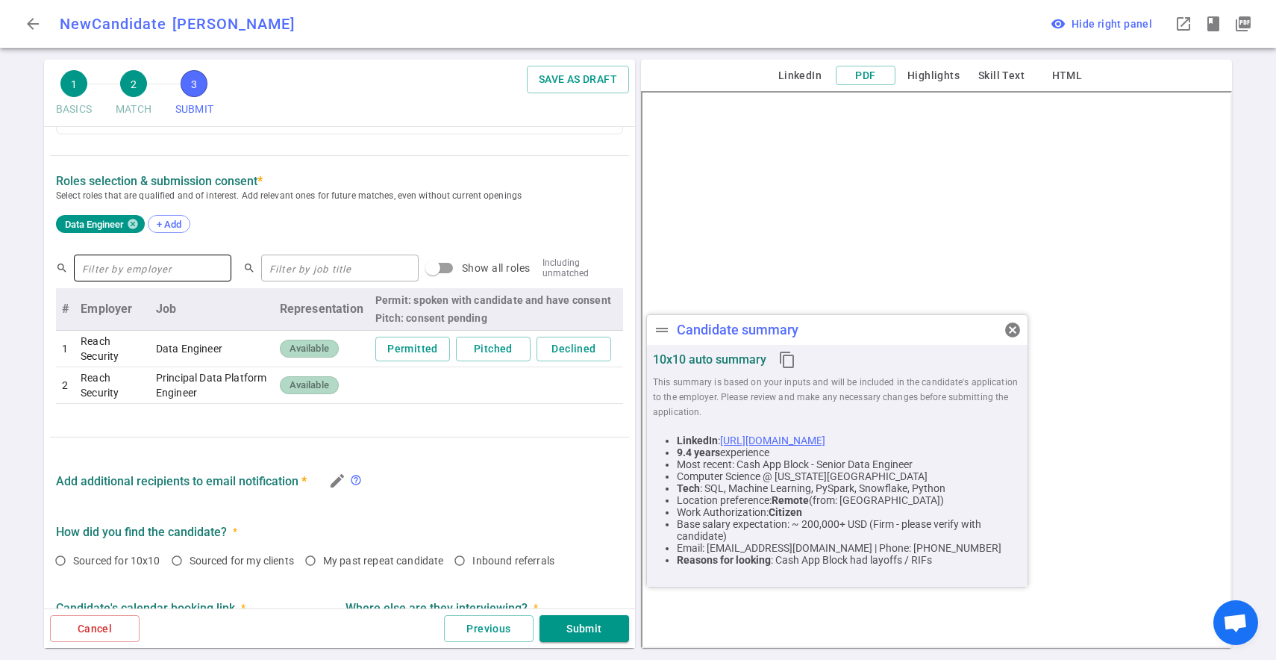
scroll to position [398, 0]
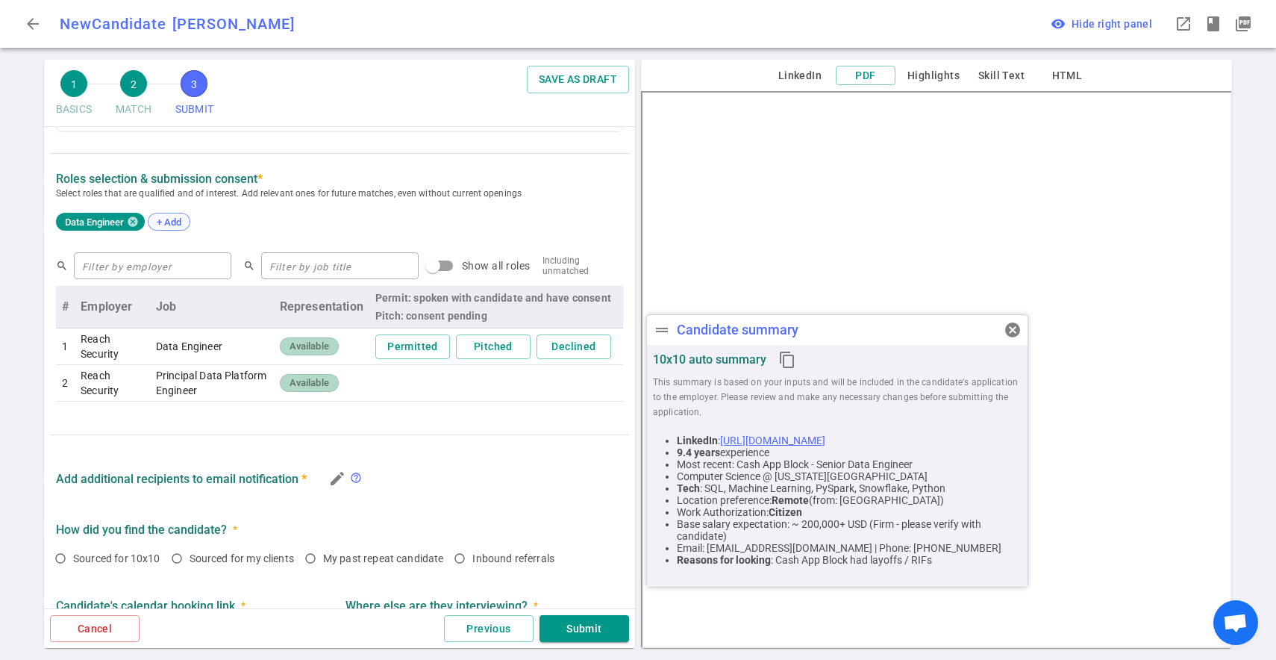
click at [164, 220] on span "+ Add" at bounding box center [169, 221] width 35 height 11
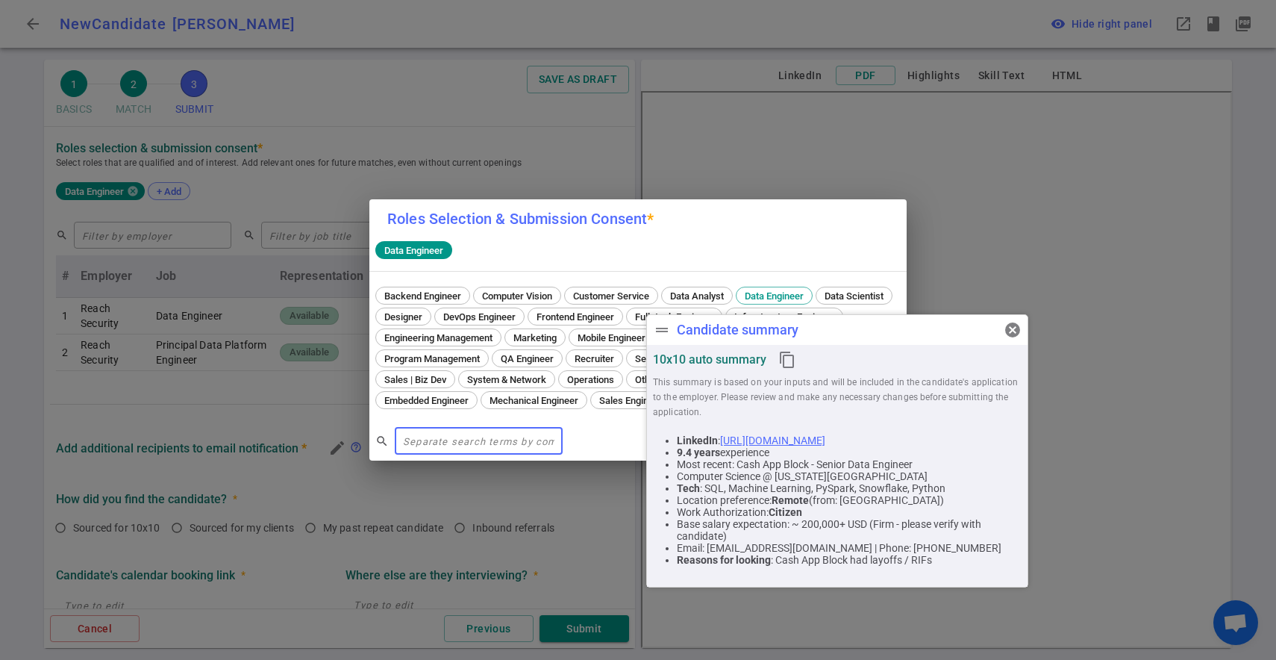
scroll to position [367, 0]
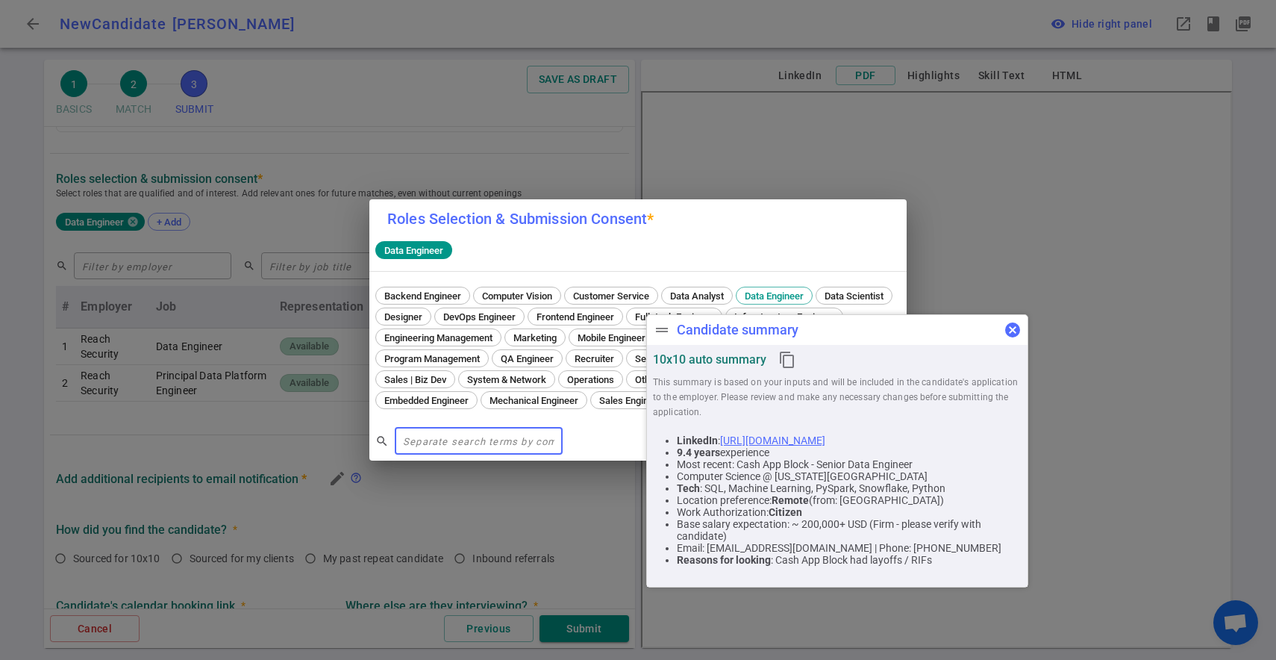
click at [1017, 332] on span "cancel" at bounding box center [1013, 330] width 18 height 18
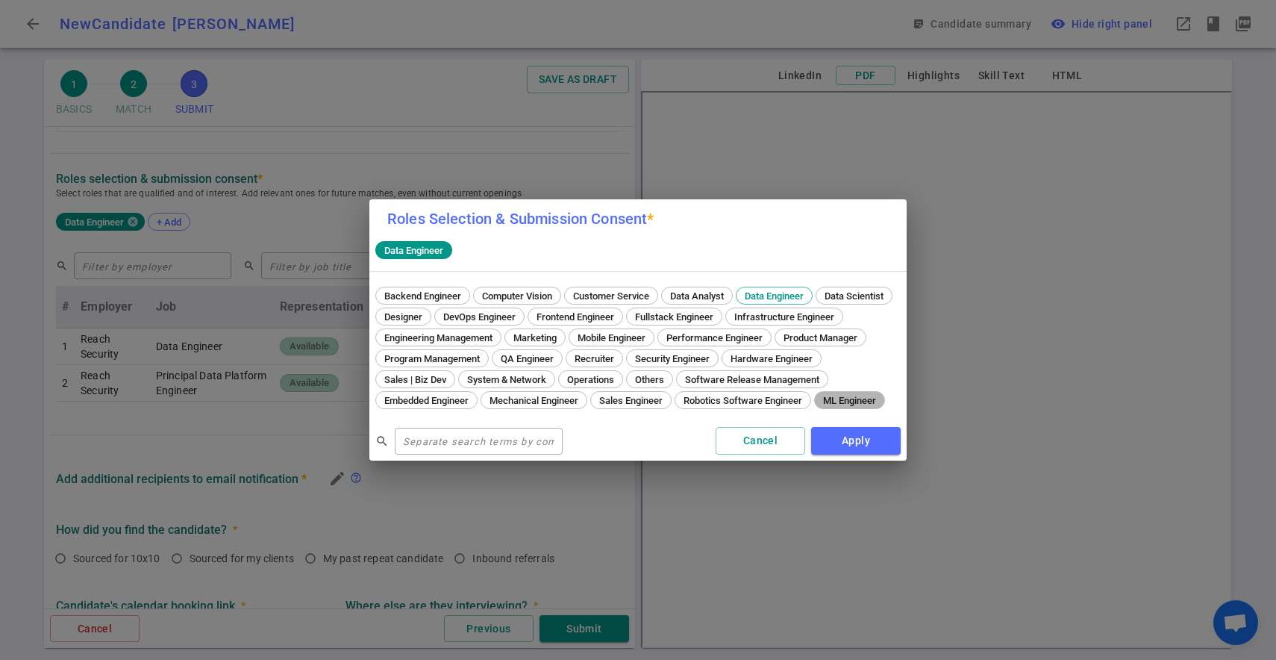
click at [818, 406] on span "ML Engineer" at bounding box center [849, 400] width 63 height 11
click at [852, 455] on button "Apply" at bounding box center [856, 441] width 90 height 28
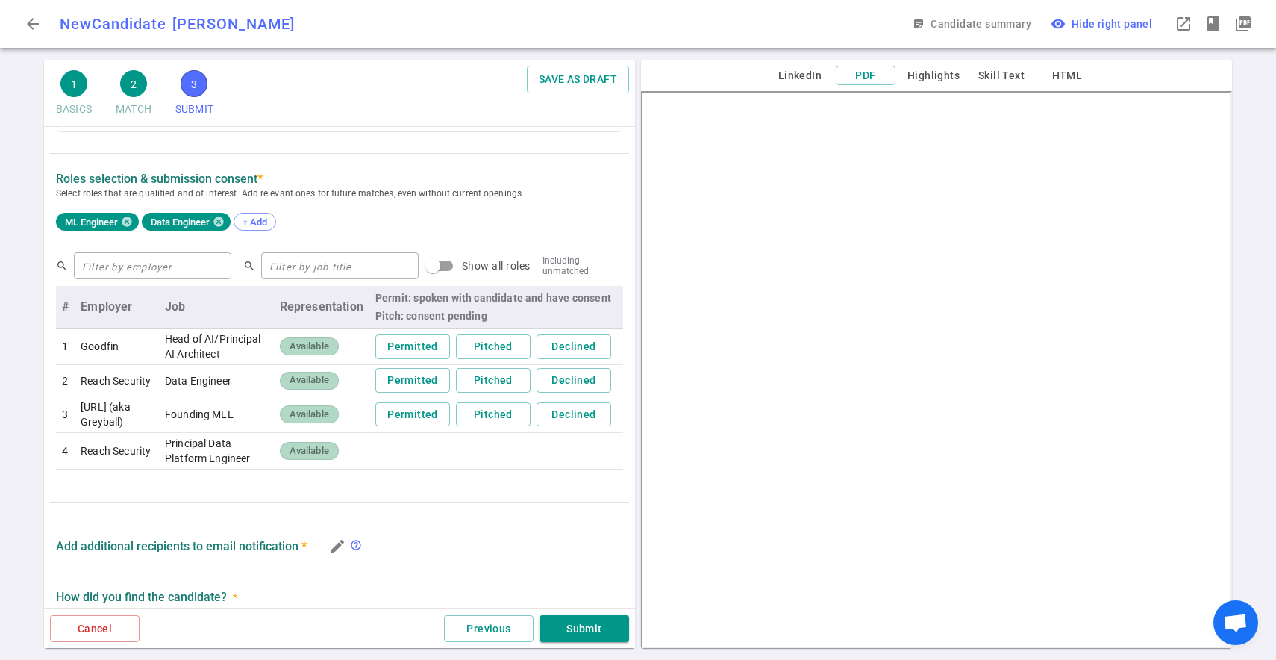
click at [318, 458] on span "Available" at bounding box center [309, 451] width 51 height 14
click at [374, 469] on td at bounding box center [496, 451] width 254 height 37
click at [396, 264] on input "Show all roles" at bounding box center [432, 266] width 85 height 28
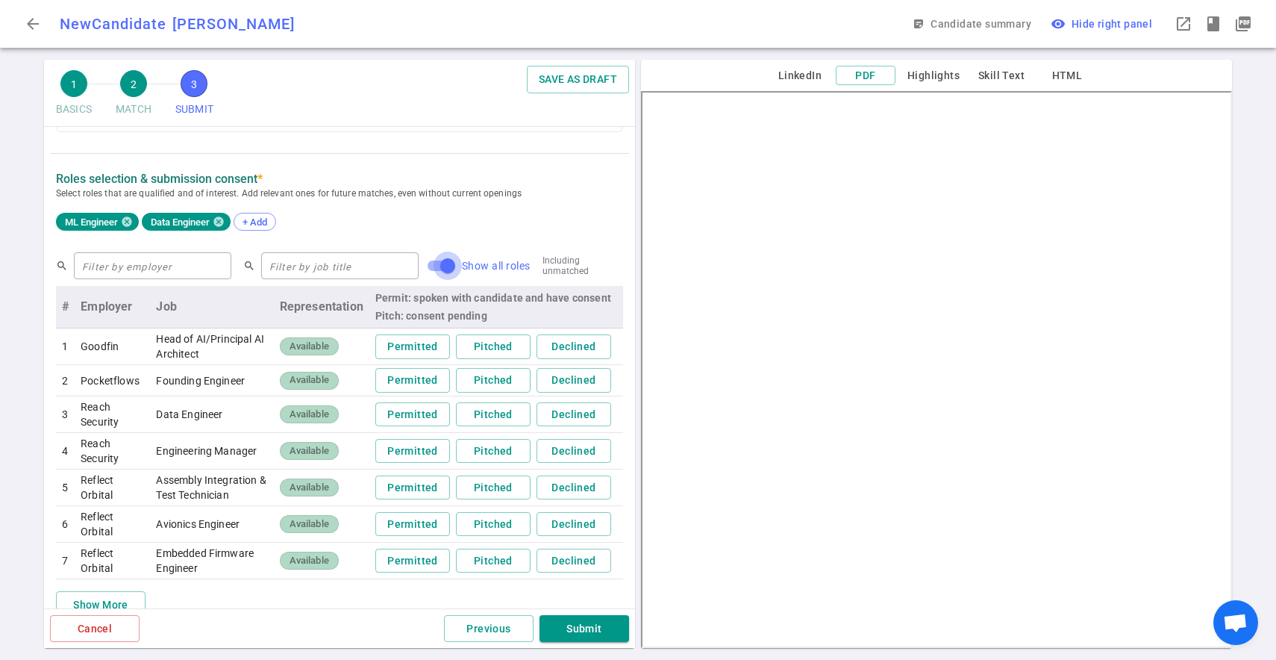
click at [405, 264] on input "Show all roles" at bounding box center [447, 266] width 85 height 28
click at [396, 264] on input "Show all roles" at bounding box center [432, 266] width 85 height 28
checkbox input "true"
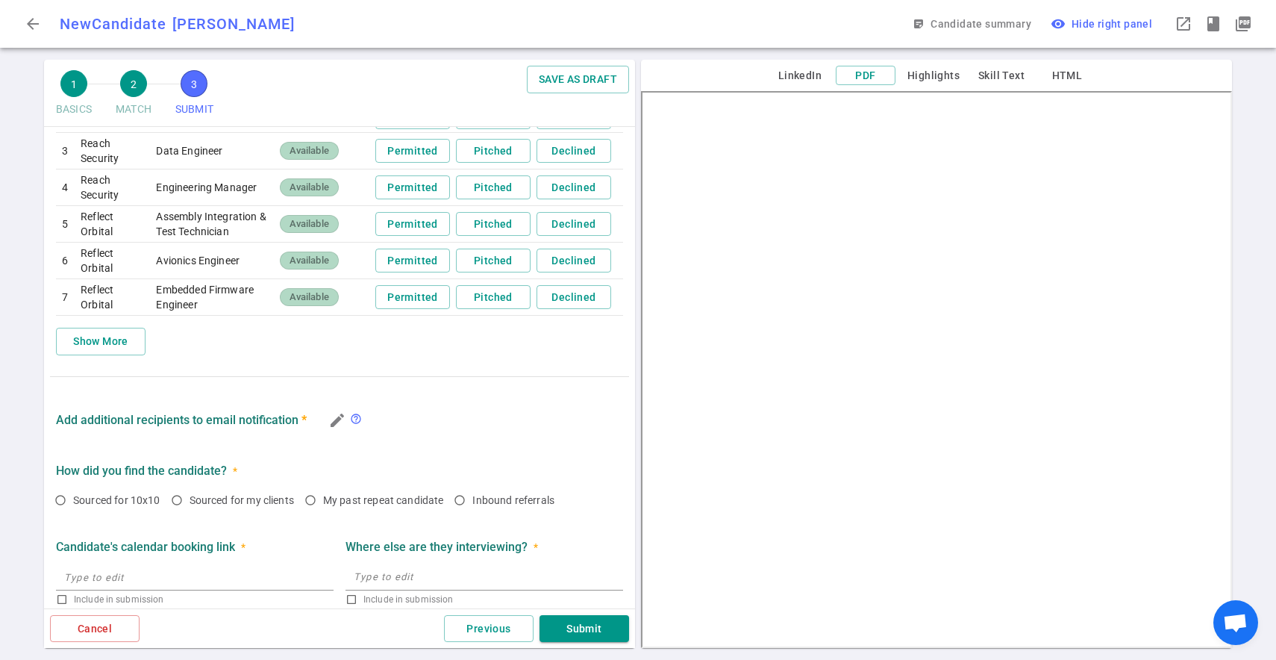
scroll to position [658, 0]
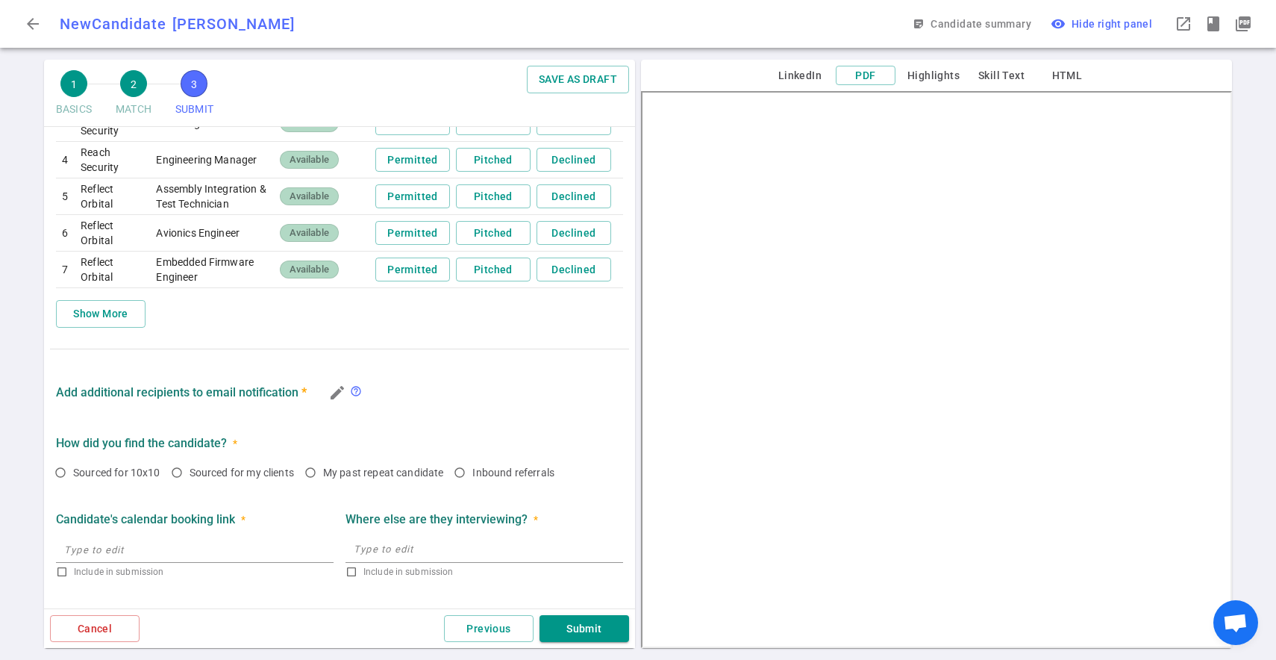
click at [95, 299] on div "search ​ search ​ Show all roles Including unmatched # Employer Job Representat…" at bounding box center [339, 140] width 567 height 378
click at [95, 314] on button "Show More" at bounding box center [101, 314] width 90 height 28
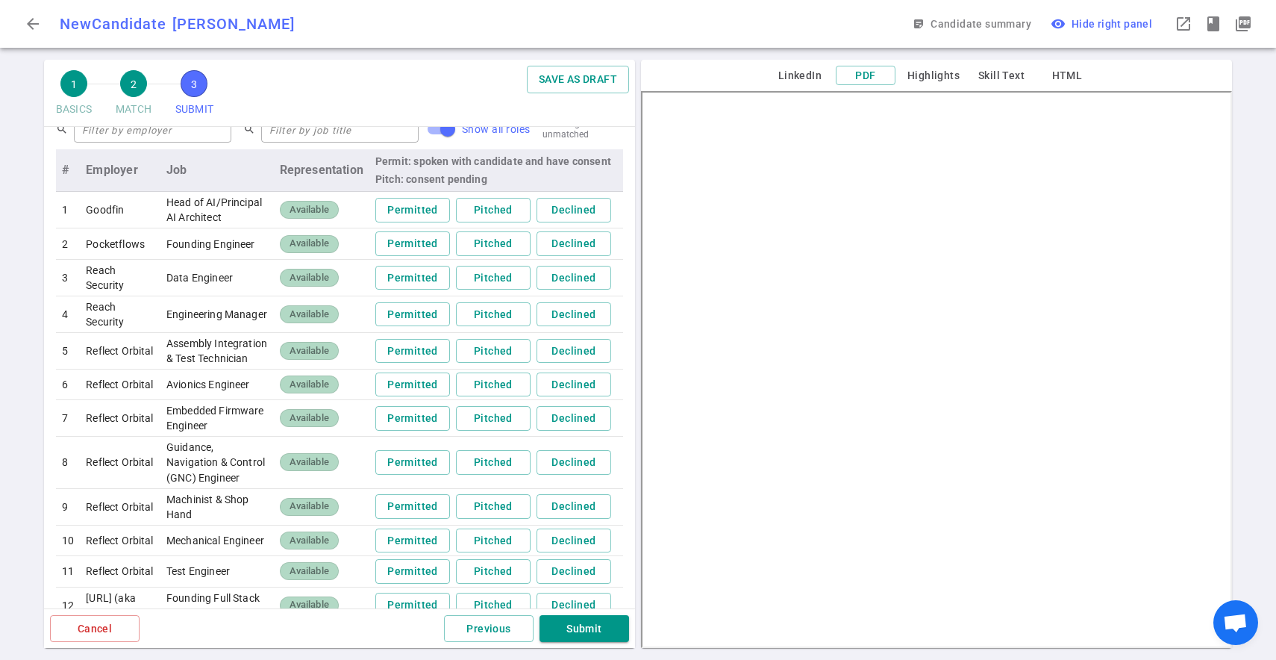
scroll to position [487, 0]
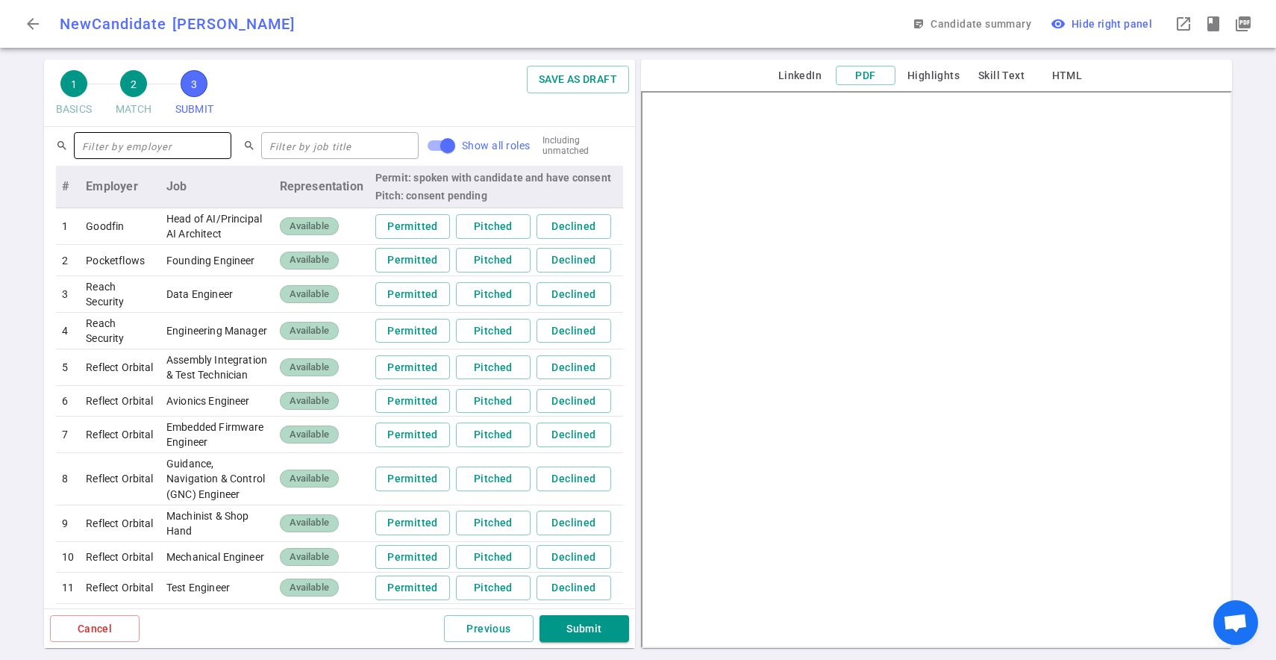
click at [134, 152] on input "text" at bounding box center [152, 146] width 157 height 24
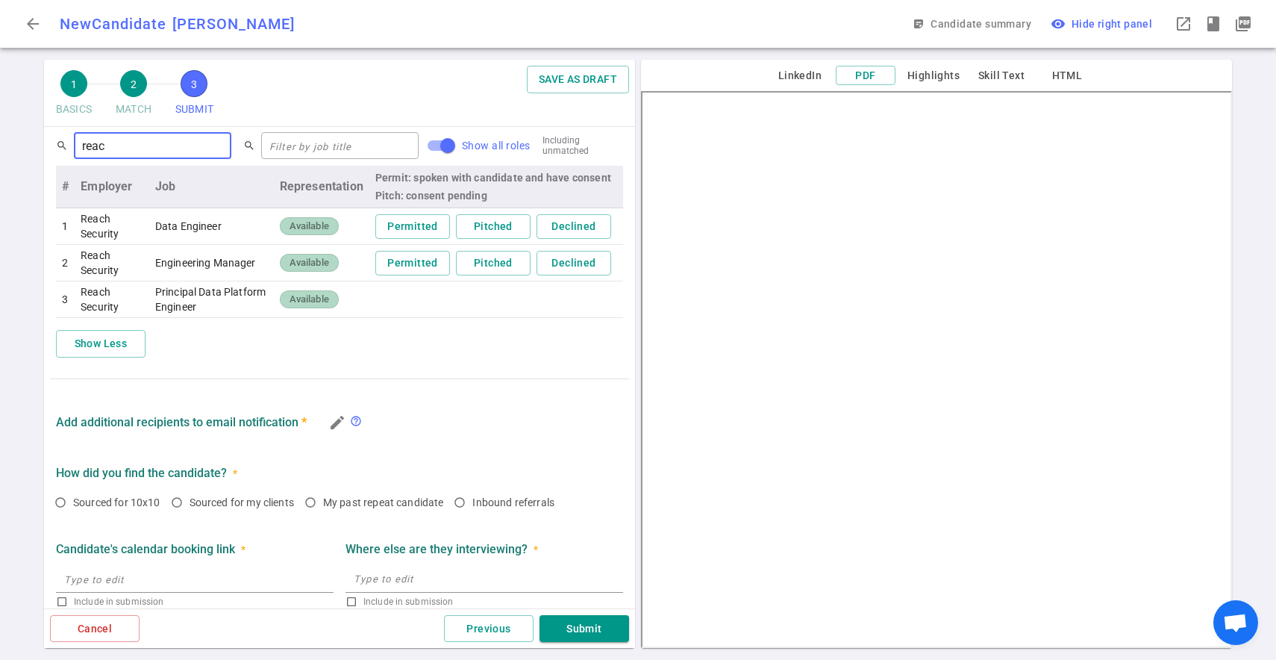
type input "reac"
click at [297, 296] on span "Available" at bounding box center [309, 300] width 51 height 14
click at [380, 297] on td at bounding box center [496, 299] width 254 height 37
click at [305, 299] on span "Available" at bounding box center [309, 300] width 51 height 14
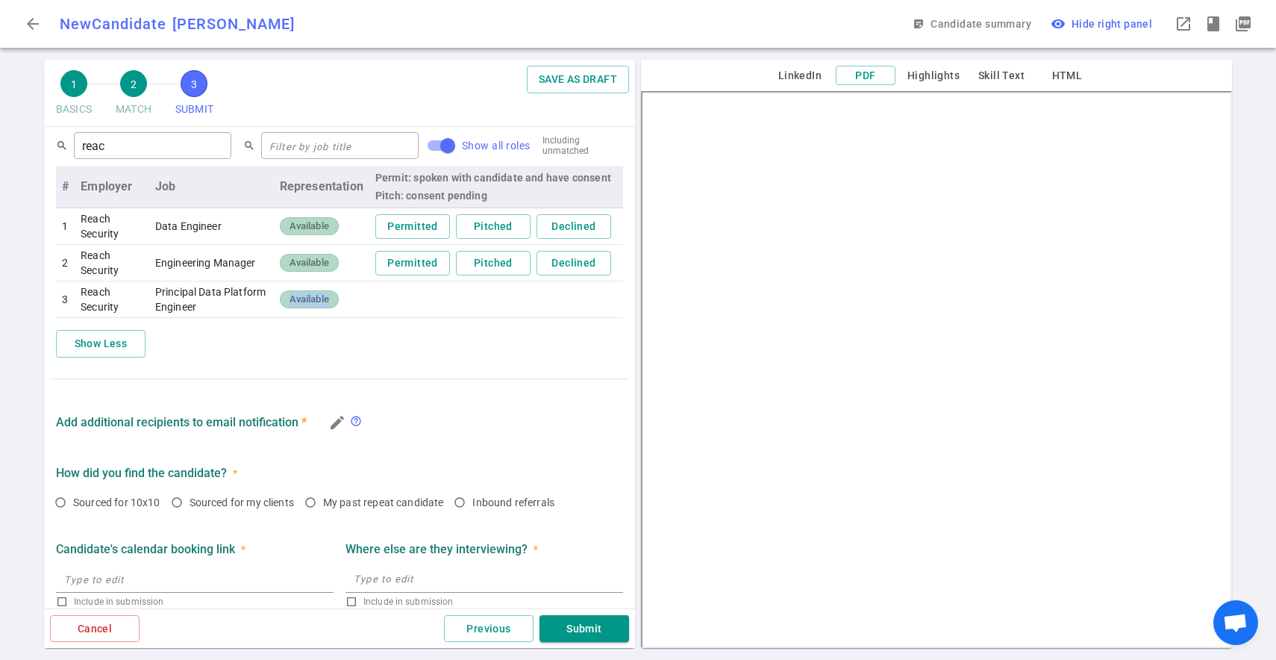
click at [305, 299] on span "Available" at bounding box center [309, 300] width 51 height 14
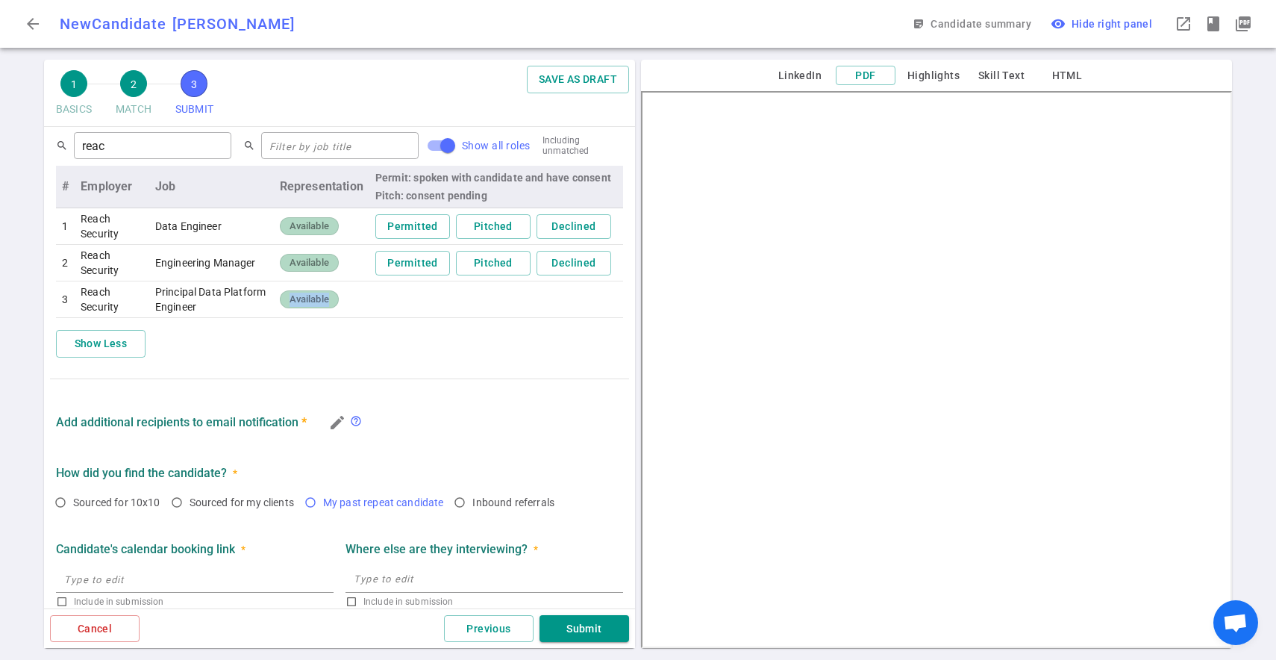
click at [318, 502] on input "My past repeat candidate" at bounding box center [310, 502] width 25 height 25
radio input "true"
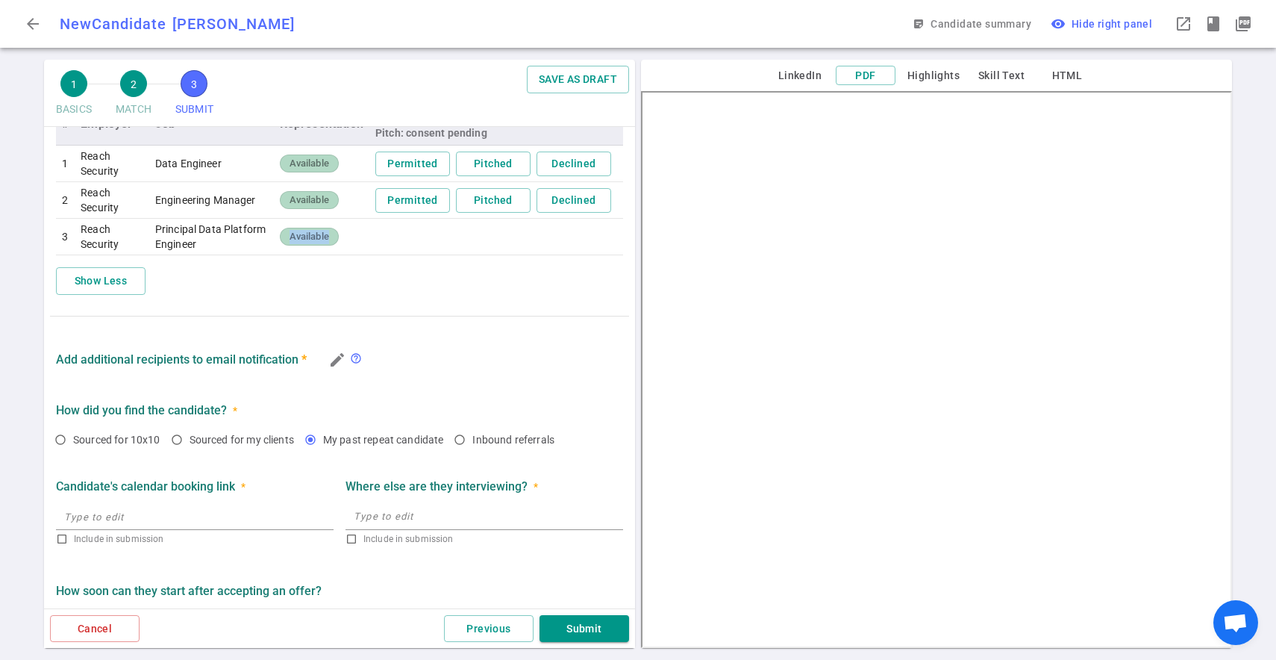
scroll to position [577, 0]
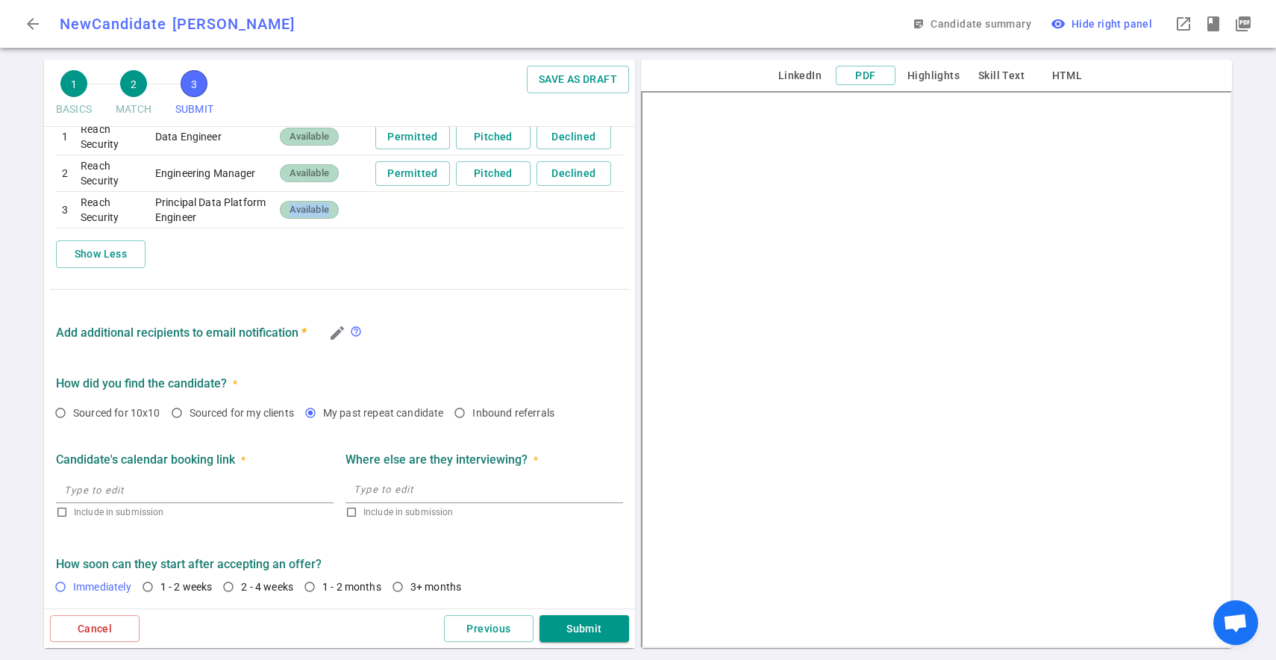
click at [63, 585] on input "Immediately" at bounding box center [60, 586] width 25 height 25
radio input "true"
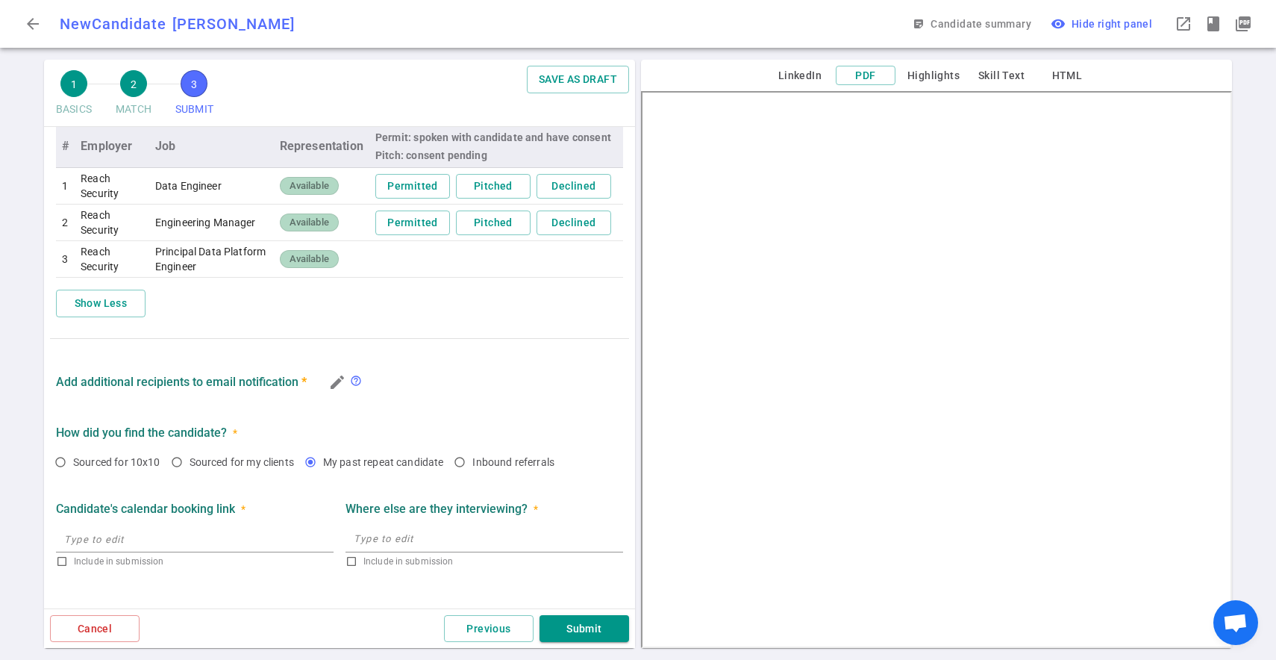
click at [398, 255] on td at bounding box center [496, 259] width 254 height 37
click at [419, 182] on button "Permitted" at bounding box center [412, 186] width 75 height 25
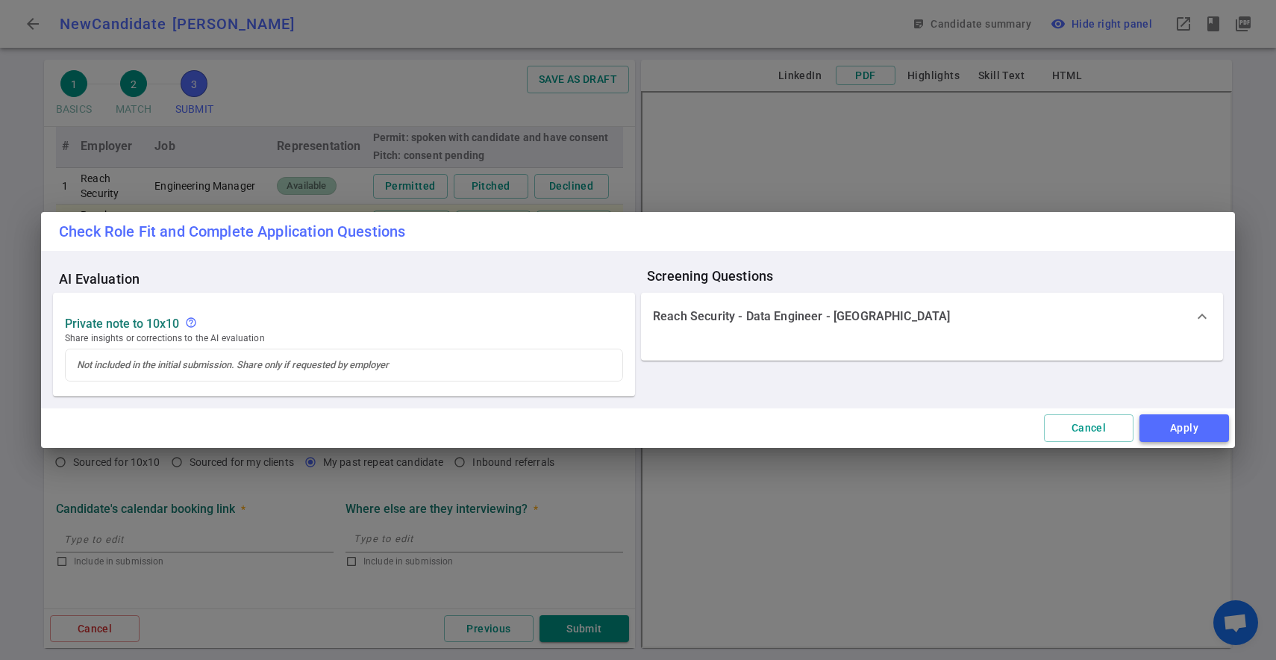
click at [1191, 426] on button "Apply" at bounding box center [1185, 428] width 90 height 28
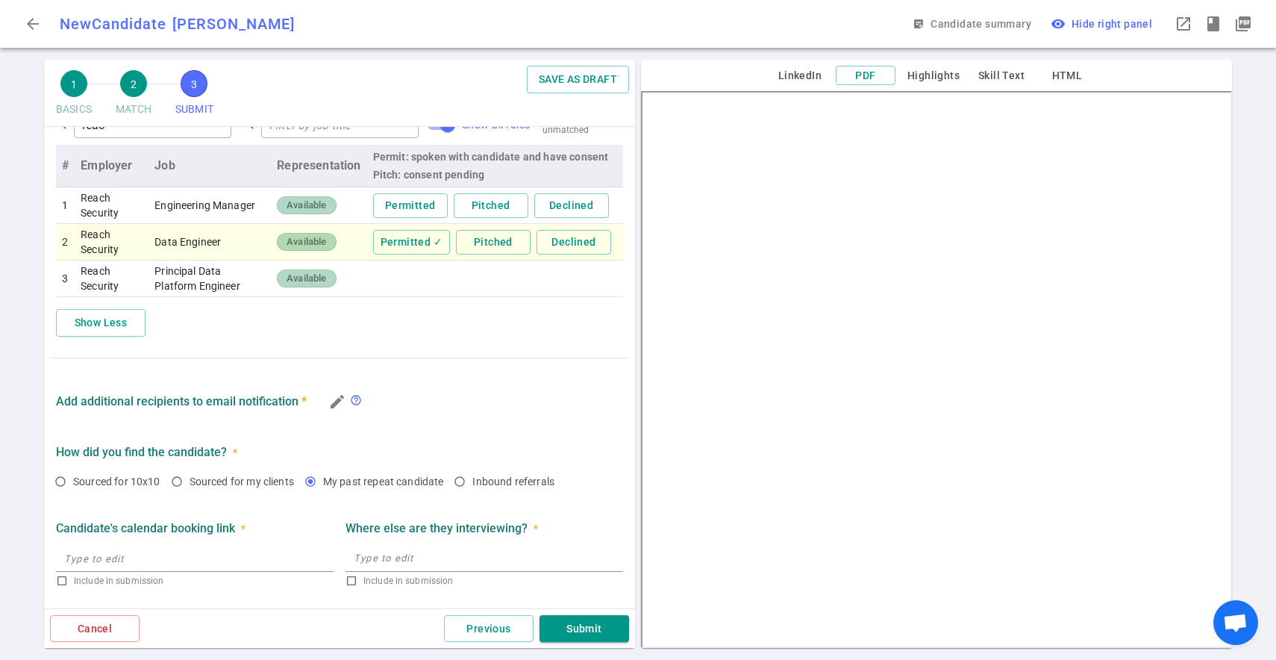
scroll to position [498, 0]
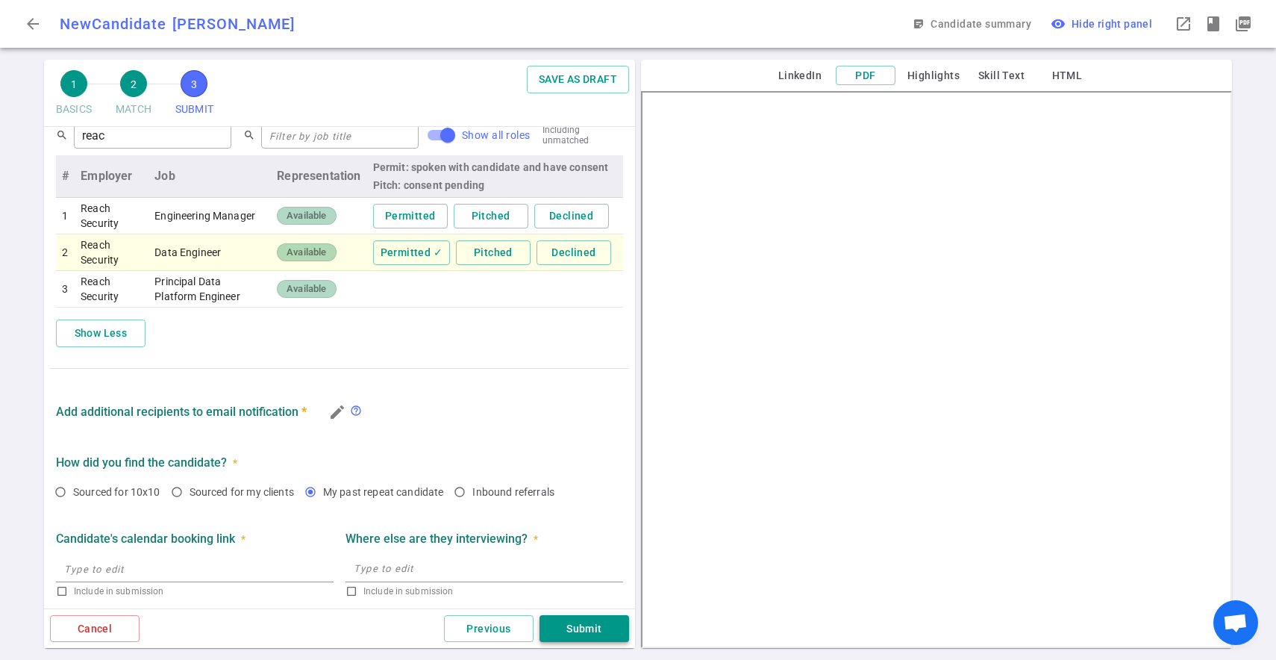
click at [582, 630] on button "Submit" at bounding box center [585, 629] width 90 height 28
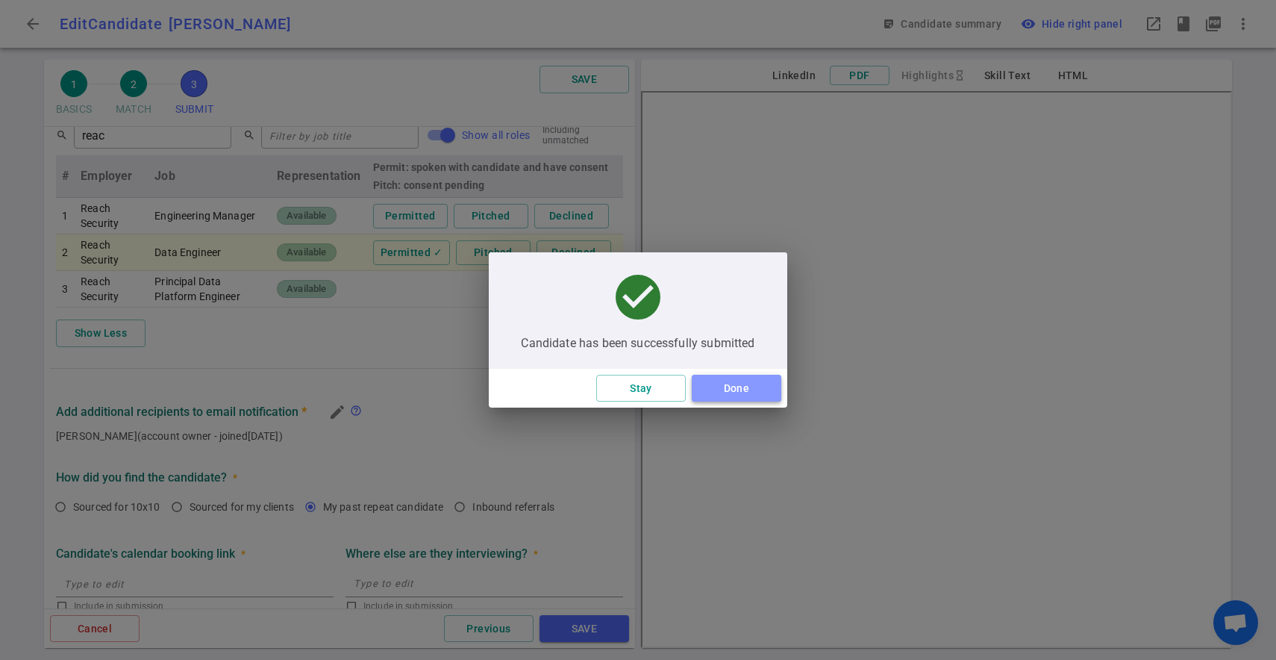
click at [739, 393] on button "Done" at bounding box center [737, 389] width 90 height 28
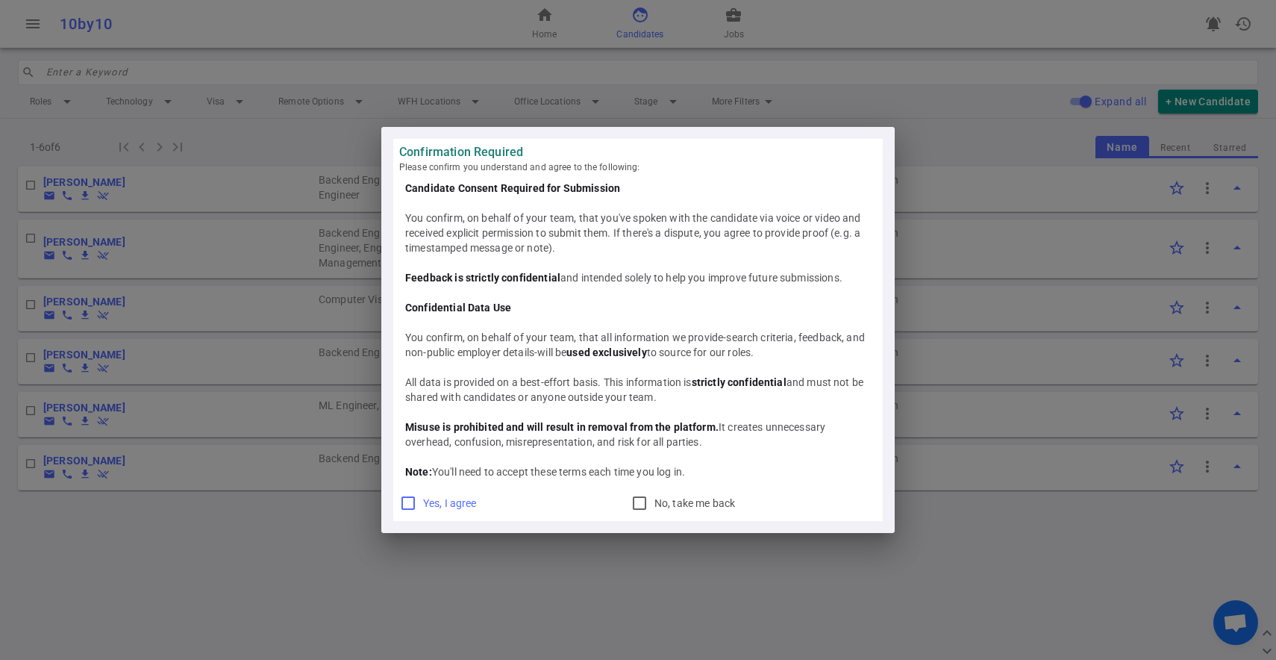
click at [419, 502] on label "Yes, I agree" at bounding box center [444, 503] width 90 height 24
click at [417, 502] on input "Yes, I agree" at bounding box center [408, 503] width 18 height 18
checkbox input "true"
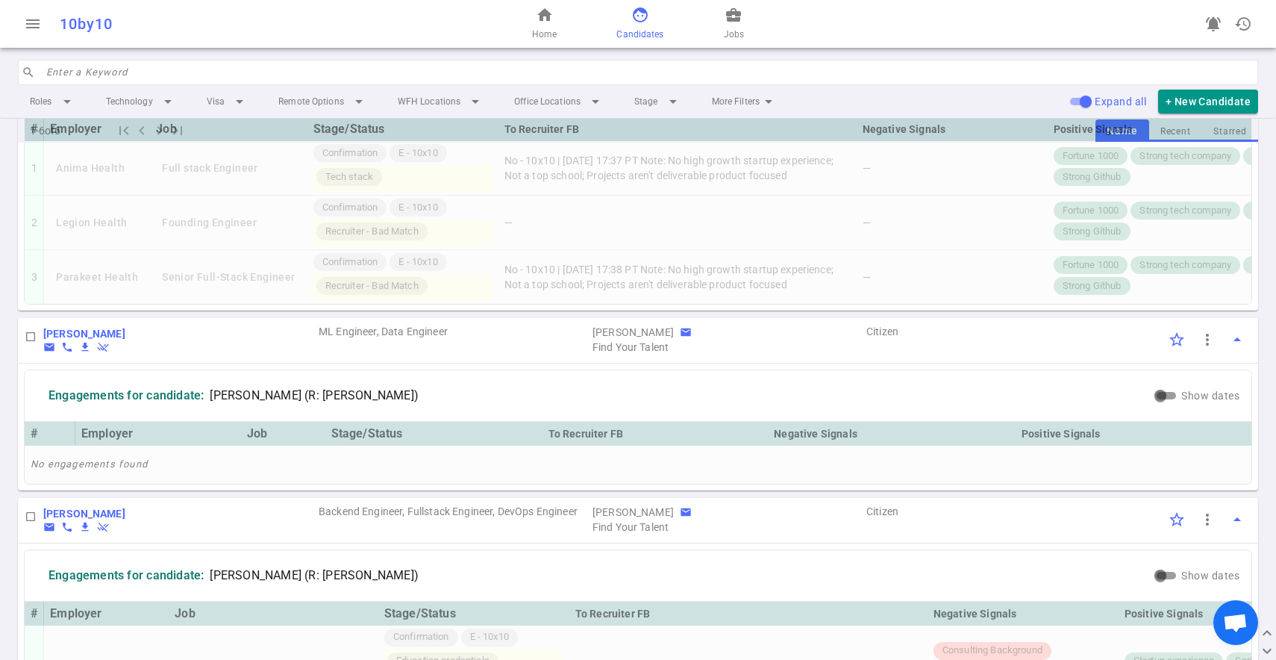
scroll to position [905, 0]
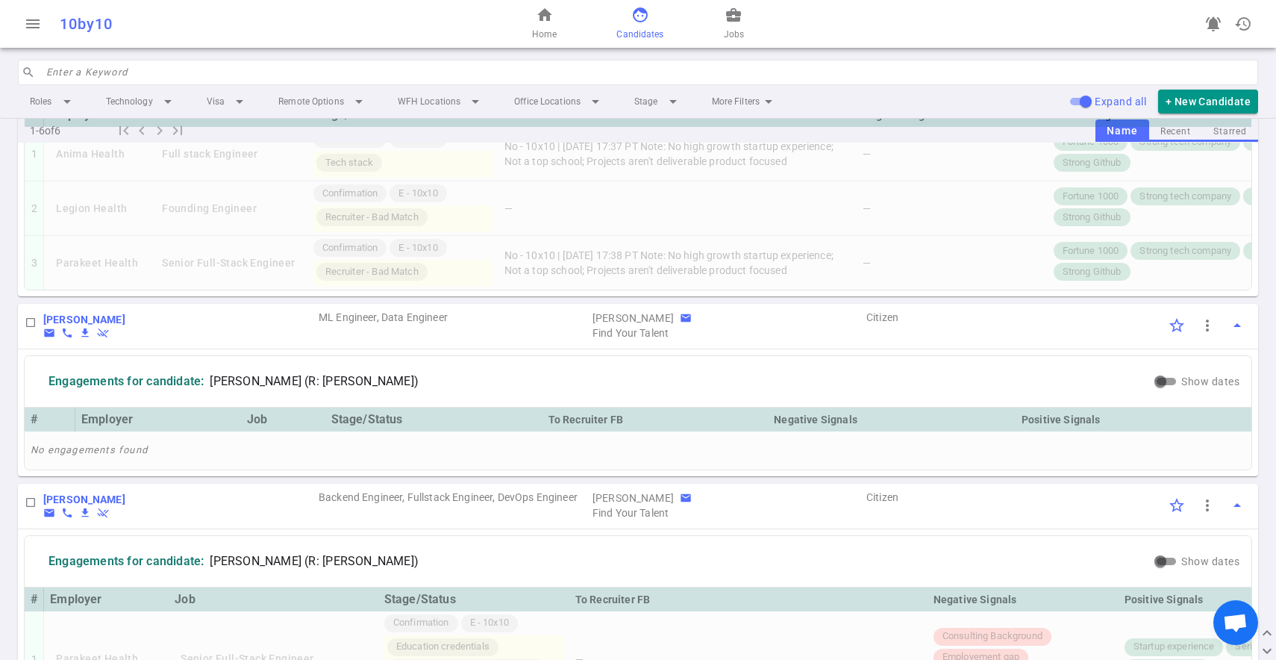
click at [325, 318] on td "ML Engineer, Data Engineer" at bounding box center [454, 322] width 274 height 37
click at [338, 315] on td "ML Engineer, Data Engineer" at bounding box center [454, 322] width 274 height 37
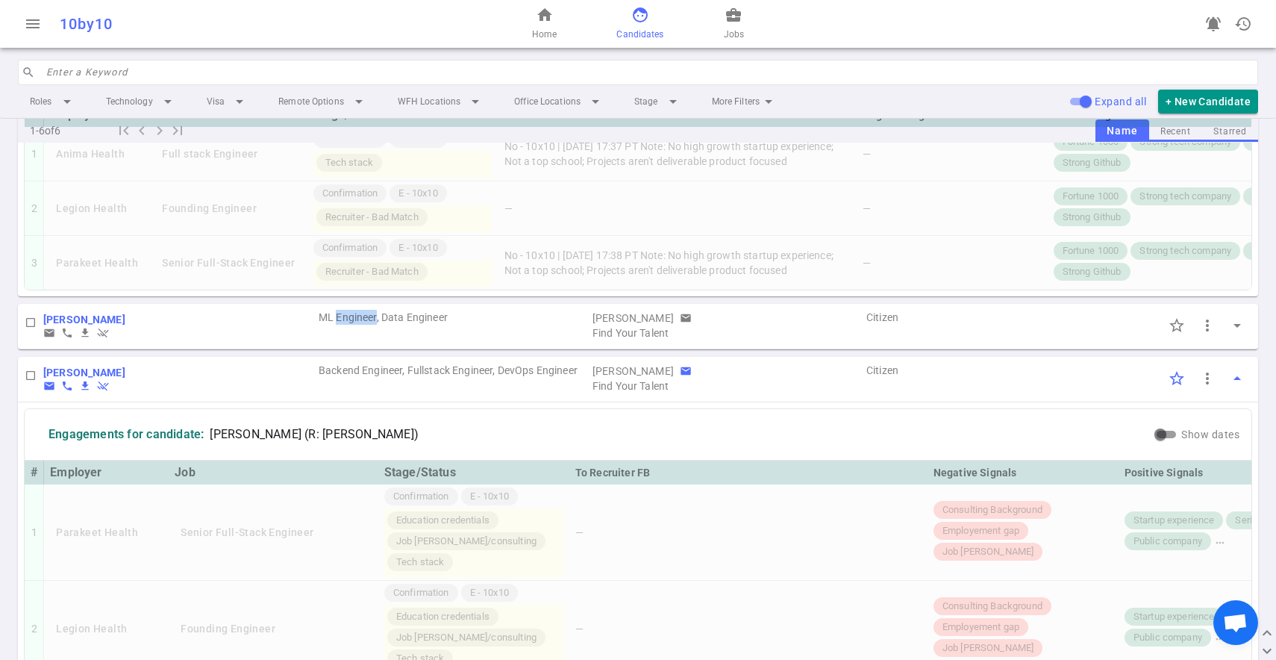
click at [338, 315] on td "ML Engineer, Data Engineer" at bounding box center [454, 322] width 274 height 37
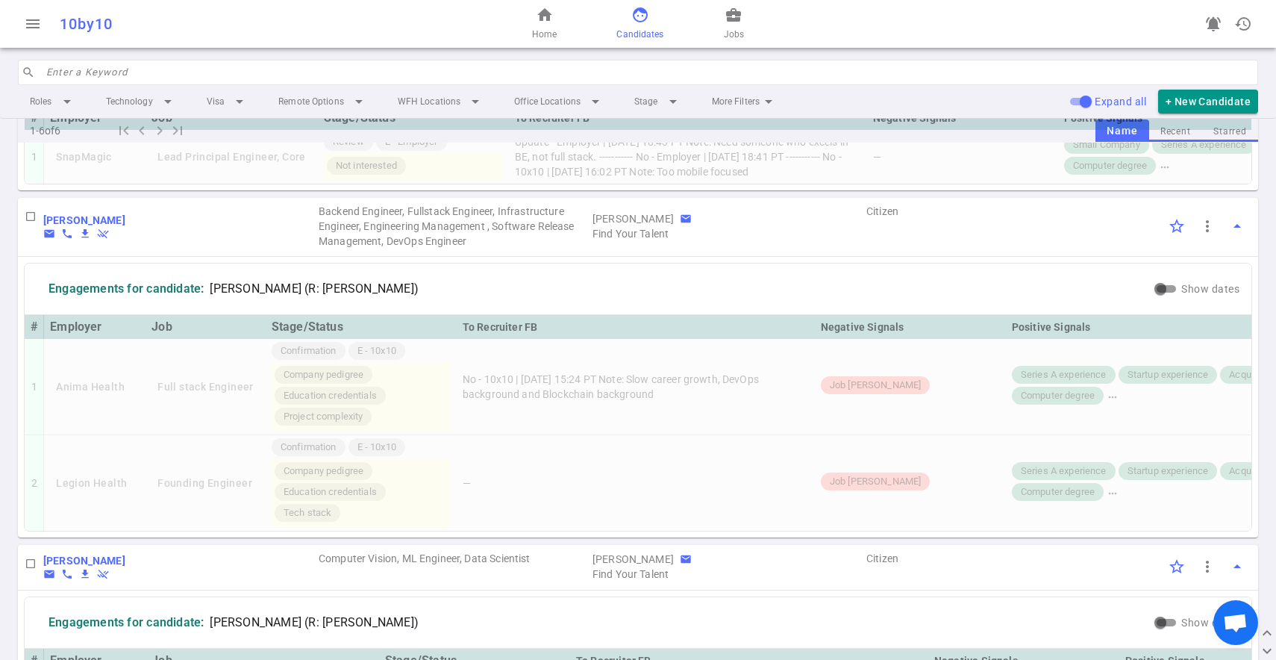
scroll to position [0, 0]
